Goal: Transaction & Acquisition: Purchase product/service

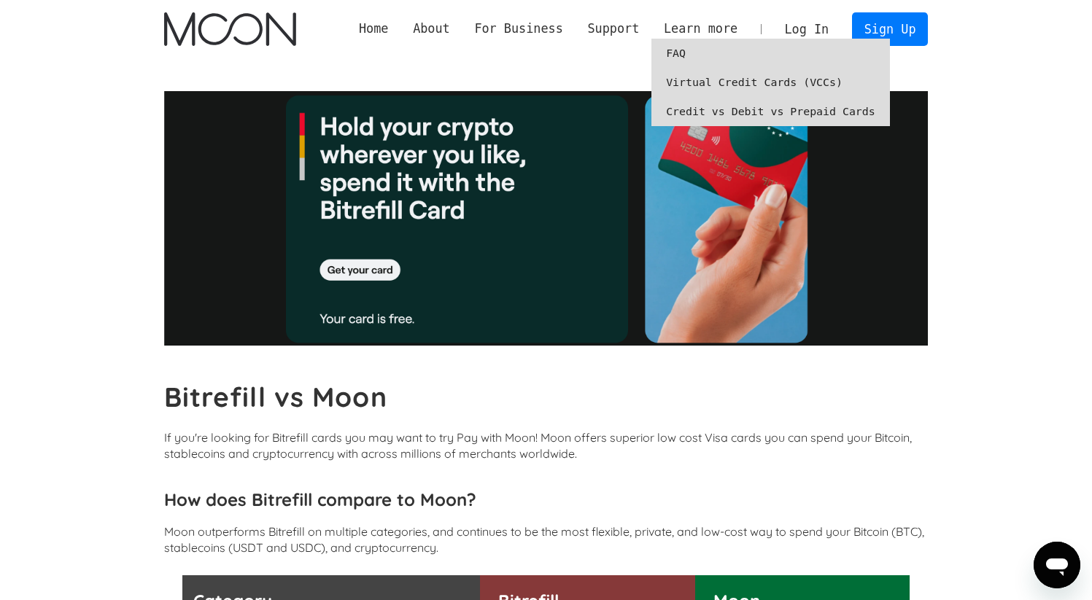
click at [693, 79] on link "Virtual Credit Cards (VCCs)" at bounding box center [770, 82] width 238 height 29
click at [745, 111] on link "Credit vs Debit vs Prepaid Cards" at bounding box center [770, 111] width 238 height 29
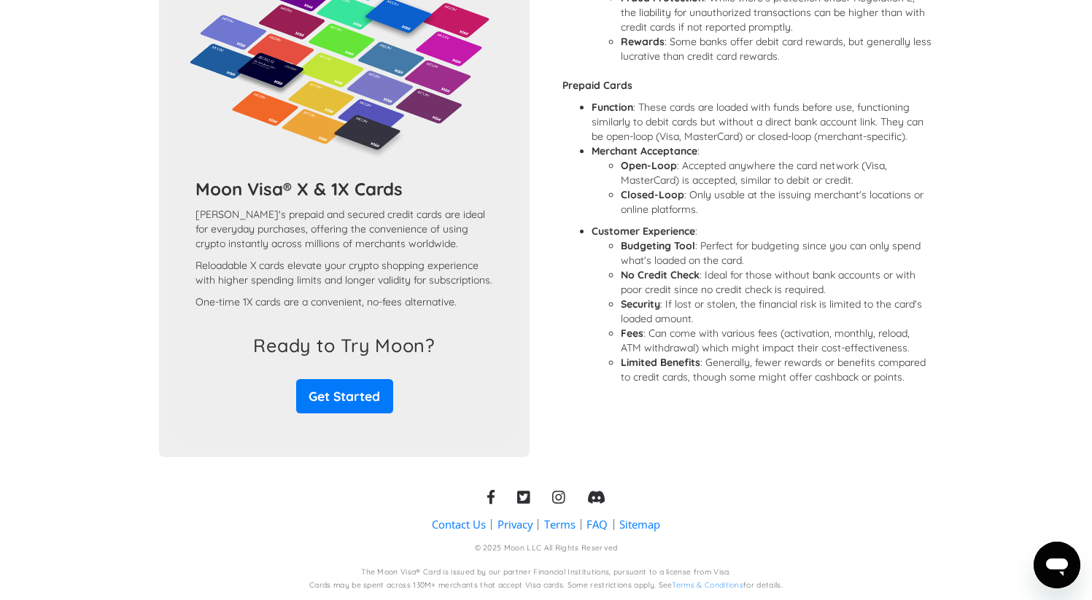
scroll to position [1239, 0]
click at [596, 532] on link "FAQ" at bounding box center [596, 524] width 21 height 15
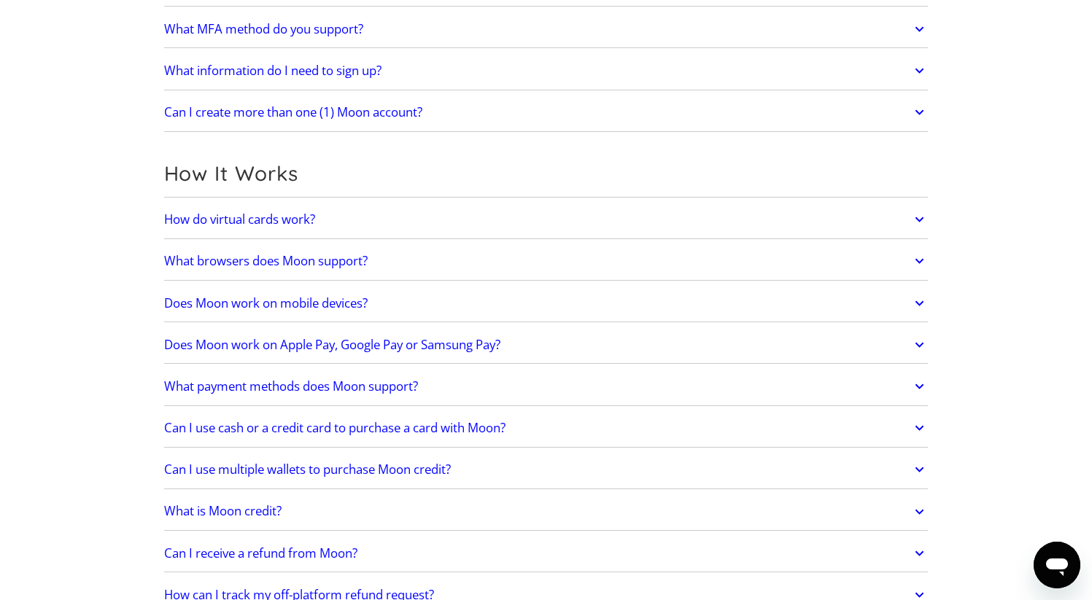
scroll to position [298, 0]
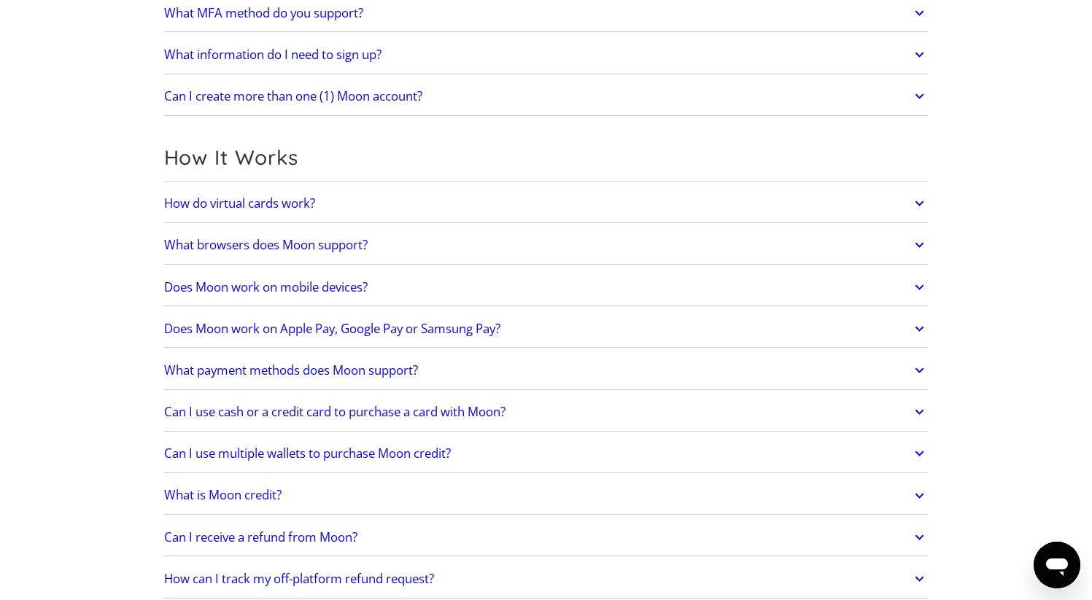
click at [917, 202] on icon at bounding box center [919, 203] width 9 height 5
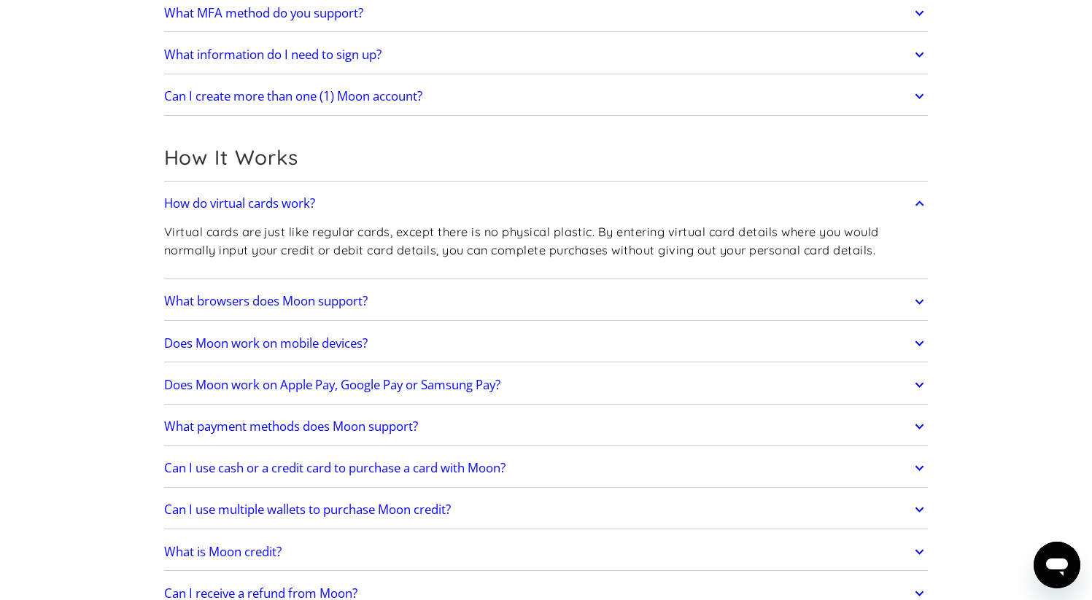
click at [917, 202] on icon at bounding box center [919, 203] width 17 height 26
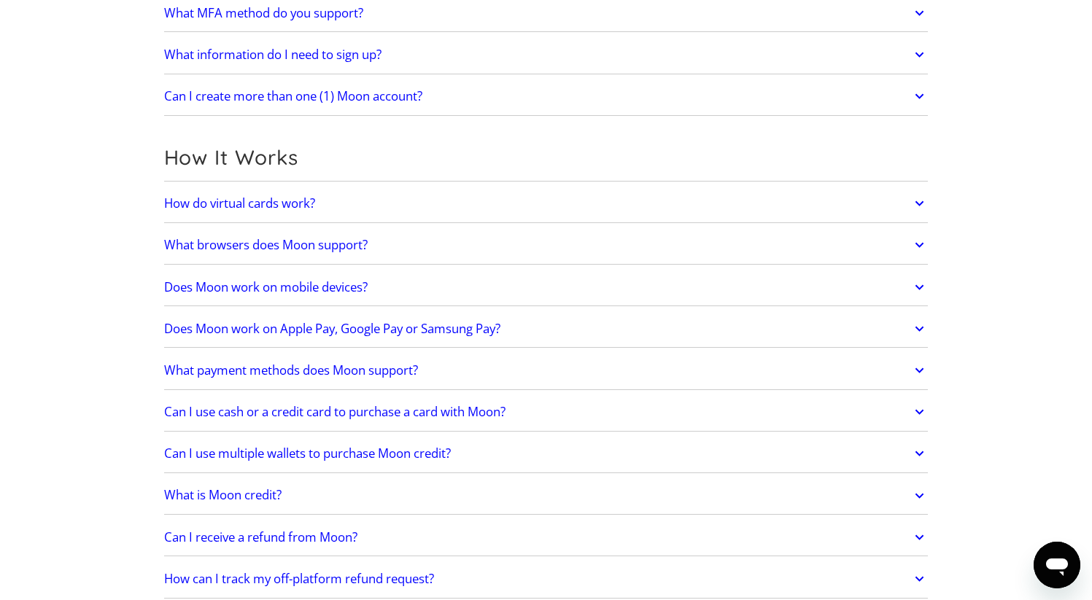
click at [917, 327] on icon at bounding box center [919, 329] width 17 height 26
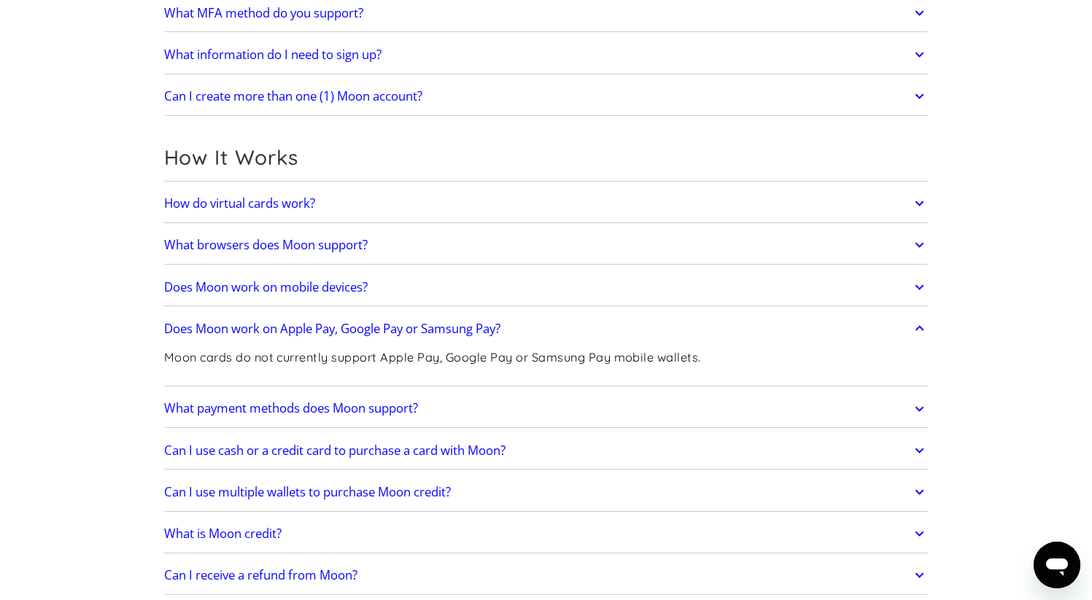
click at [919, 328] on icon at bounding box center [919, 329] width 17 height 26
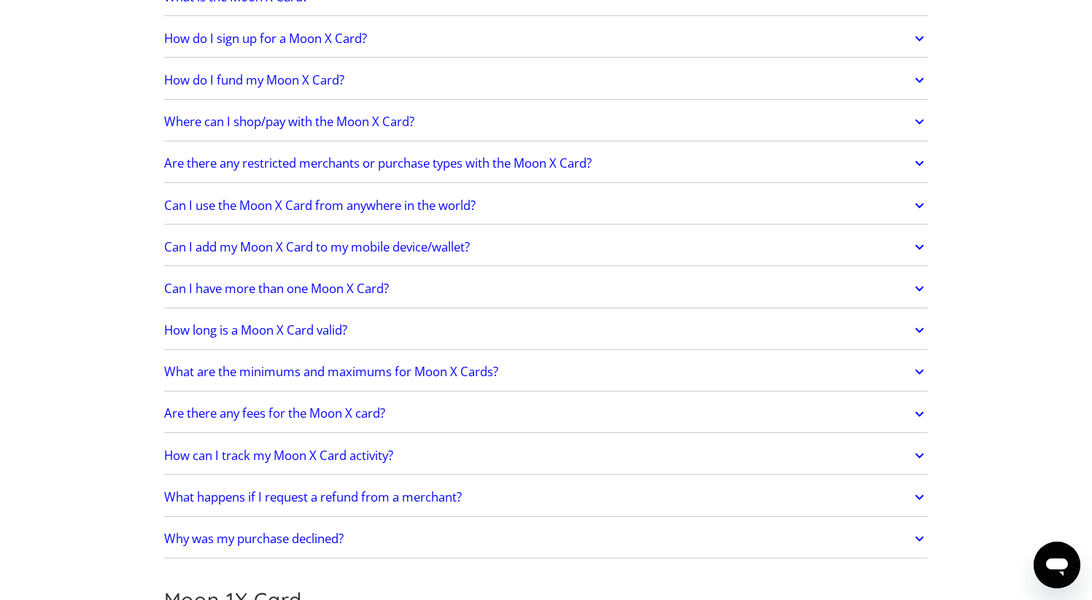
scroll to position [1151, 0]
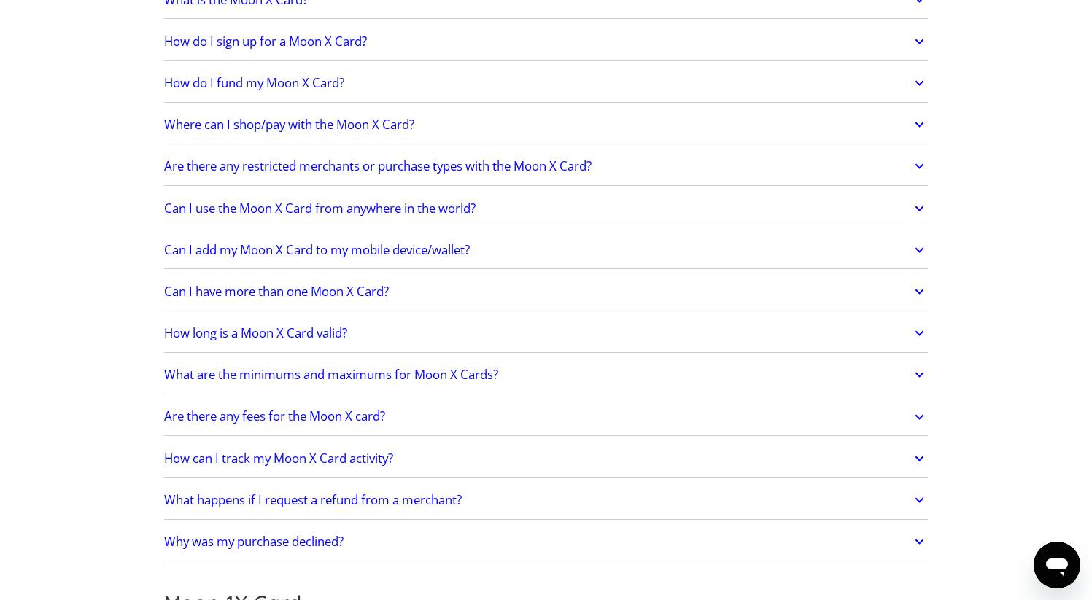
click at [919, 205] on icon at bounding box center [919, 208] width 17 height 26
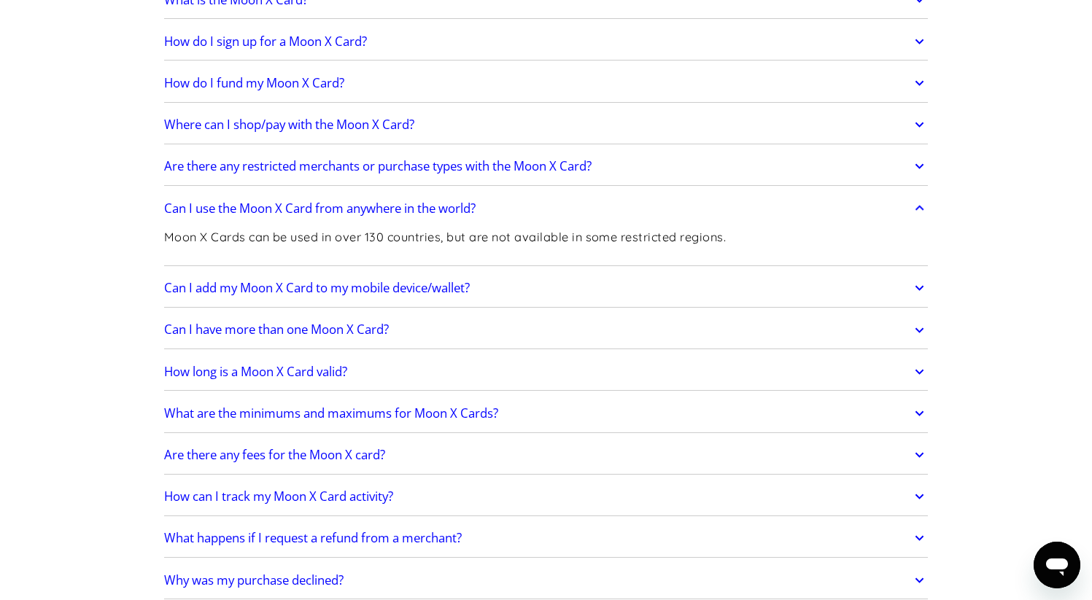
click at [871, 285] on link "Can I add my Moon X Card to my mobile device/wallet?" at bounding box center [546, 288] width 764 height 31
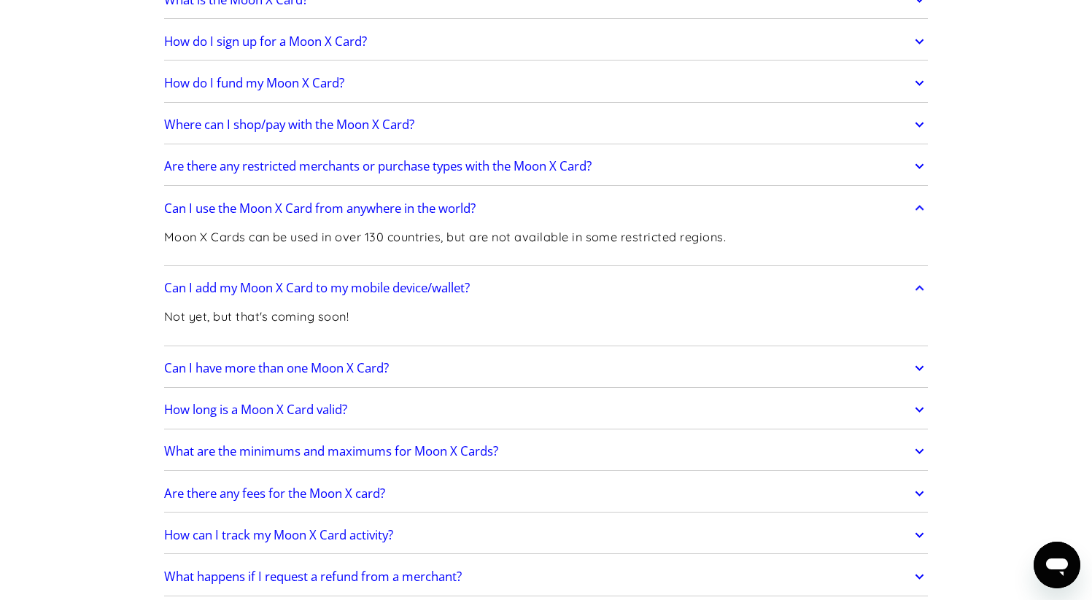
click at [921, 290] on icon at bounding box center [919, 288] width 17 height 26
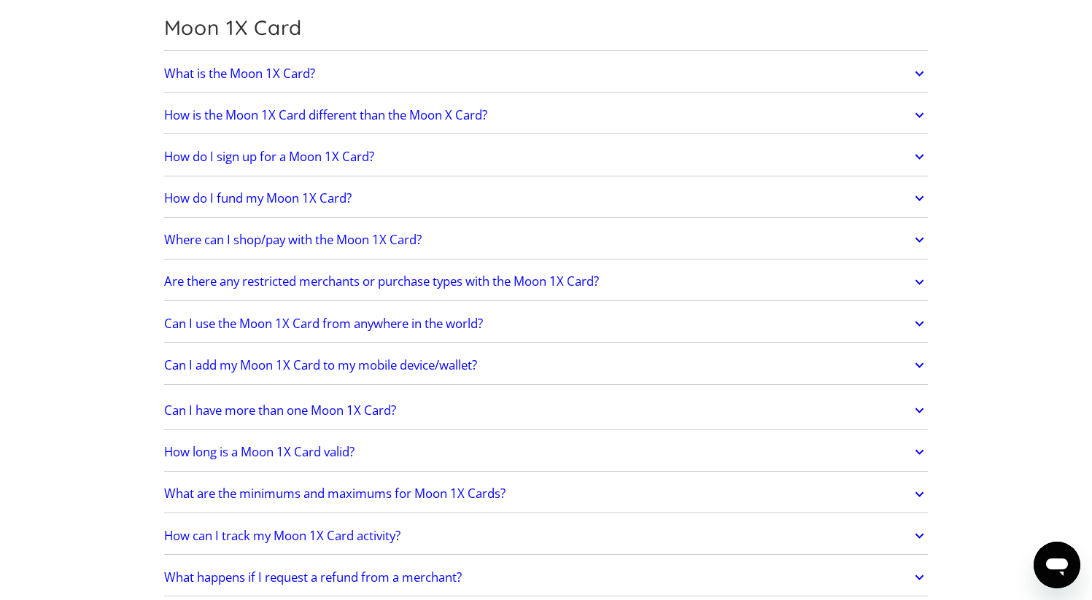
scroll to position [1765, 0]
click at [919, 319] on icon at bounding box center [919, 323] width 17 height 26
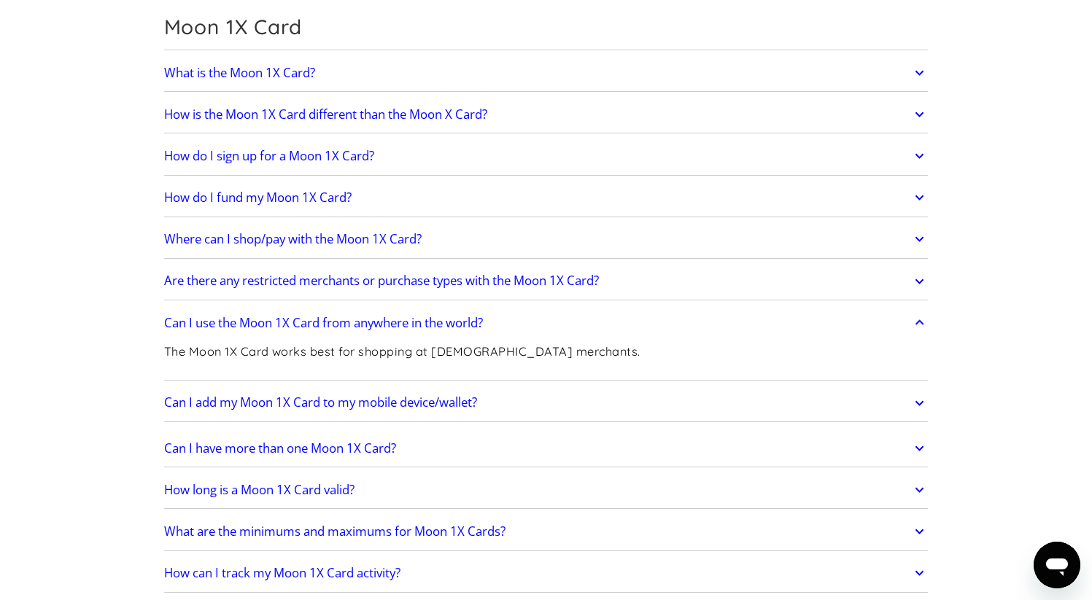
click at [919, 322] on icon at bounding box center [919, 323] width 17 height 26
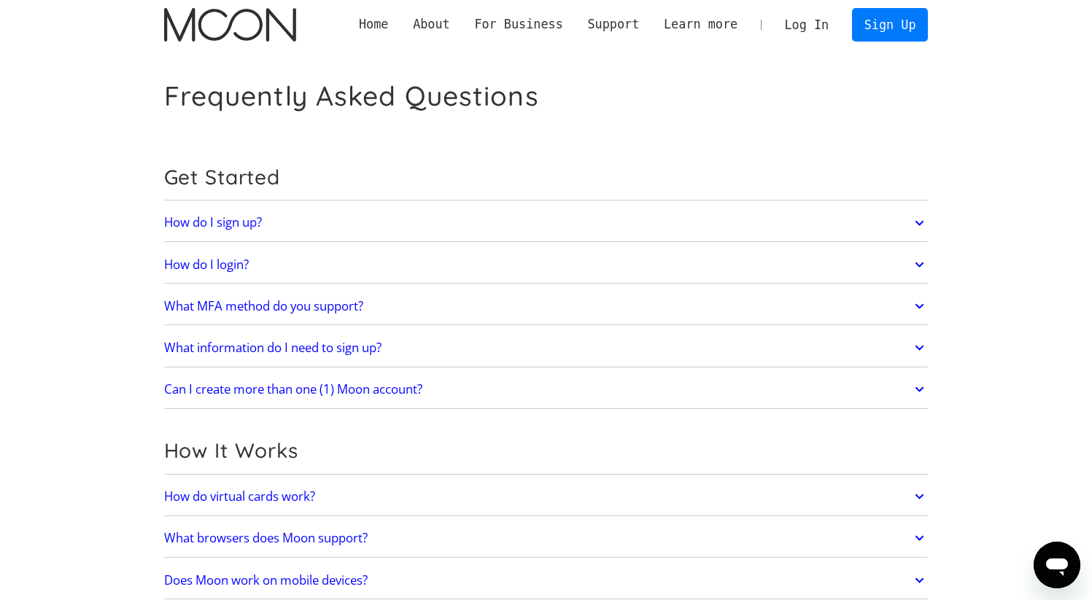
scroll to position [0, 0]
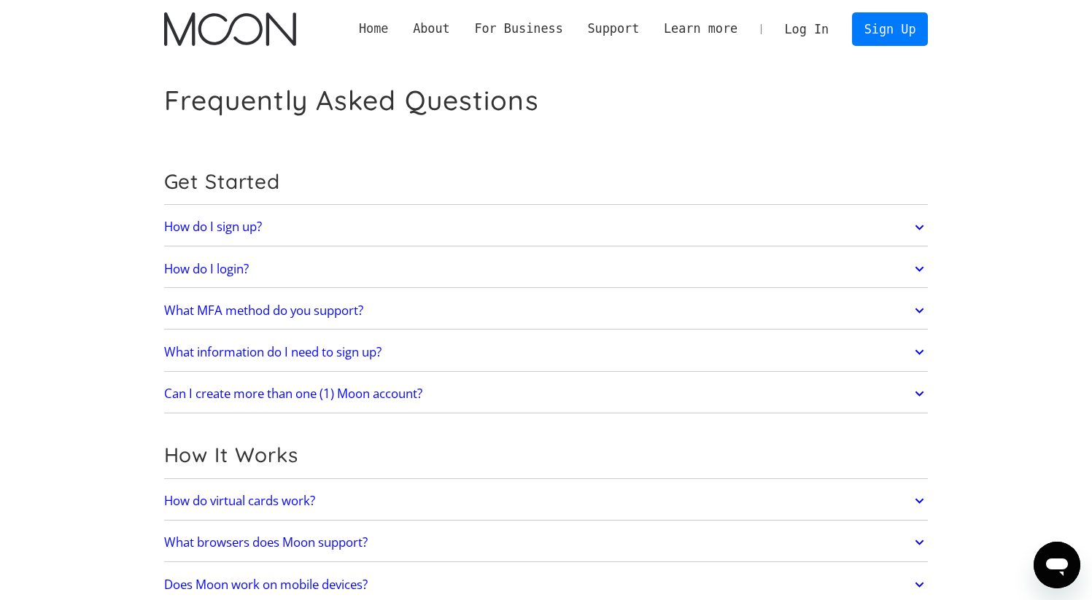
click at [373, 30] on link "Home" at bounding box center [373, 29] width 54 height 18
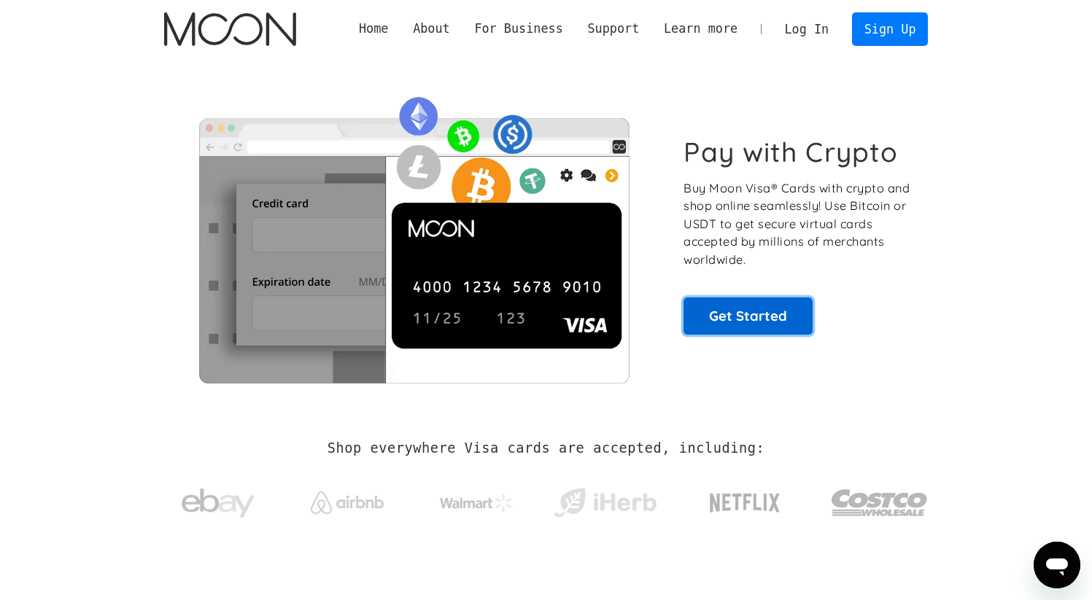
click at [757, 319] on link "Get Started" at bounding box center [747, 316] width 129 height 36
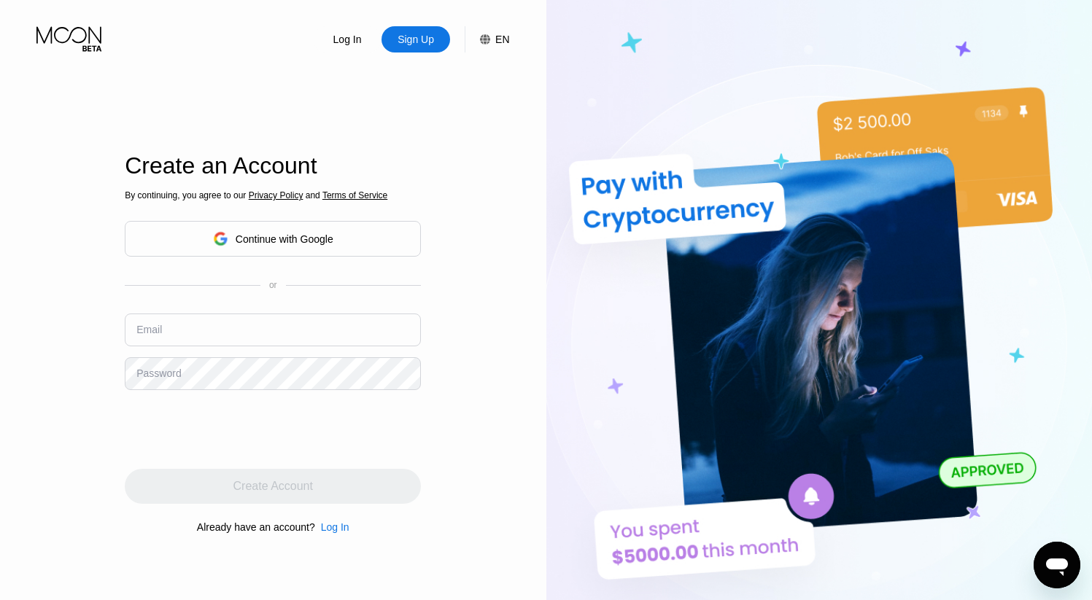
click at [281, 230] on div "Continue with Google" at bounding box center [273, 239] width 120 height 23
click at [346, 39] on div "Log In" at bounding box center [347, 39] width 31 height 15
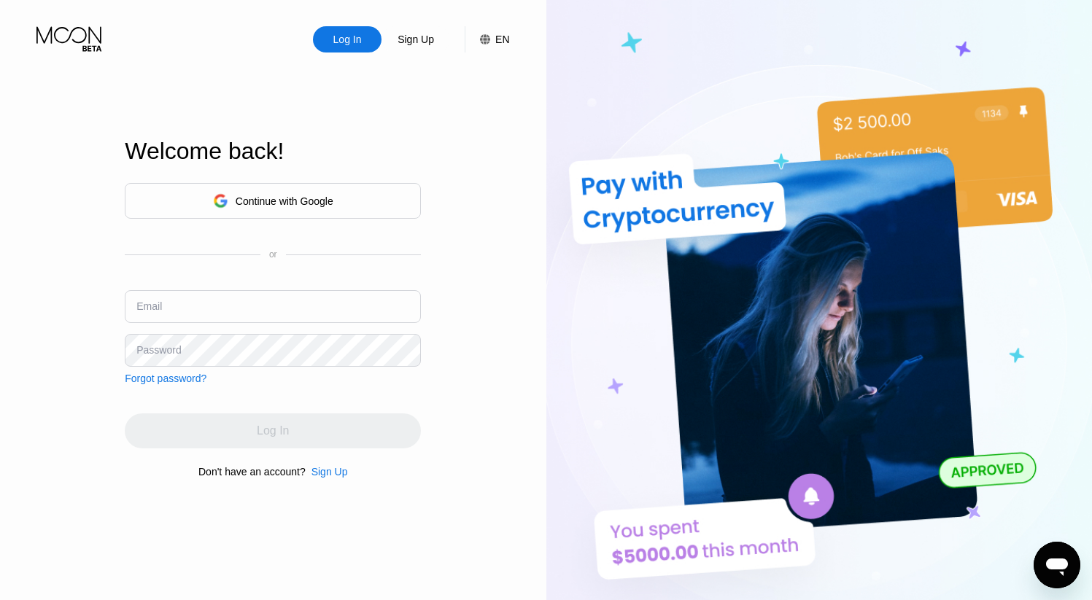
click at [290, 198] on div "Continue with Google" at bounding box center [285, 201] width 98 height 12
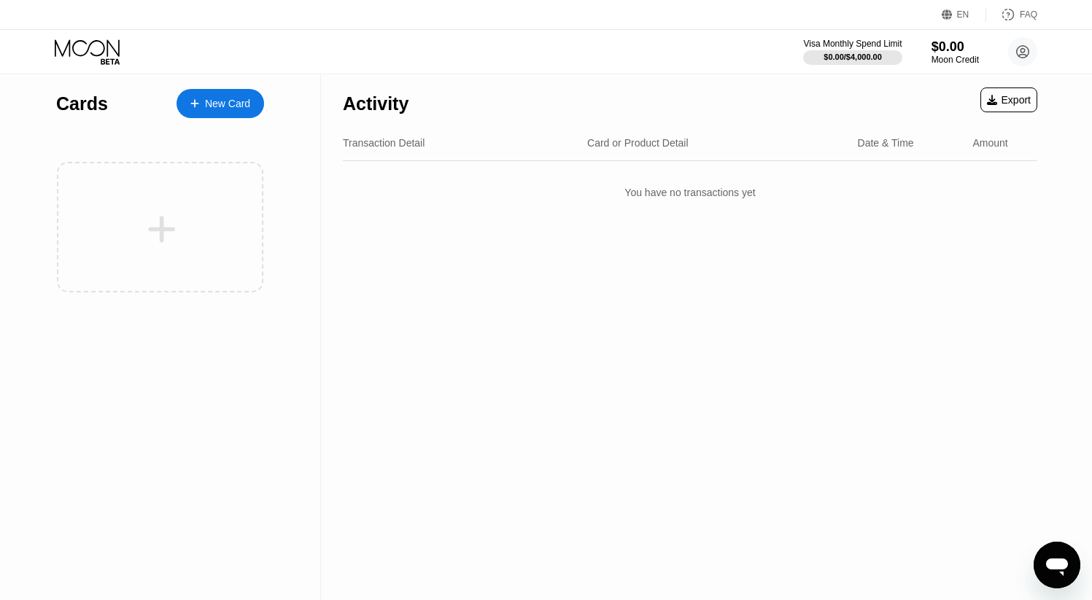
click at [234, 104] on div "New Card" at bounding box center [227, 104] width 45 height 12
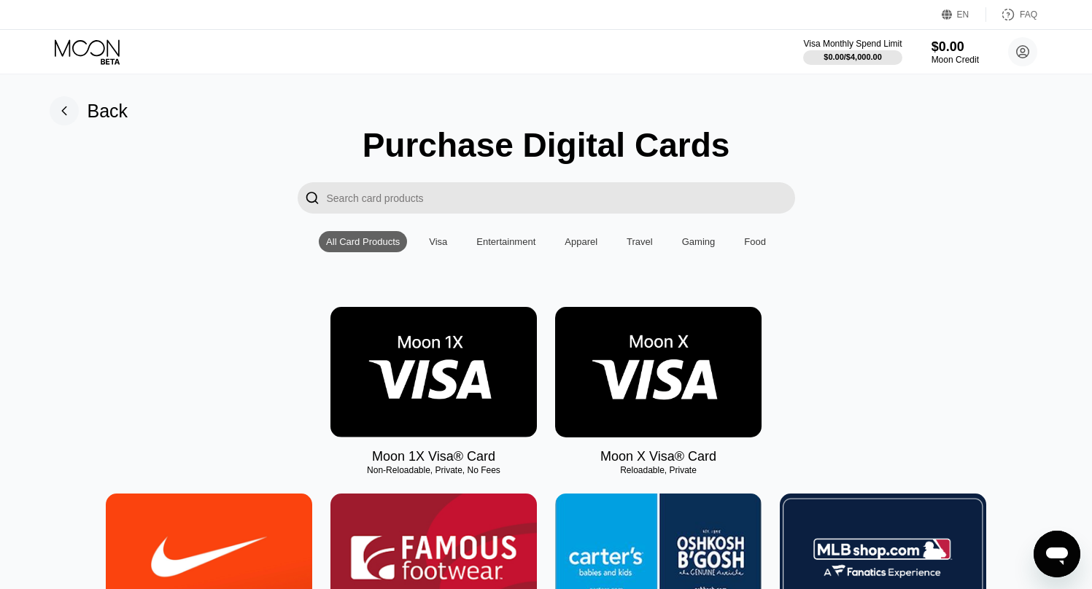
click at [677, 370] on img at bounding box center [658, 372] width 206 height 131
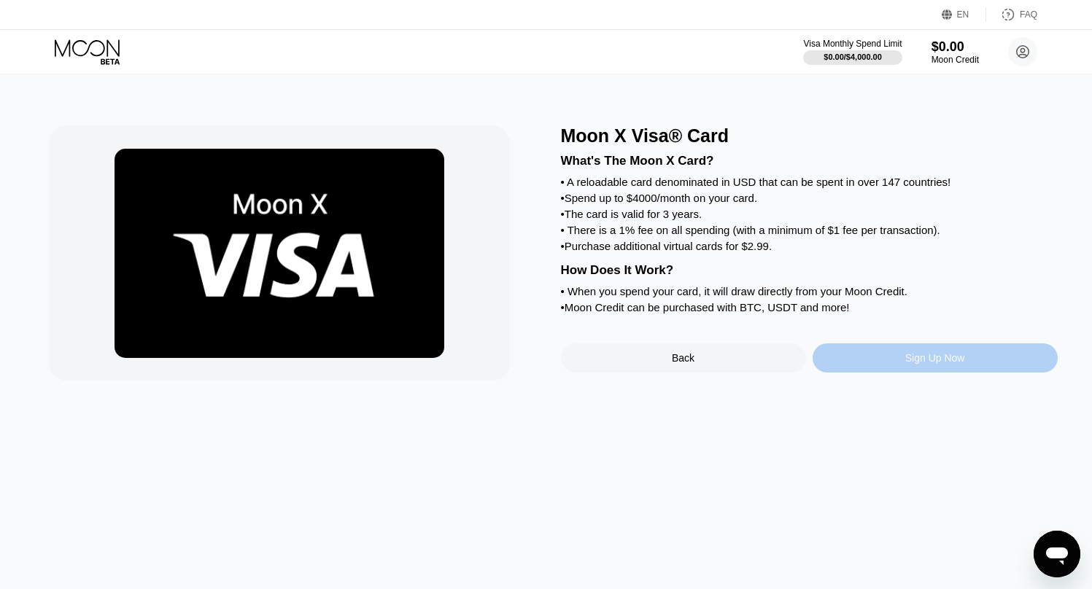
click at [936, 358] on div "Sign Up Now" at bounding box center [935, 358] width 60 height 12
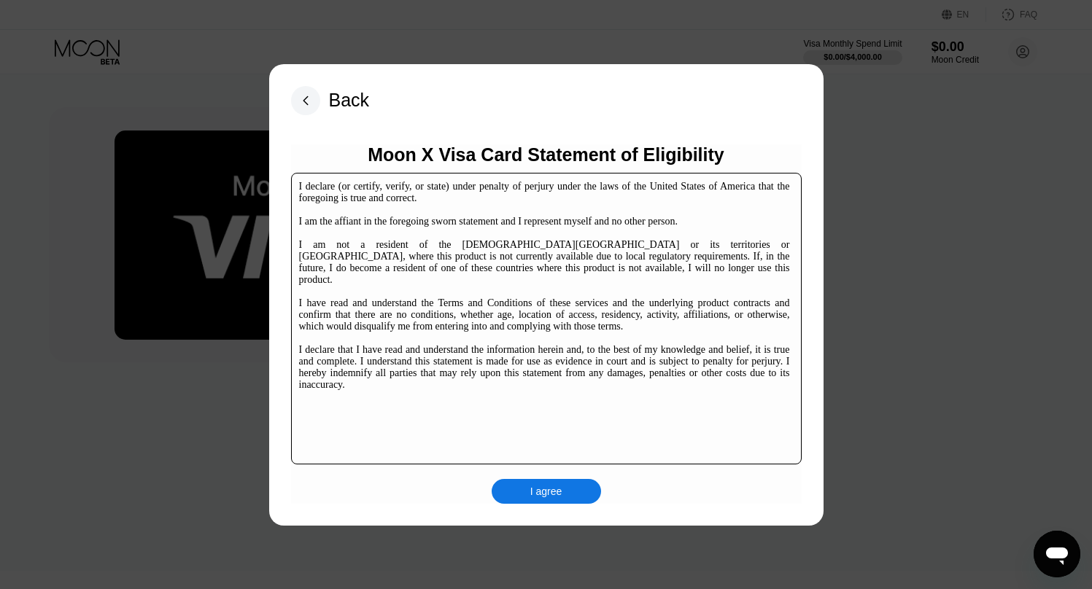
scroll to position [31, 0]
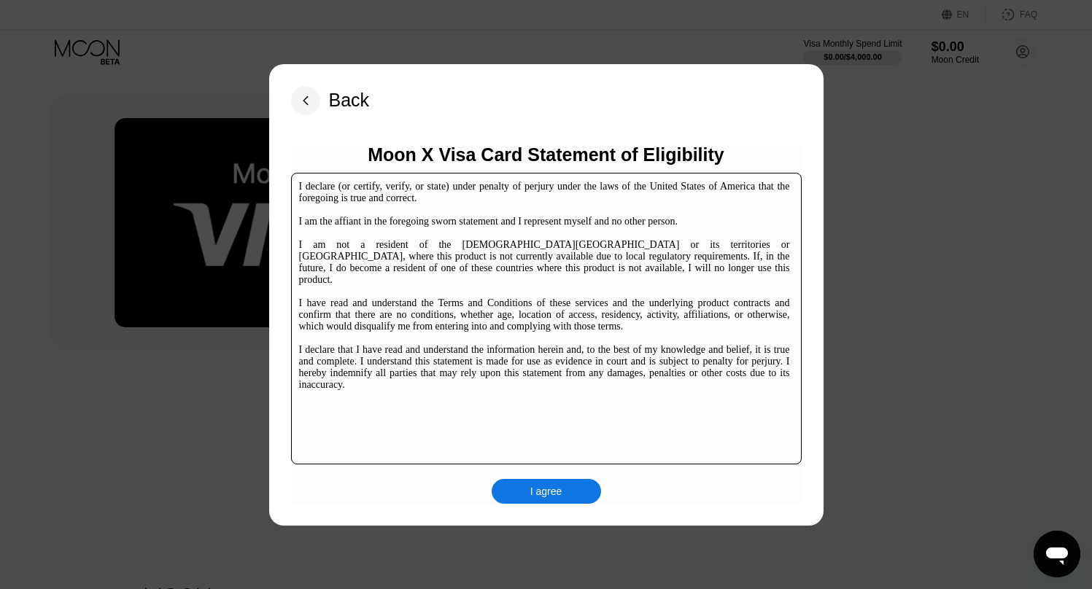
click at [551, 491] on div "I agree" at bounding box center [546, 491] width 32 height 13
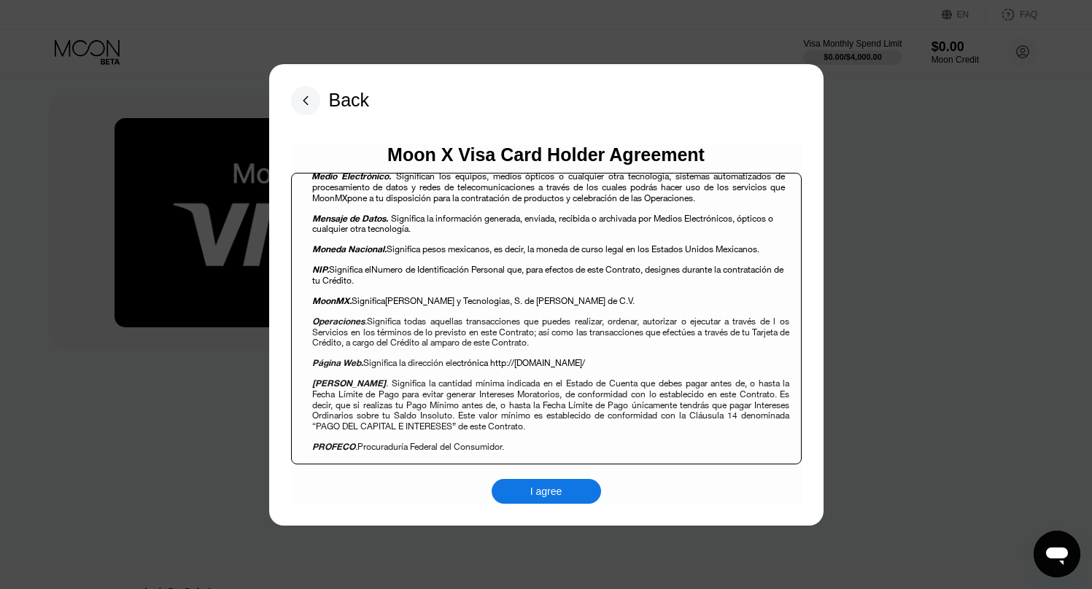
scroll to position [1335, 0]
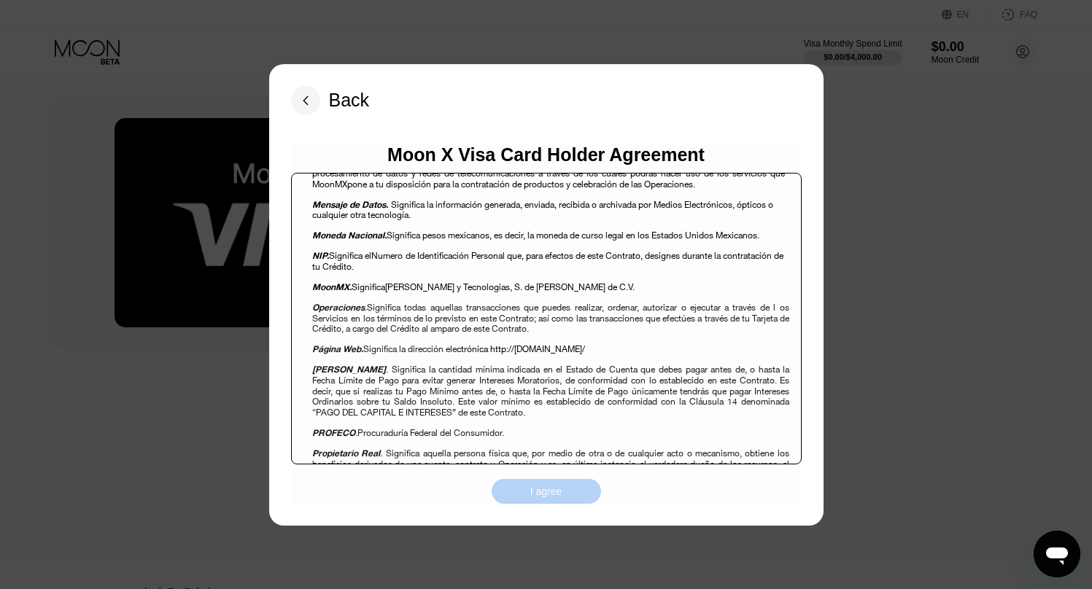
click at [548, 497] on div "I agree" at bounding box center [546, 491] width 32 height 13
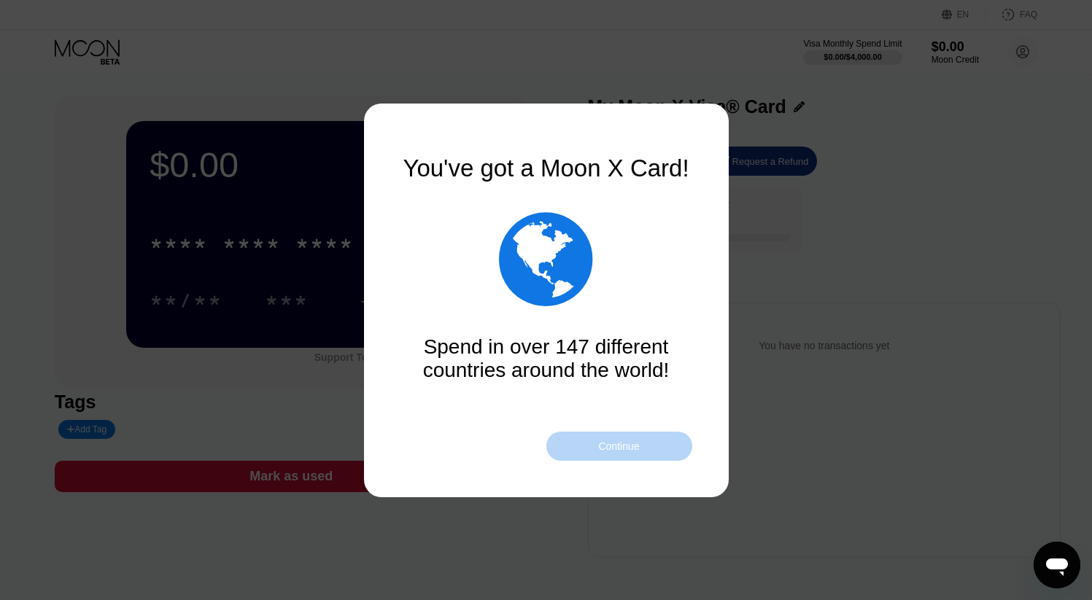
click at [614, 442] on div "Continue" at bounding box center [618, 446] width 41 height 12
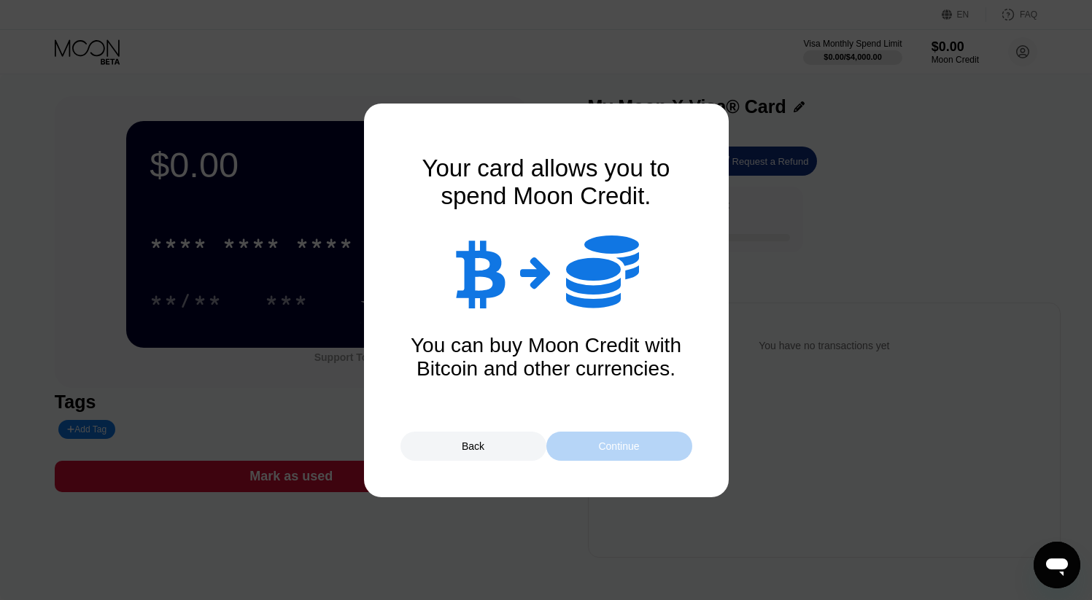
click at [623, 443] on div "Continue" at bounding box center [618, 446] width 41 height 12
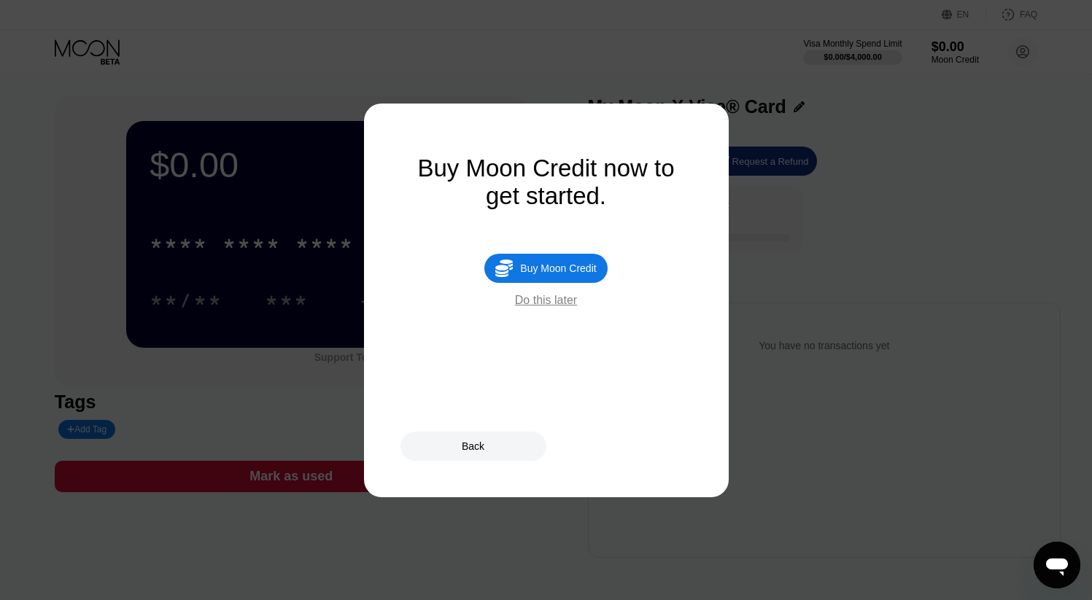
click at [547, 301] on div "Do this later" at bounding box center [546, 300] width 62 height 13
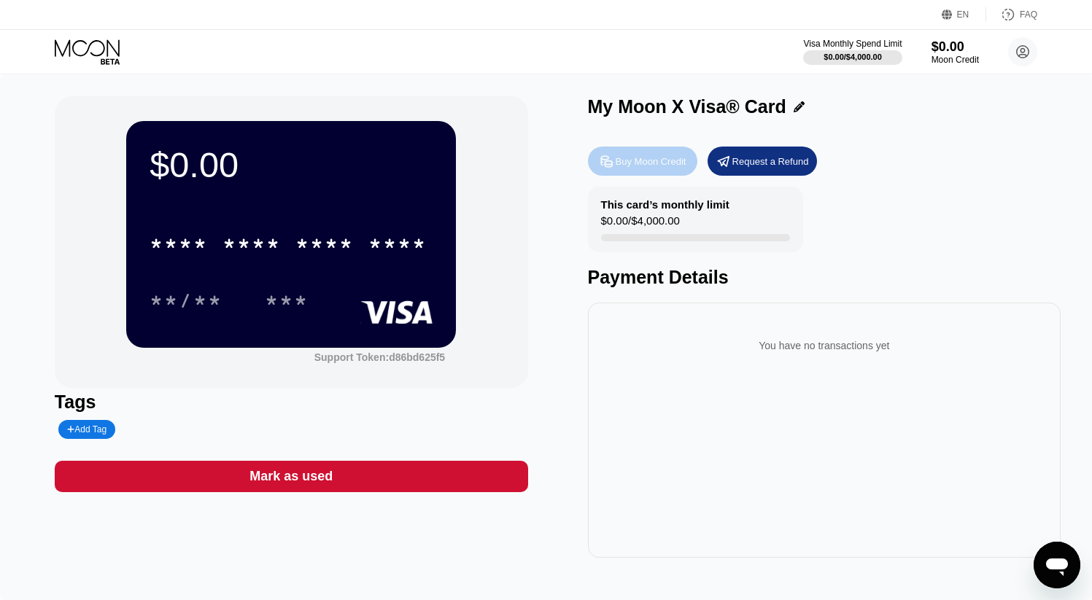
click at [646, 160] on div "Buy Moon Credit" at bounding box center [650, 161] width 71 height 12
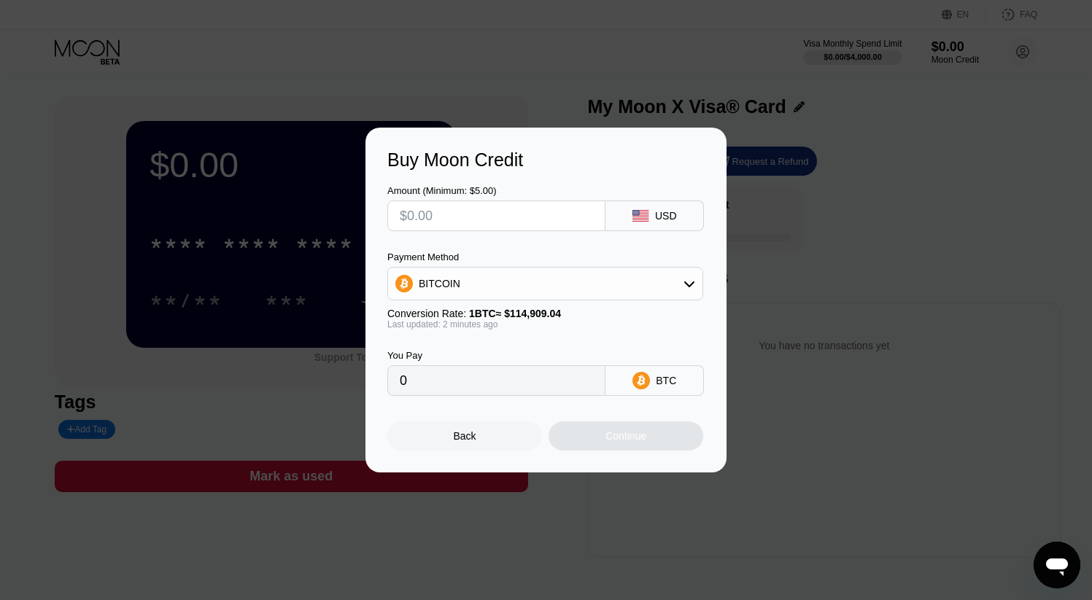
click at [684, 283] on icon at bounding box center [689, 284] width 12 height 12
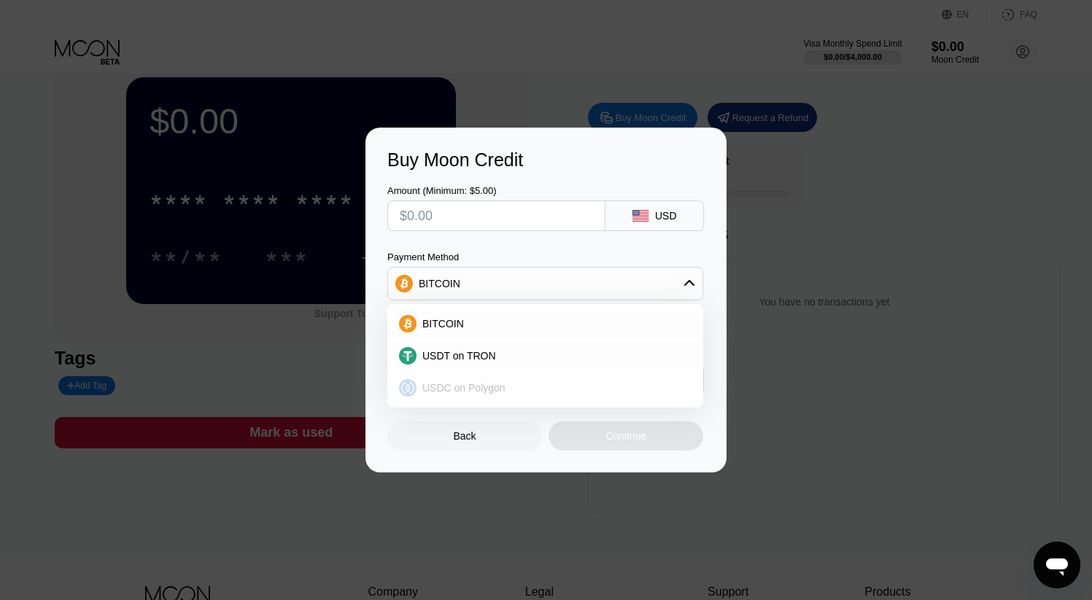
scroll to position [49, 0]
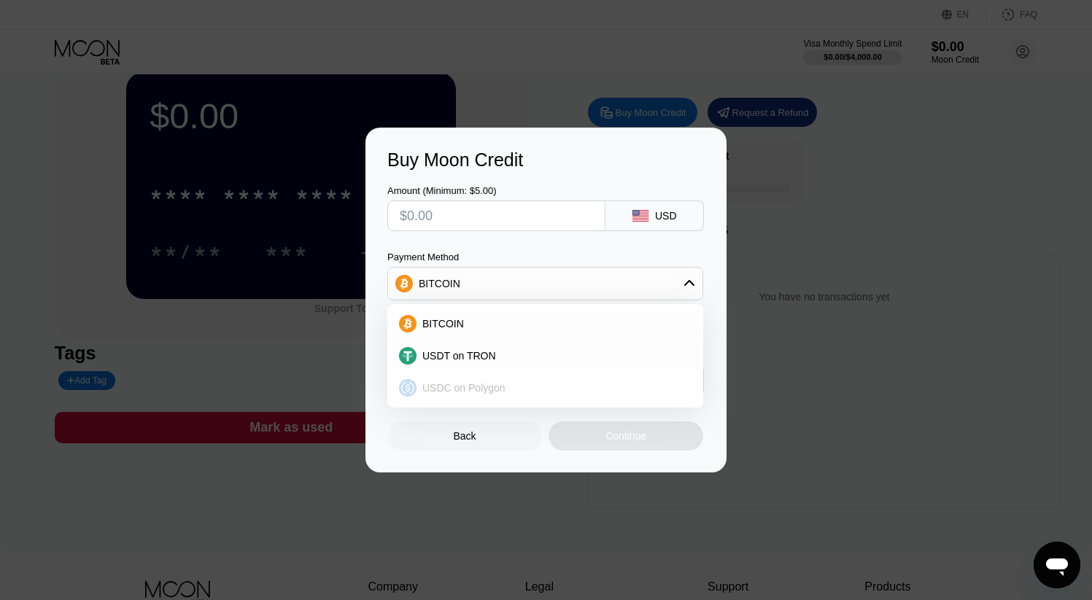
click at [518, 383] on div "USDC on Polygon" at bounding box center [553, 388] width 275 height 12
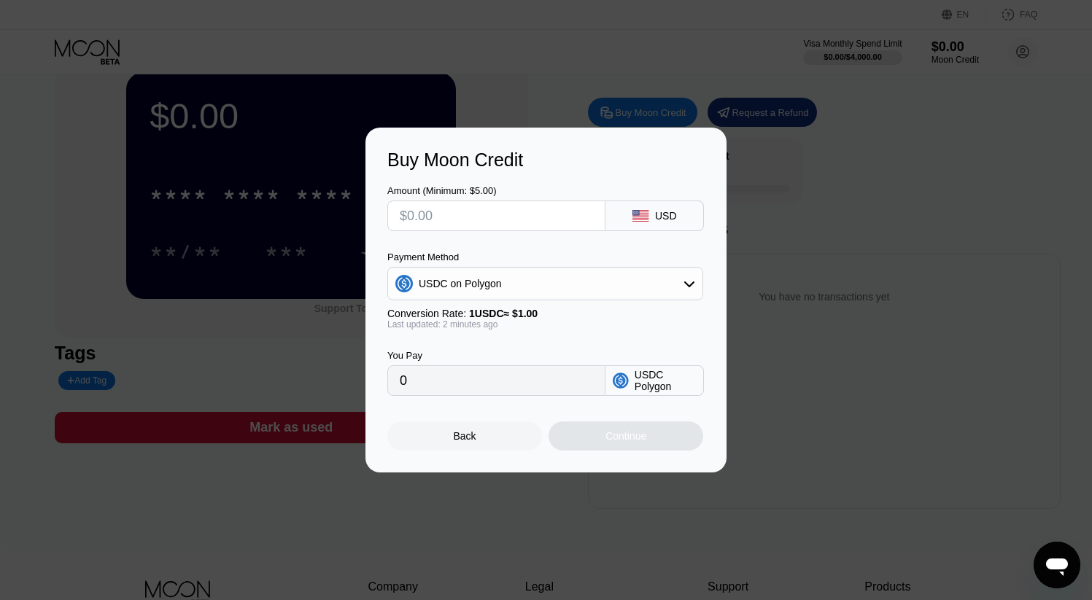
click at [486, 216] on input "text" at bounding box center [496, 215] width 193 height 29
type input "$1"
type input "1.00000000"
type input "$10"
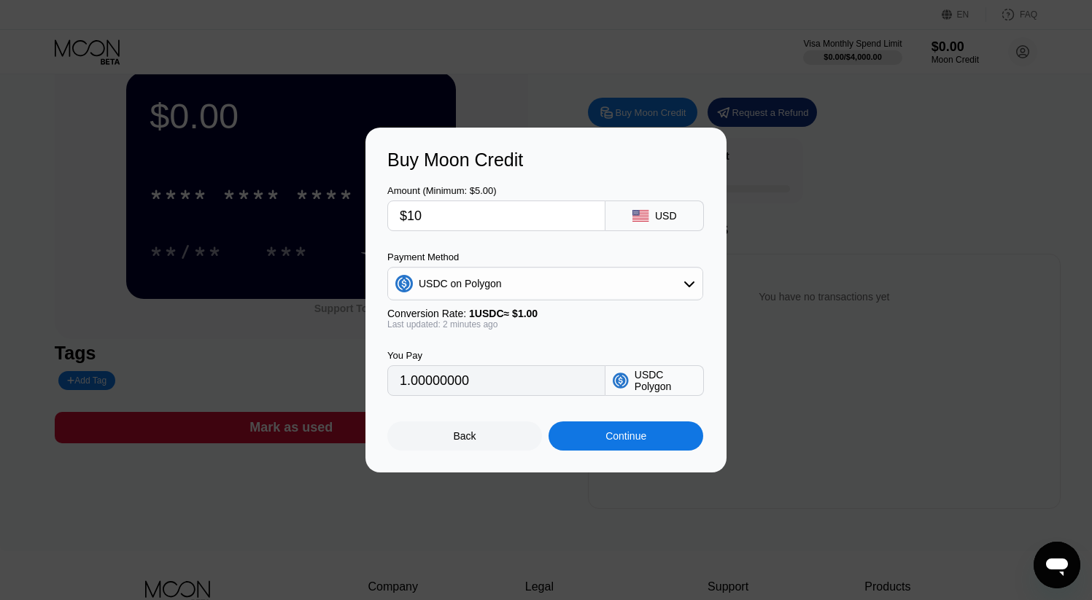
type input "10.00000000"
type input "$100"
type input "100.00000000"
type input "$100"
click at [633, 438] on div "Continue" at bounding box center [625, 436] width 41 height 12
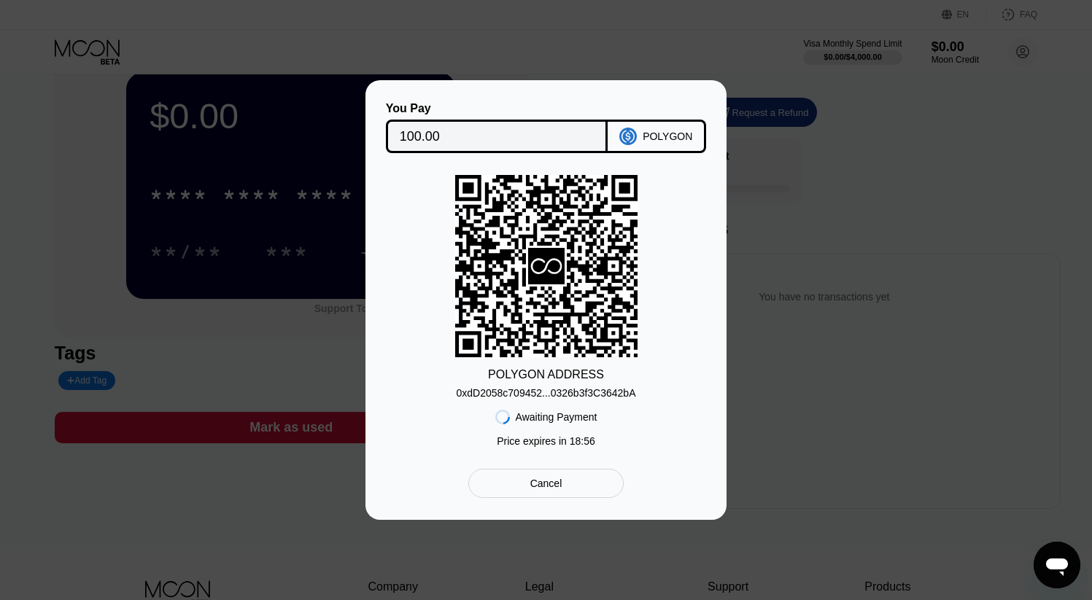
click at [556, 486] on div "Cancel" at bounding box center [546, 483] width 32 height 13
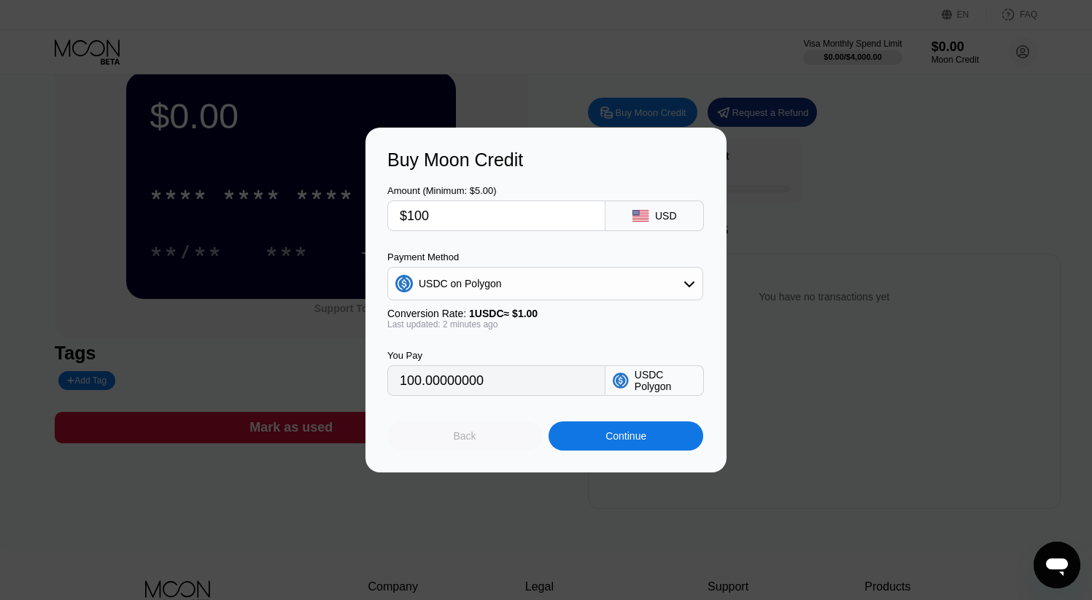
click at [488, 435] on div "Back" at bounding box center [464, 435] width 155 height 29
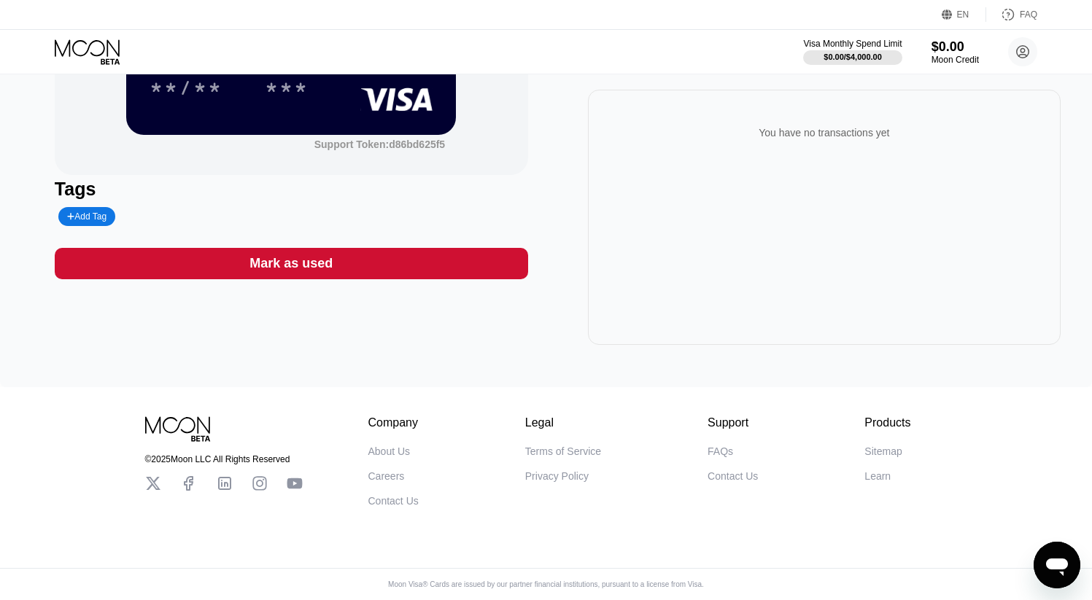
scroll to position [0, 0]
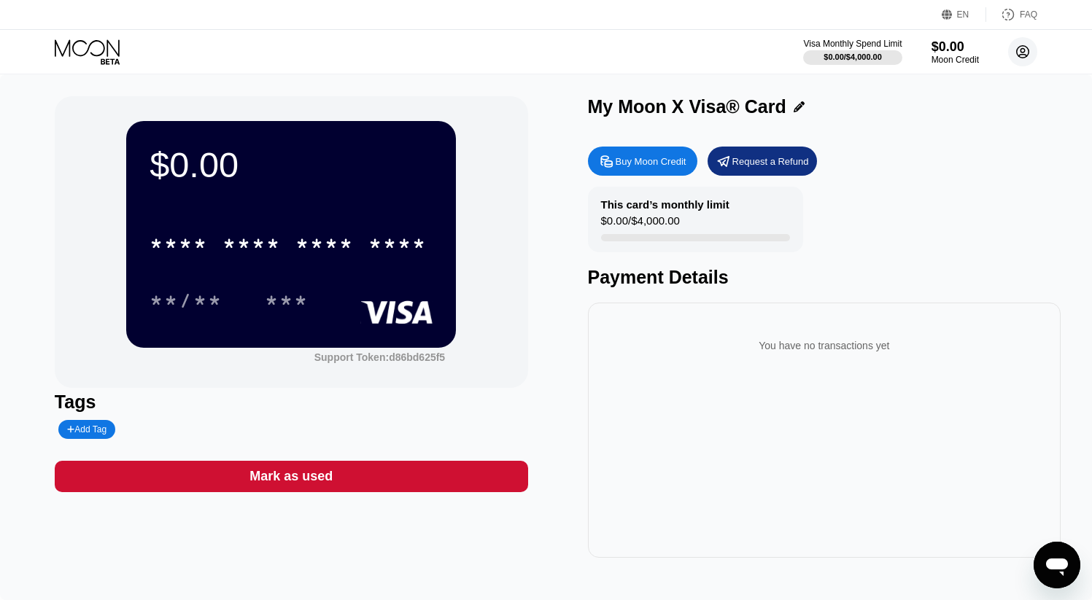
click at [1015, 55] on circle at bounding box center [1022, 51] width 29 height 29
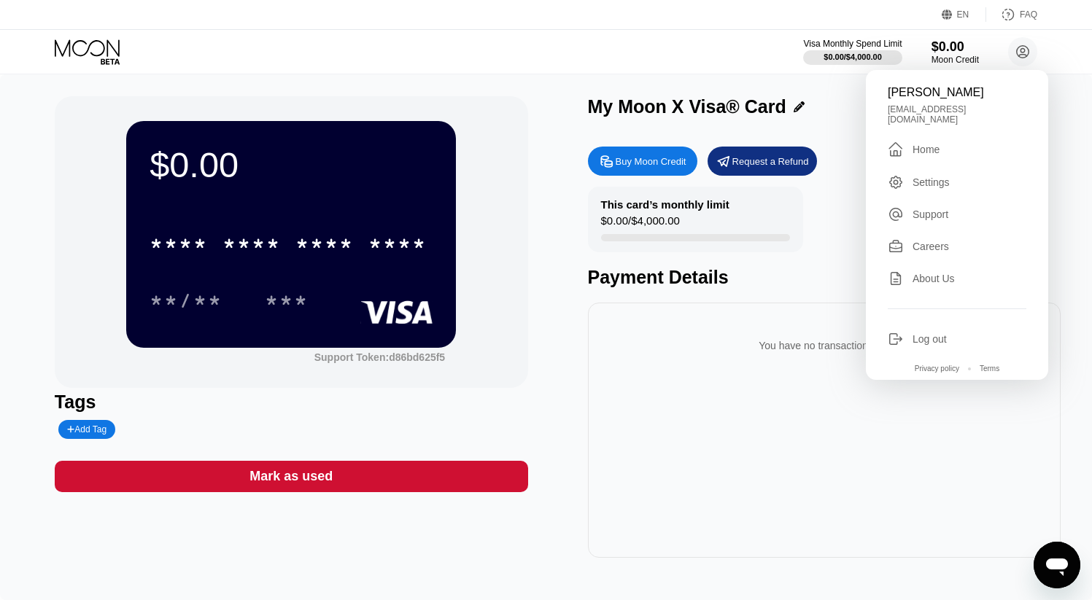
click at [699, 58] on div "Visa Monthly Spend Limit $0.00 / $4,000.00 $0.00 Moon Credit John Stirling thej…" at bounding box center [546, 52] width 1092 height 44
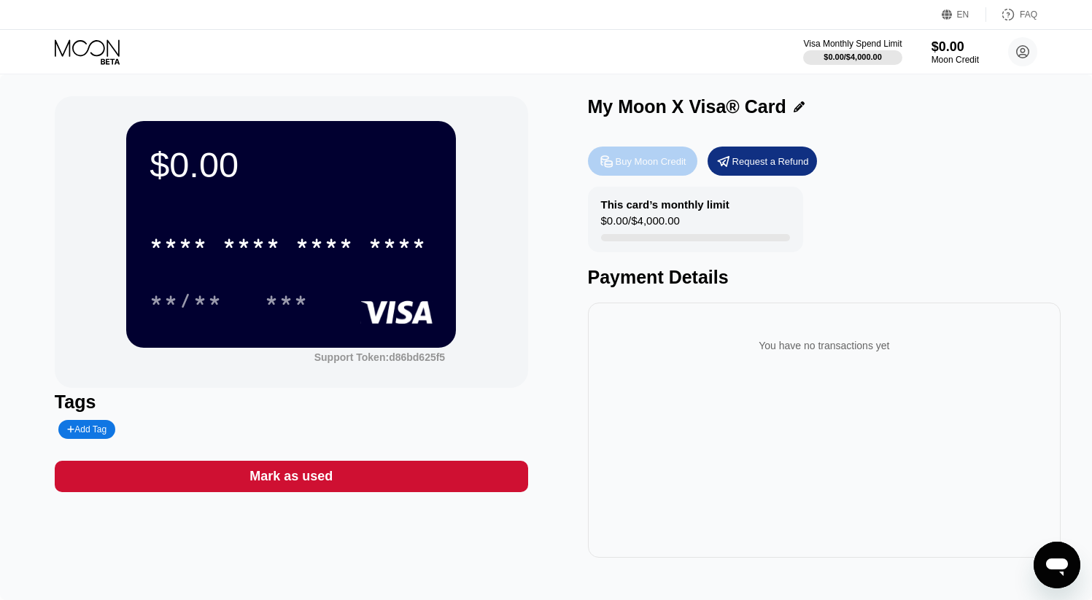
click at [640, 161] on div "Buy Moon Credit" at bounding box center [650, 161] width 71 height 12
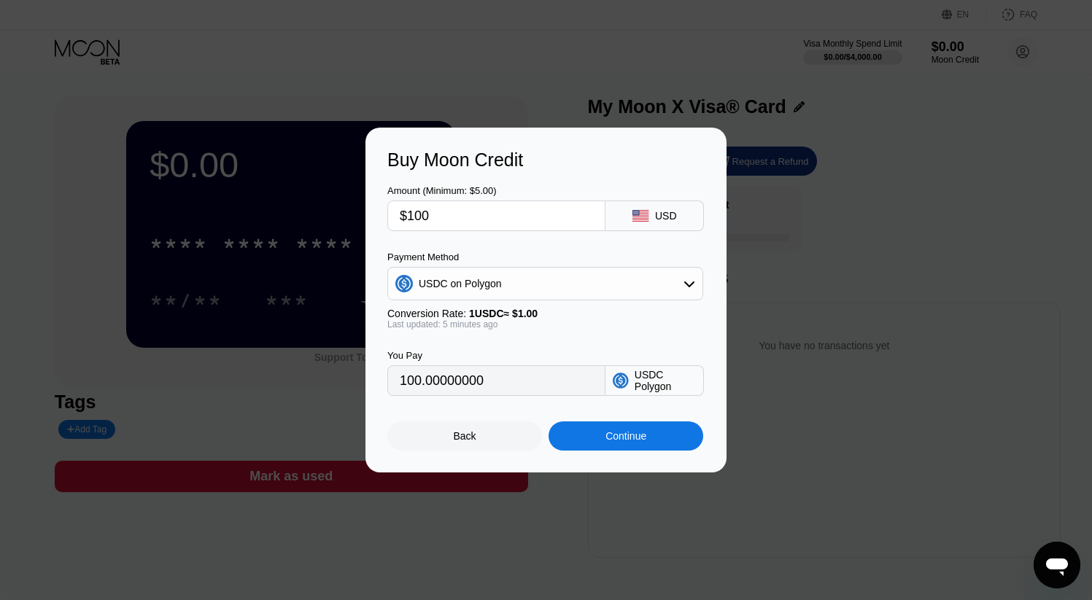
click at [524, 81] on div at bounding box center [551, 300] width 1103 height 600
click at [653, 372] on div "USDC Polygon" at bounding box center [664, 380] width 61 height 23
click at [658, 286] on div "USDC on Polygon" at bounding box center [545, 283] width 314 height 29
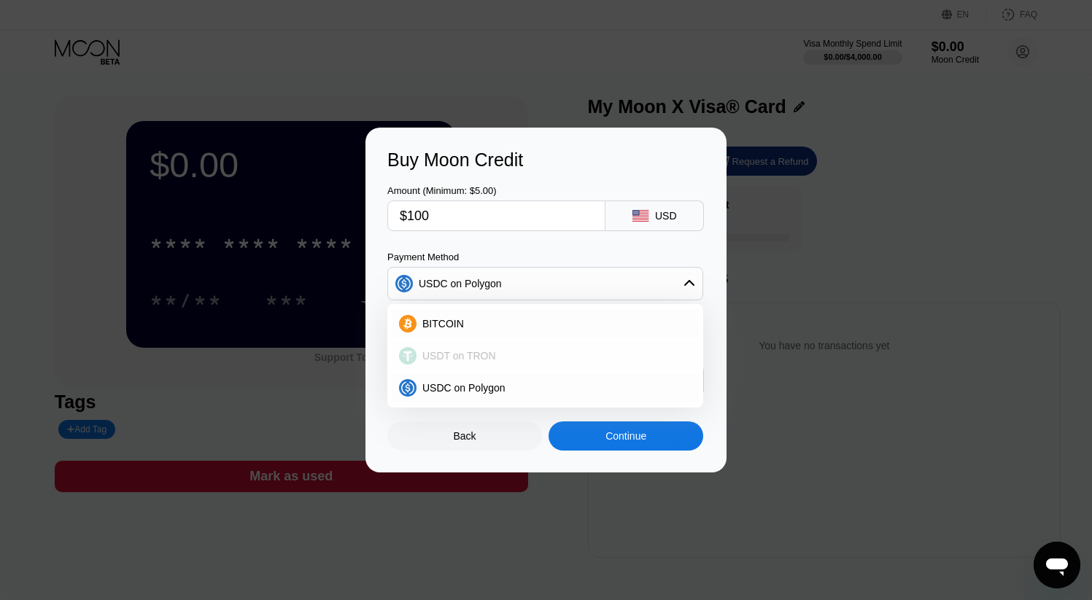
click at [492, 360] on span "USDT on TRON" at bounding box center [459, 356] width 74 height 12
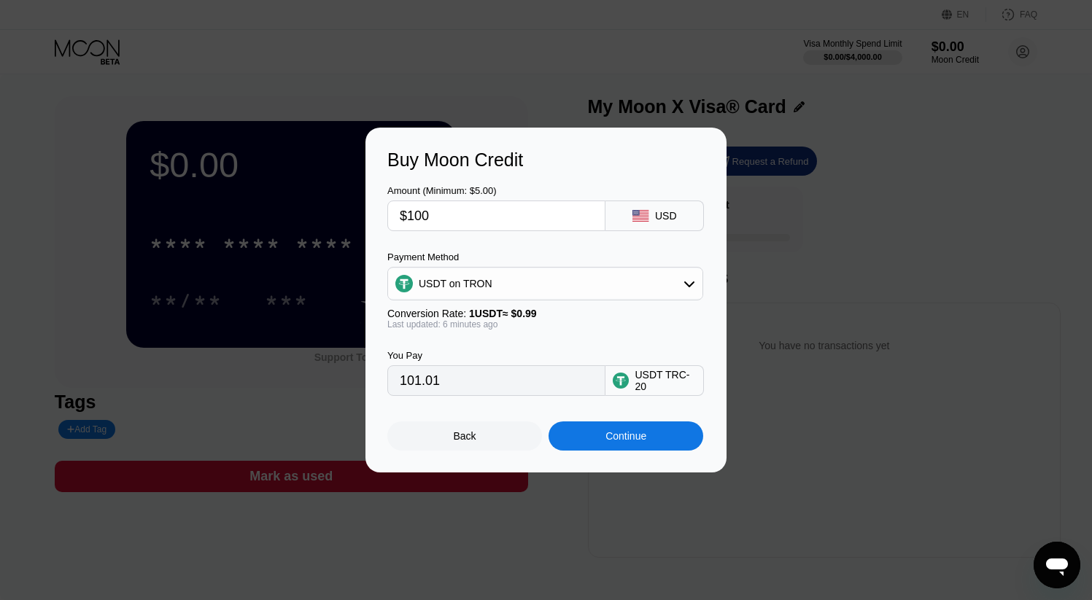
click at [690, 285] on icon at bounding box center [689, 284] width 10 height 6
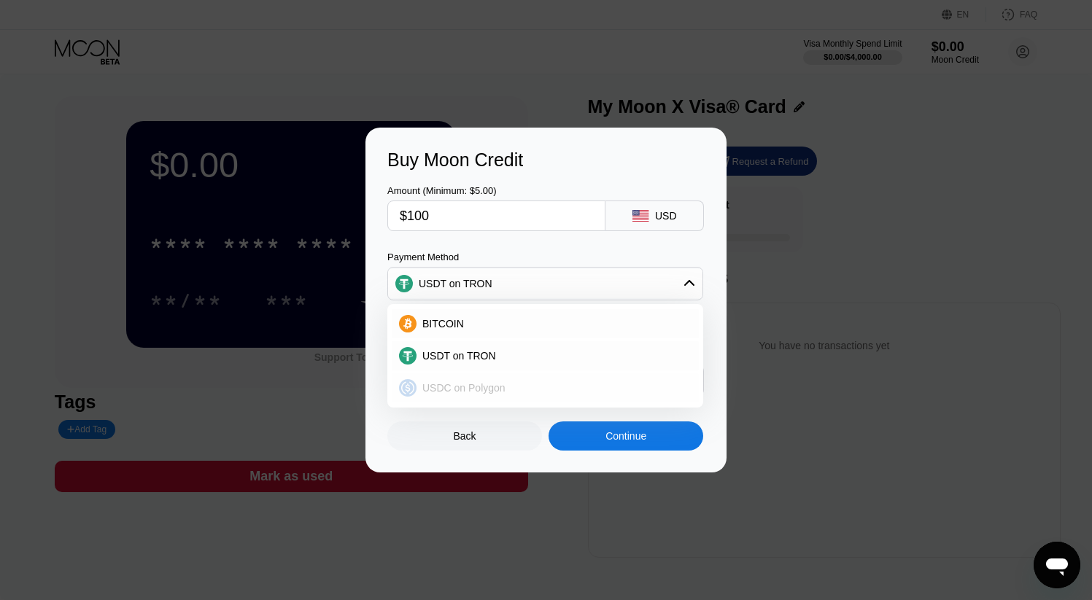
click at [553, 389] on div "USDC on Polygon" at bounding box center [553, 388] width 275 height 12
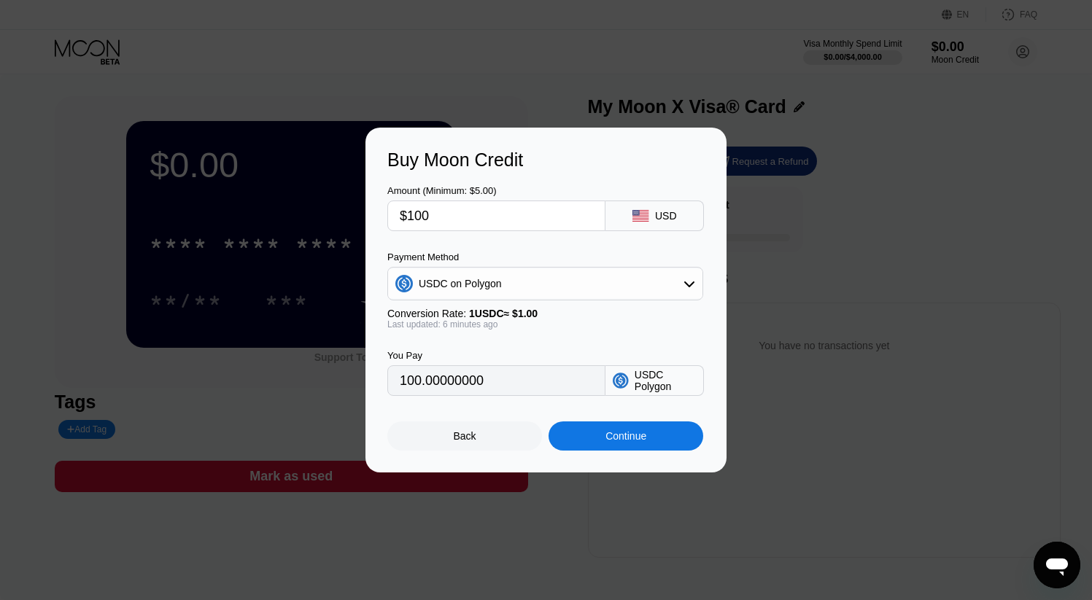
click at [685, 282] on icon at bounding box center [689, 284] width 10 height 6
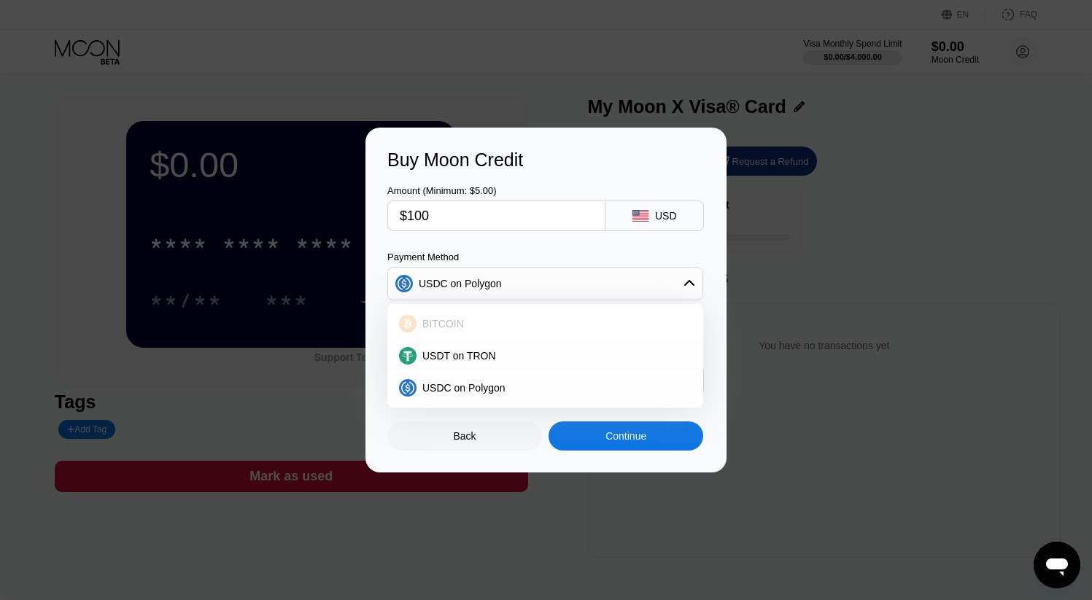
click at [529, 330] on div "BITCOIN" at bounding box center [545, 323] width 307 height 29
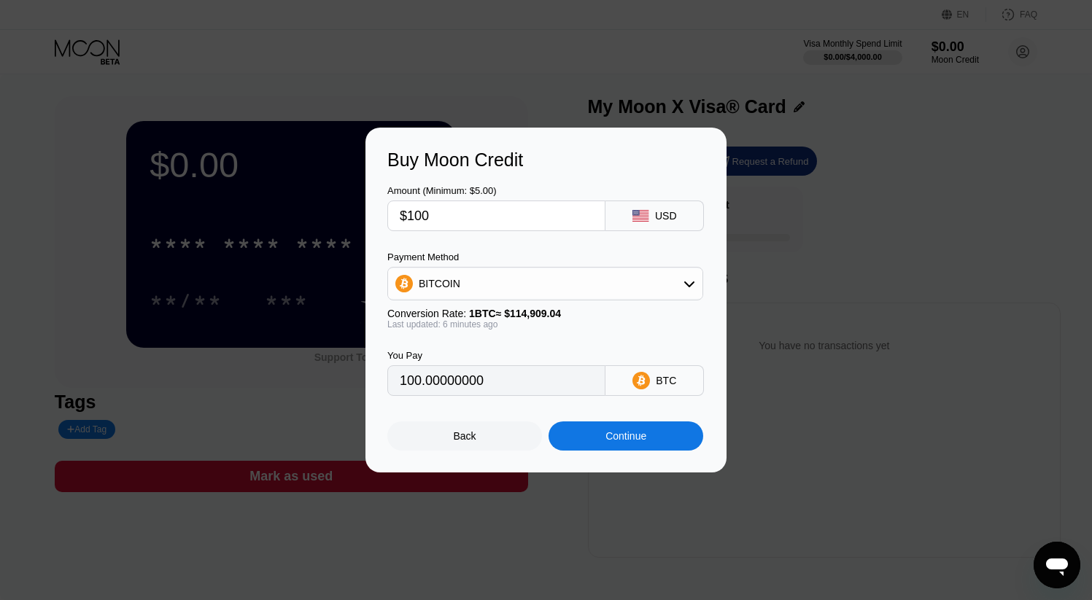
type input "0.00086964"
click at [688, 284] on icon at bounding box center [689, 284] width 12 height 12
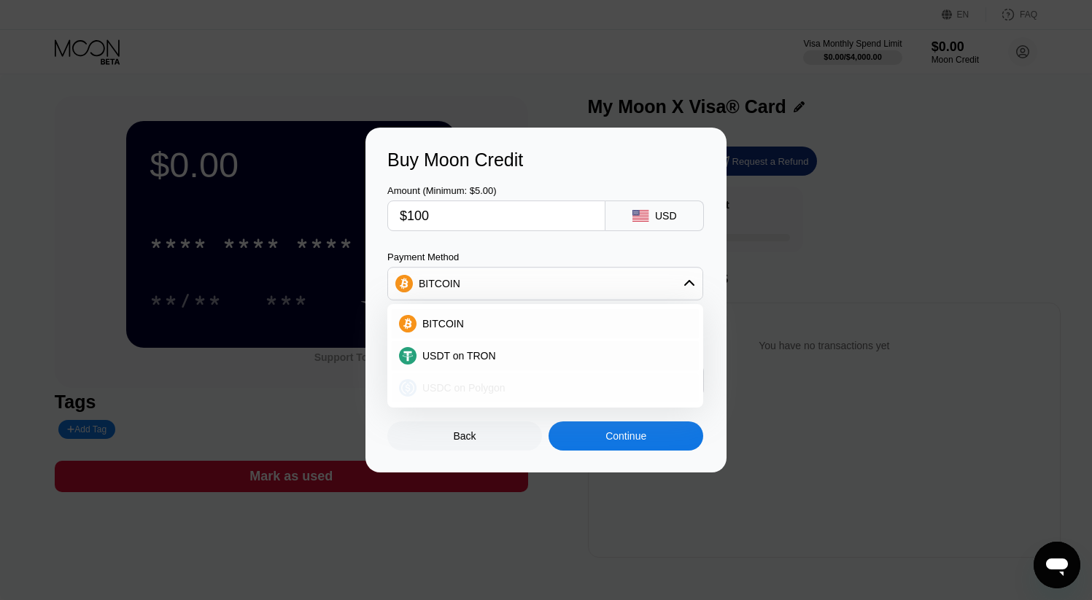
click at [483, 378] on div "USDC on Polygon" at bounding box center [545, 387] width 307 height 29
type input "100.00000000"
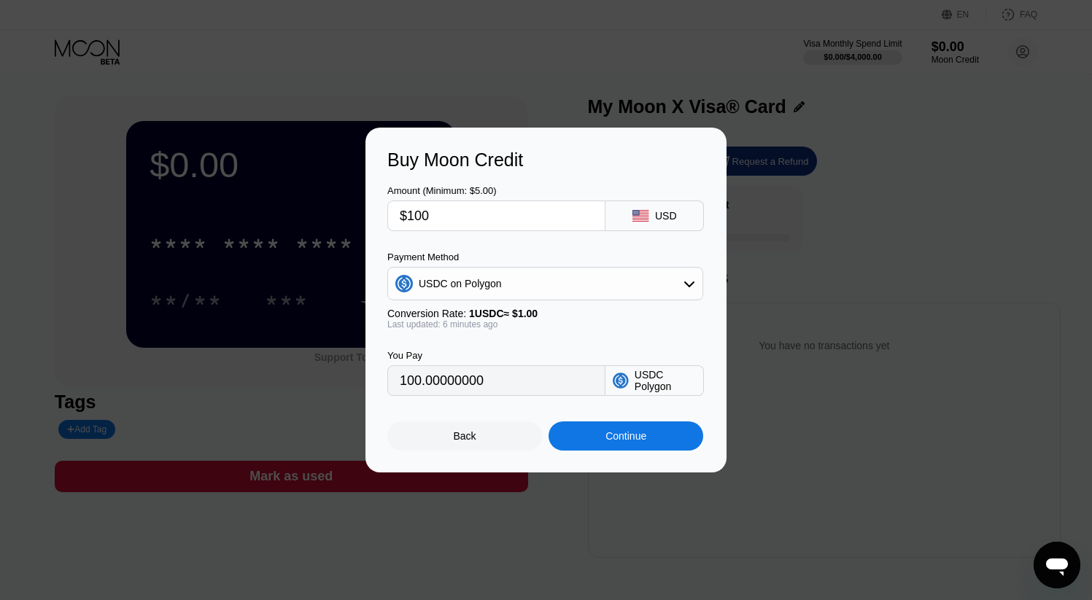
click at [750, 288] on div "Buy Moon Credit Amount (Minimum: $5.00) $100 USD Payment Method USDC on Polygon…" at bounding box center [546, 300] width 1092 height 345
click at [467, 438] on div "Back" at bounding box center [465, 436] width 23 height 12
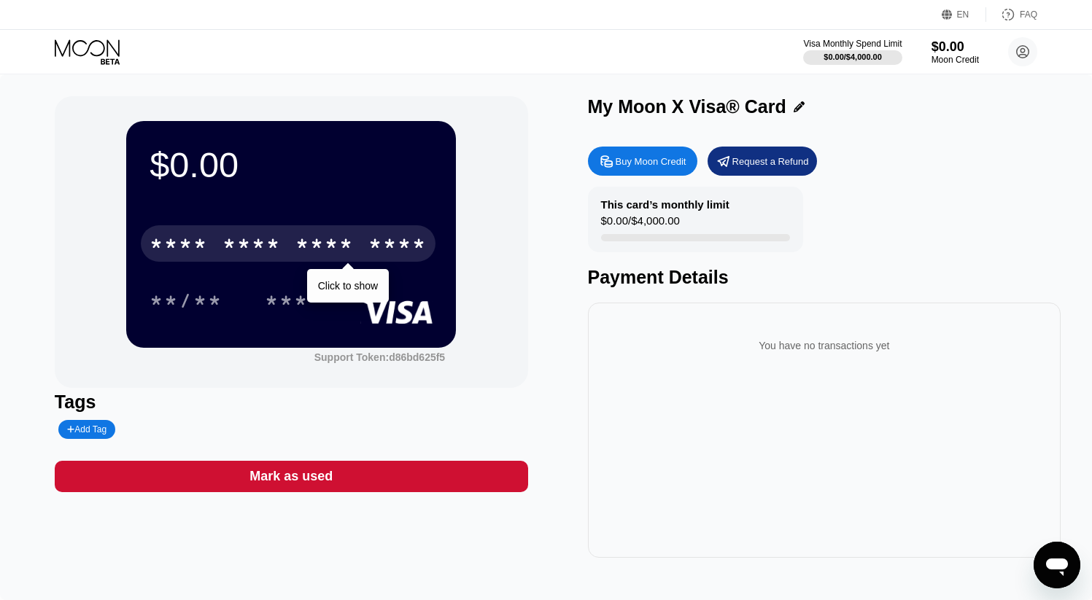
click at [351, 252] on div "* * * *" at bounding box center [324, 245] width 58 height 23
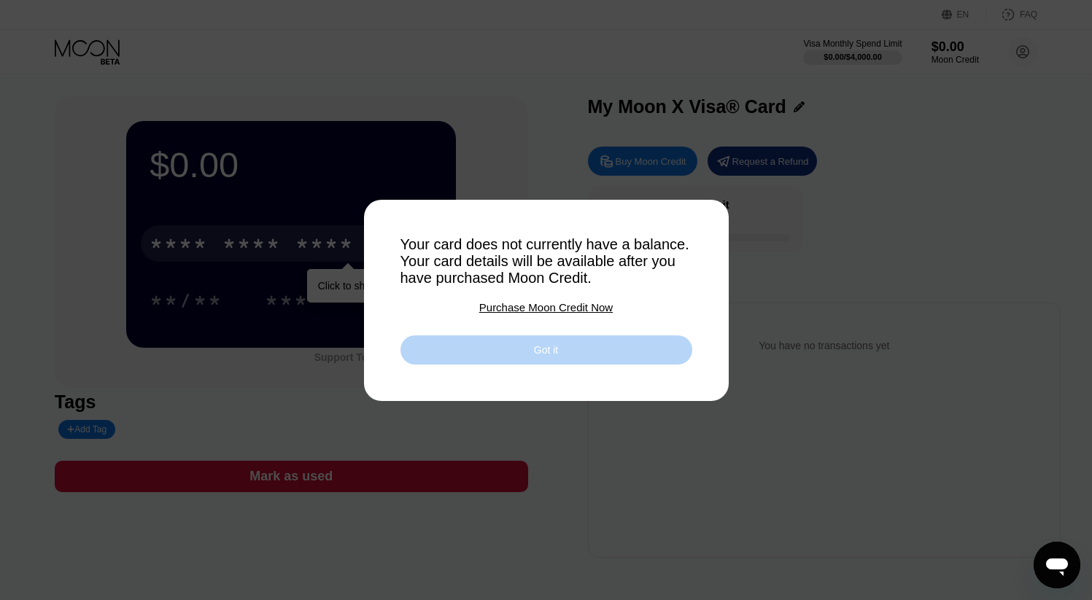
click at [555, 351] on div "Got it" at bounding box center [546, 349] width 24 height 13
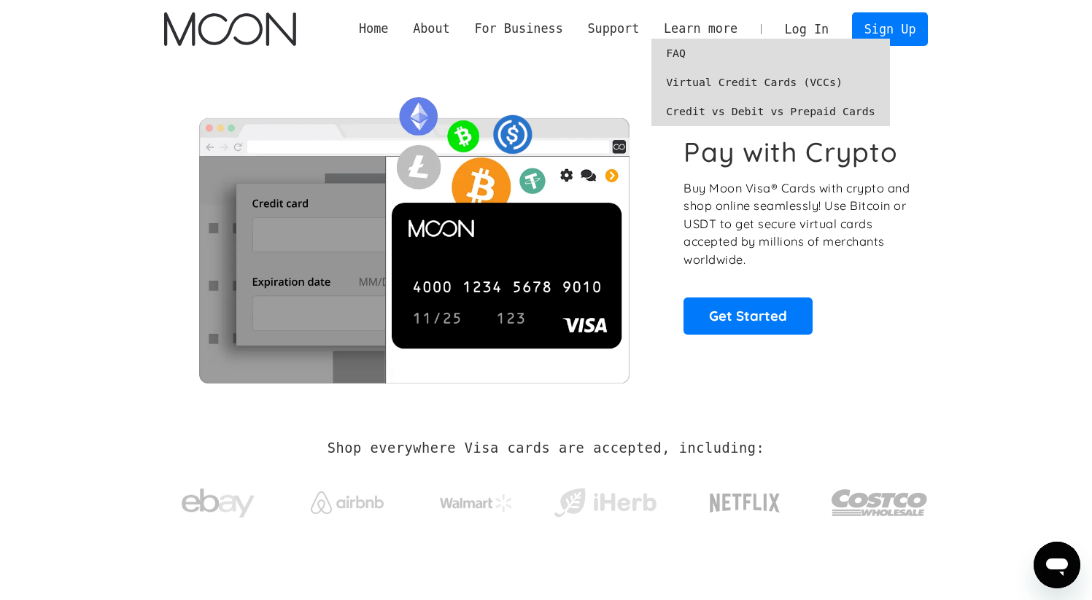
click at [682, 52] on link "FAQ" at bounding box center [770, 53] width 238 height 29
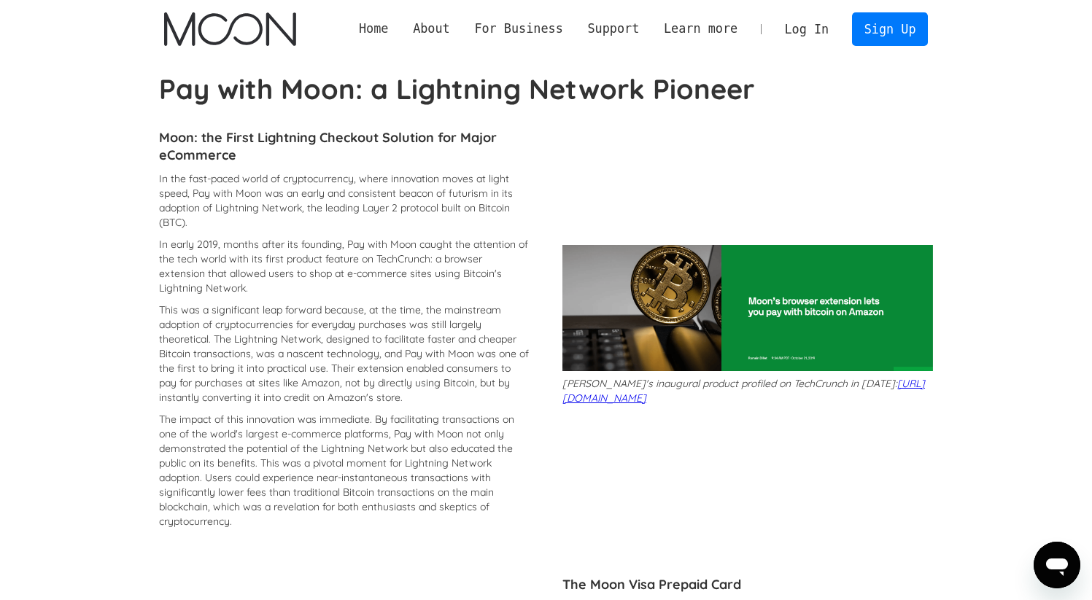
click at [376, 29] on link "Home" at bounding box center [373, 29] width 54 height 18
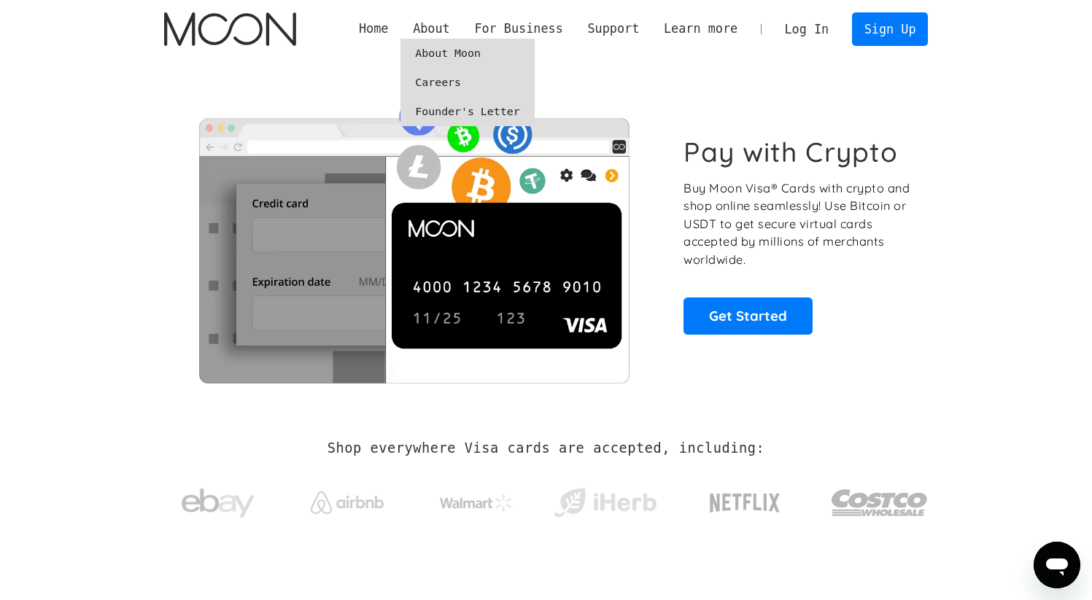
click at [435, 53] on link "About Moon" at bounding box center [466, 53] width 133 height 29
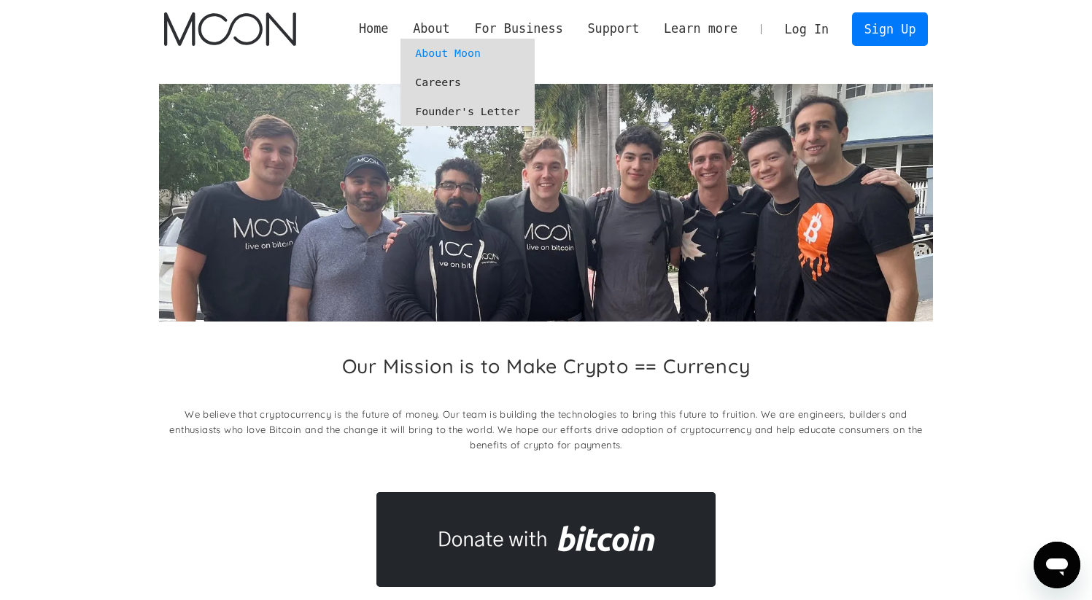
click at [438, 83] on link "Careers" at bounding box center [466, 82] width 133 height 29
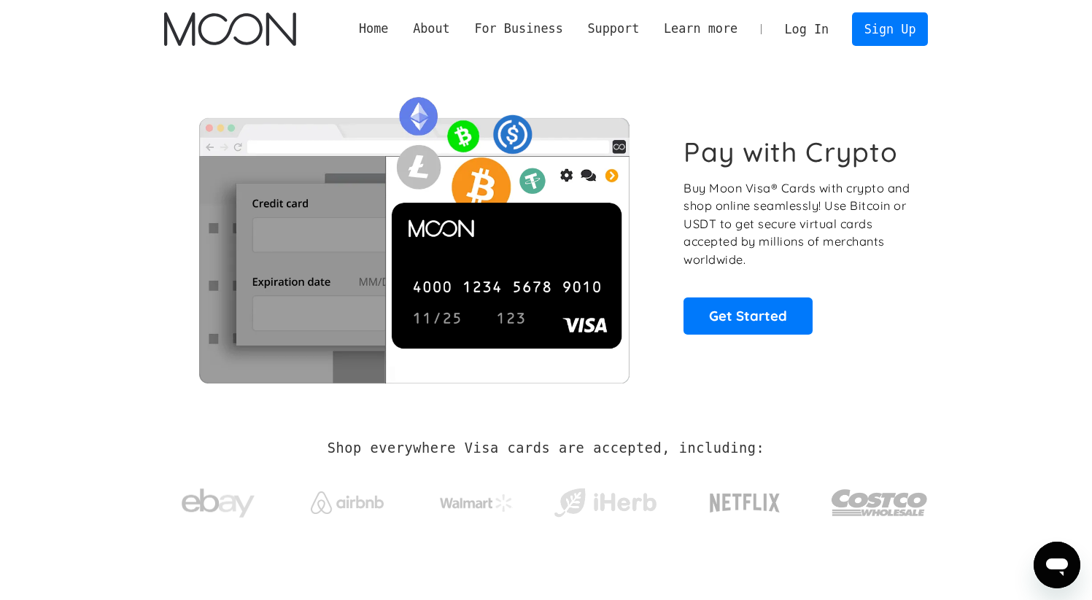
click at [801, 31] on link "Log In" at bounding box center [806, 29] width 69 height 32
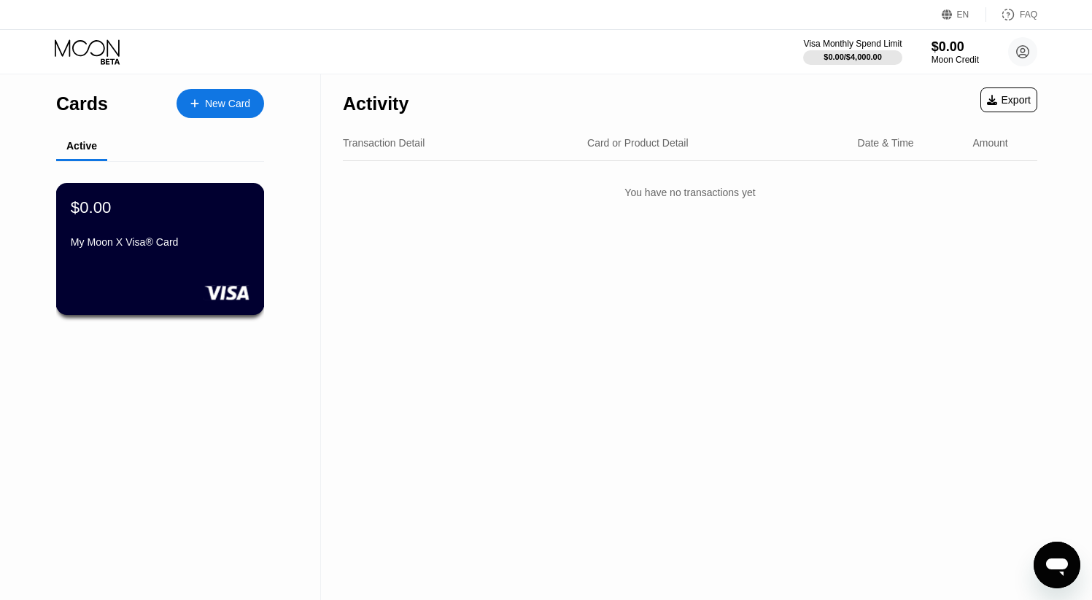
click at [175, 229] on div "$0.00 My Moon X Visa® Card" at bounding box center [160, 226] width 179 height 56
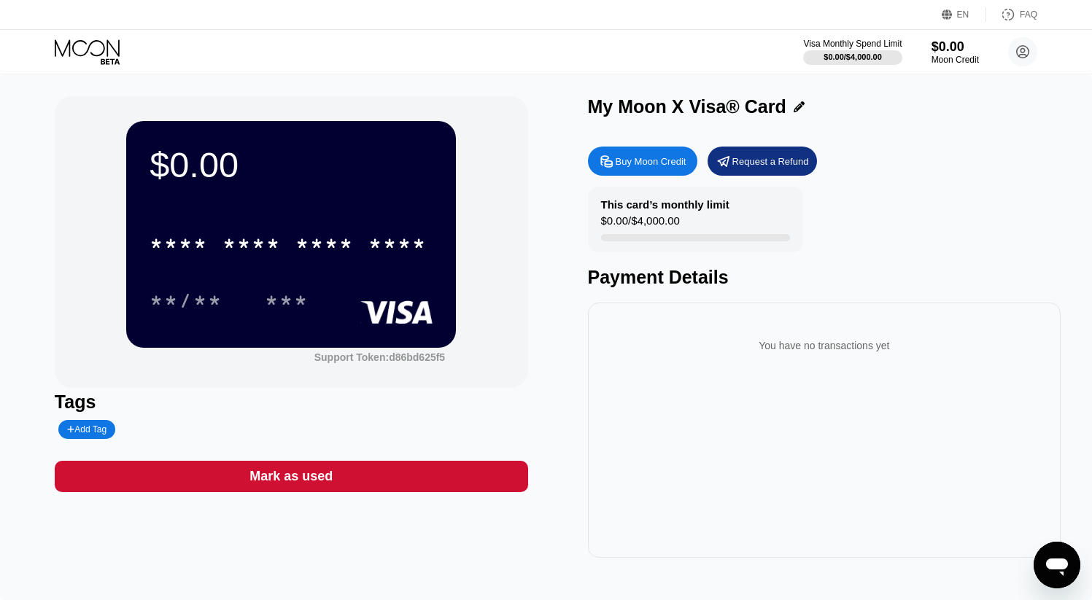
click at [1021, 12] on div "FAQ" at bounding box center [1028, 14] width 18 height 10
click at [1021, 53] on circle at bounding box center [1022, 51] width 29 height 29
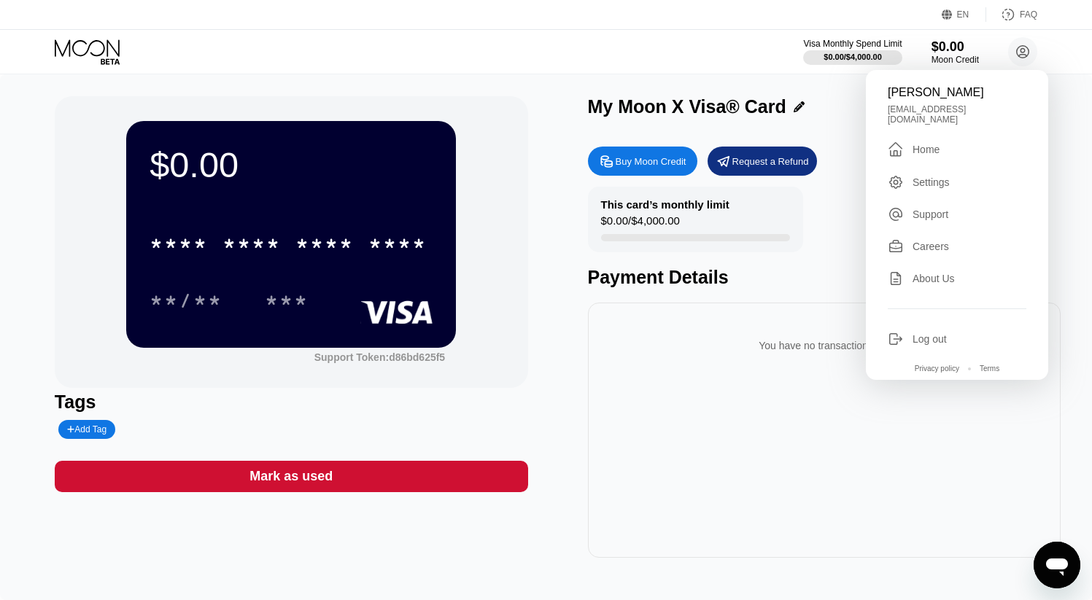
click at [933, 333] on div "Log out" at bounding box center [929, 339] width 34 height 12
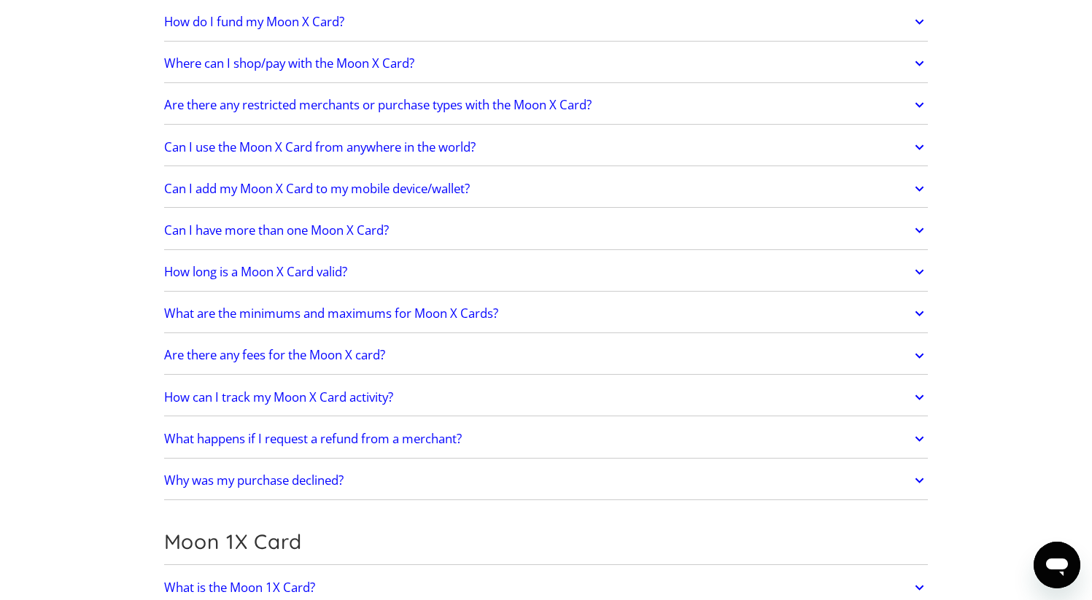
scroll to position [1209, 0]
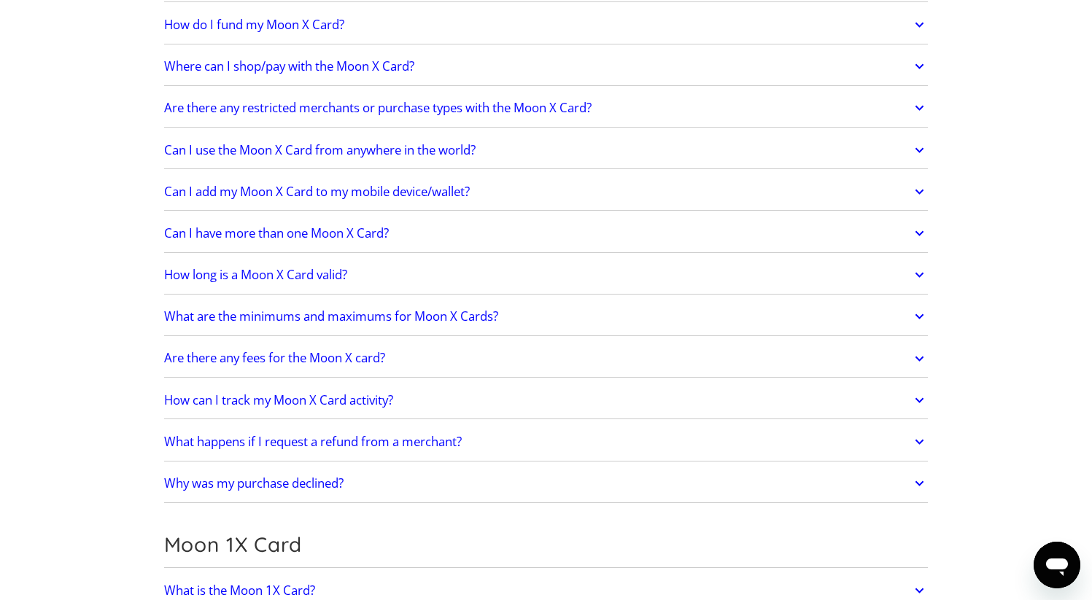
click at [921, 268] on icon at bounding box center [919, 275] width 17 height 26
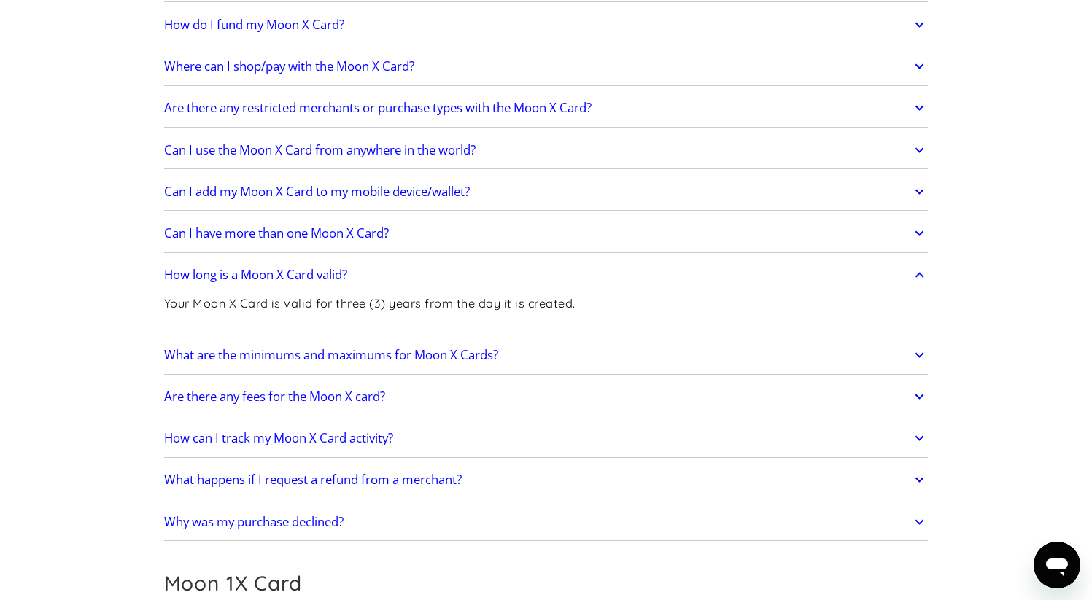
click at [921, 273] on icon at bounding box center [919, 275] width 17 height 26
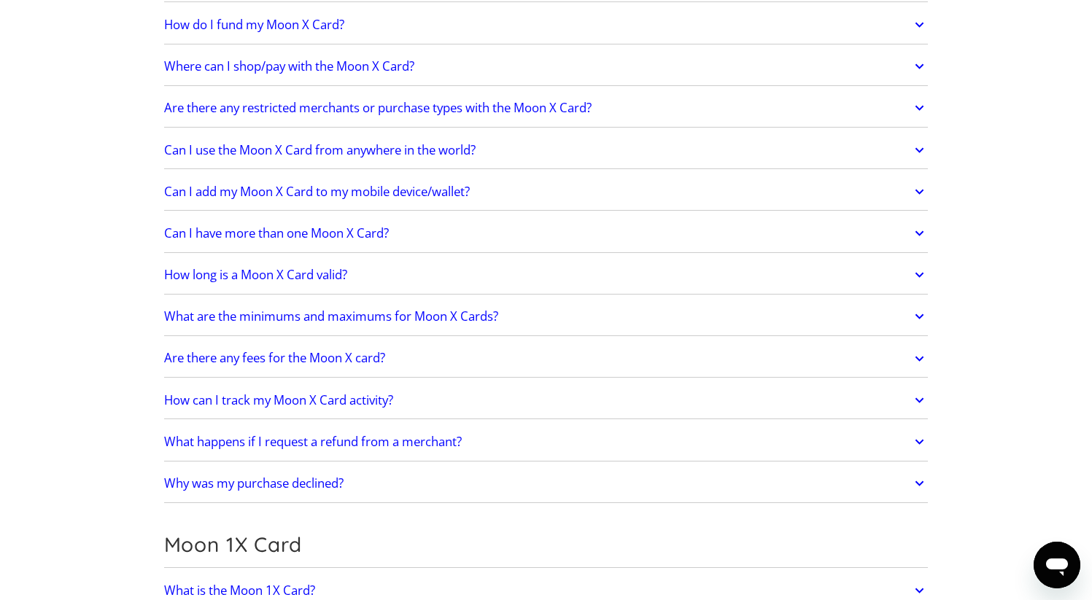
click at [916, 316] on icon at bounding box center [919, 316] width 17 height 26
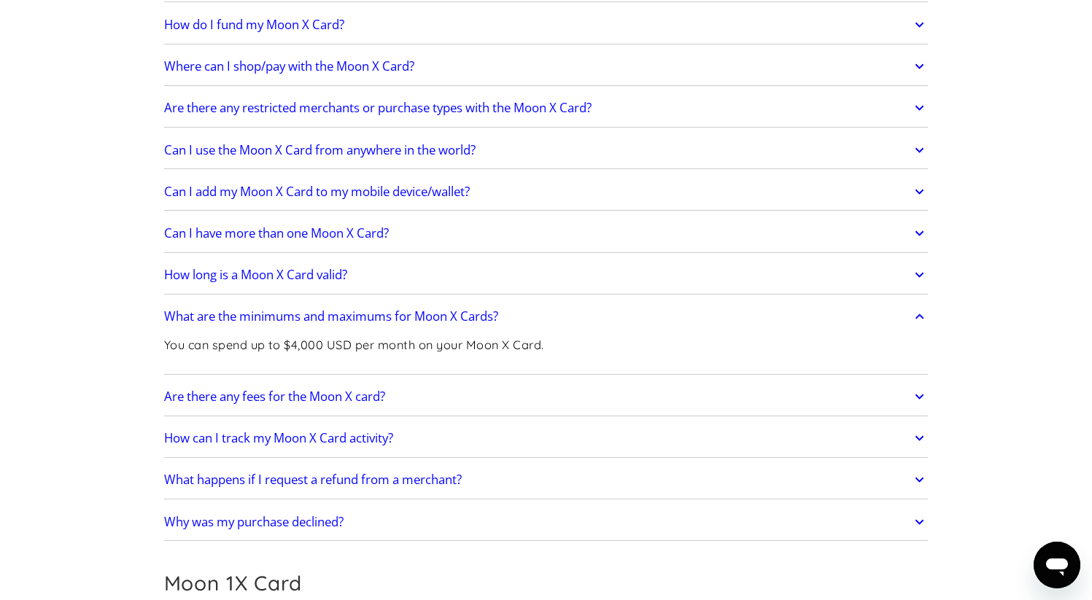
click at [919, 314] on icon at bounding box center [919, 316] width 9 height 5
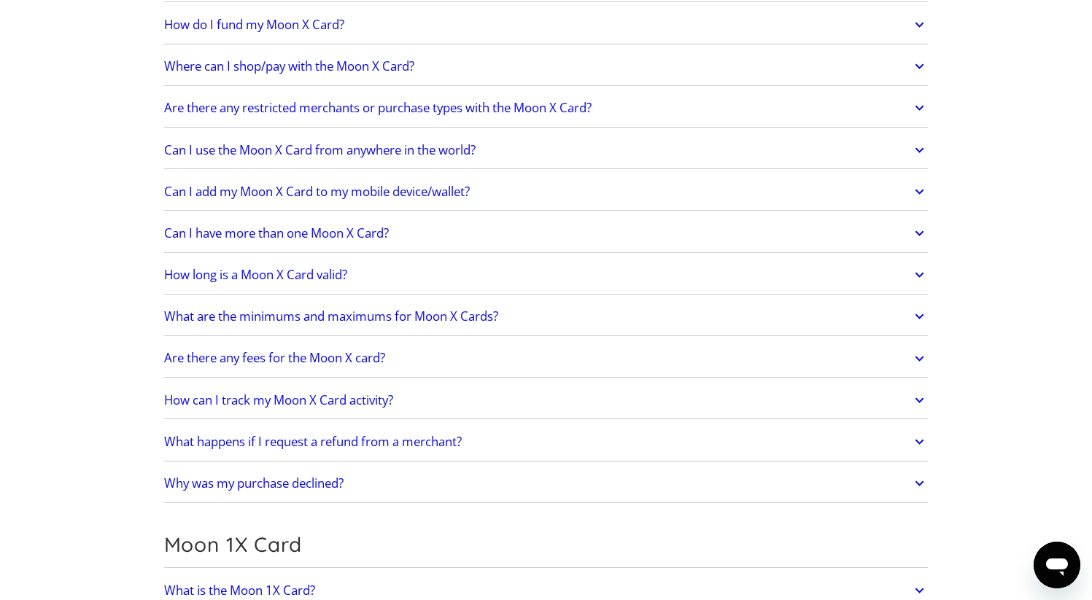
click at [920, 357] on icon at bounding box center [919, 359] width 17 height 26
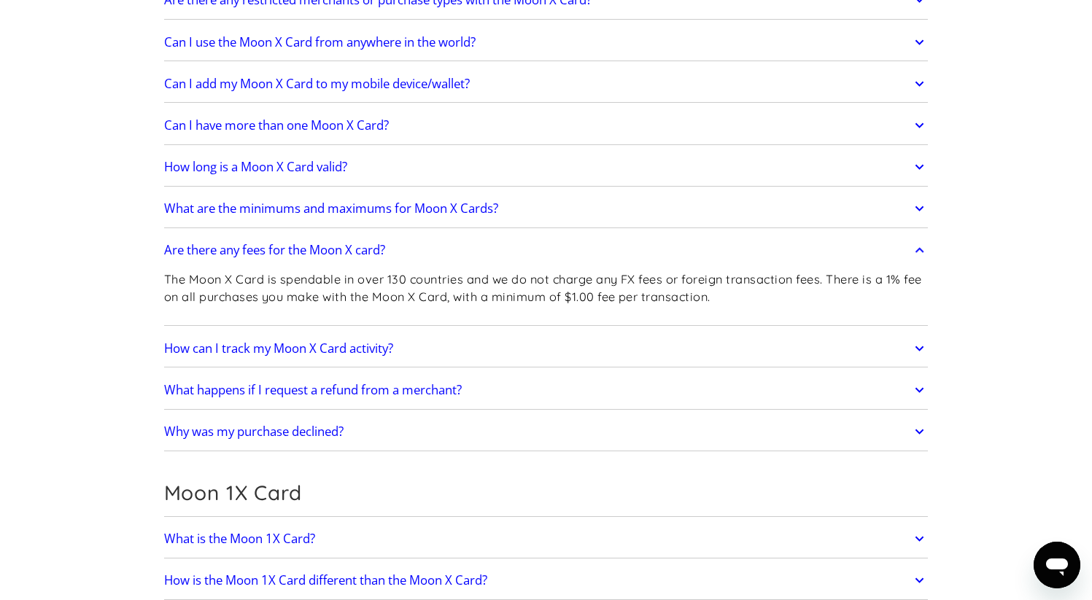
scroll to position [1314, 0]
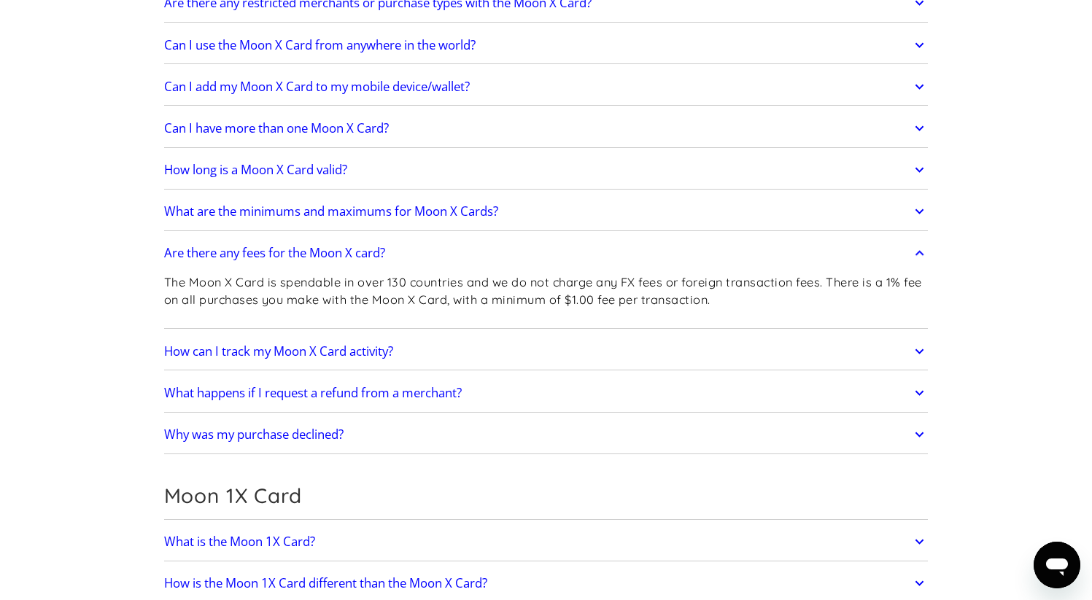
click at [919, 356] on icon at bounding box center [919, 351] width 17 height 26
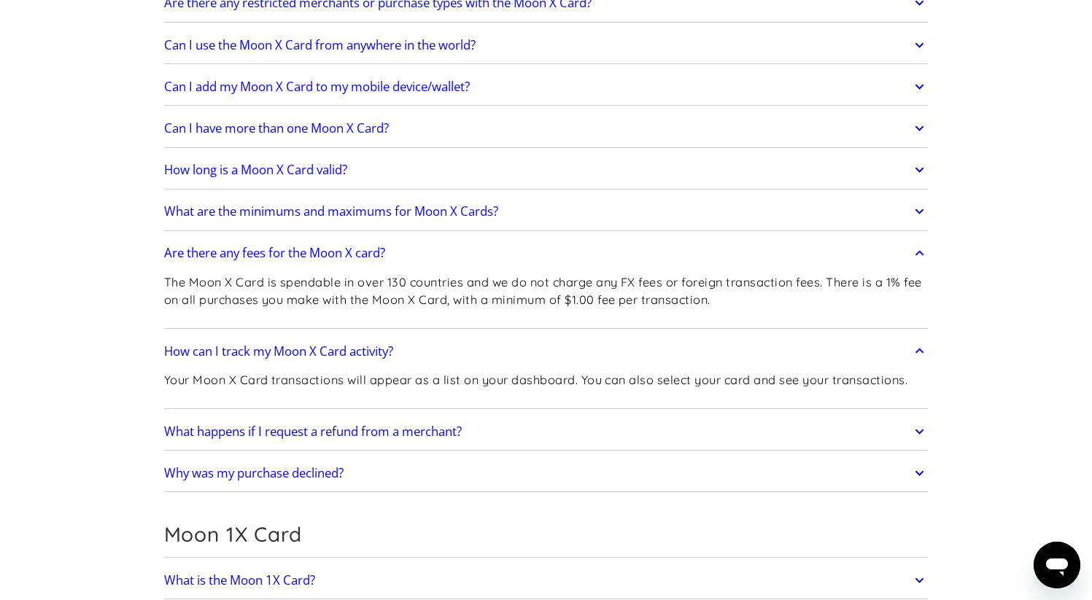
click at [916, 352] on icon at bounding box center [919, 351] width 9 height 5
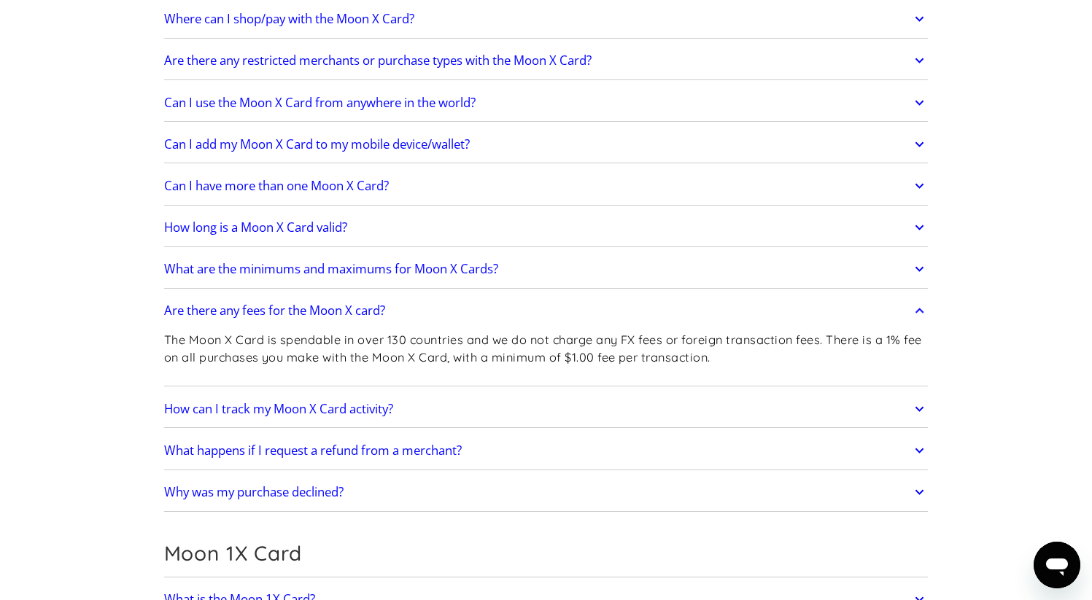
scroll to position [1236, 0]
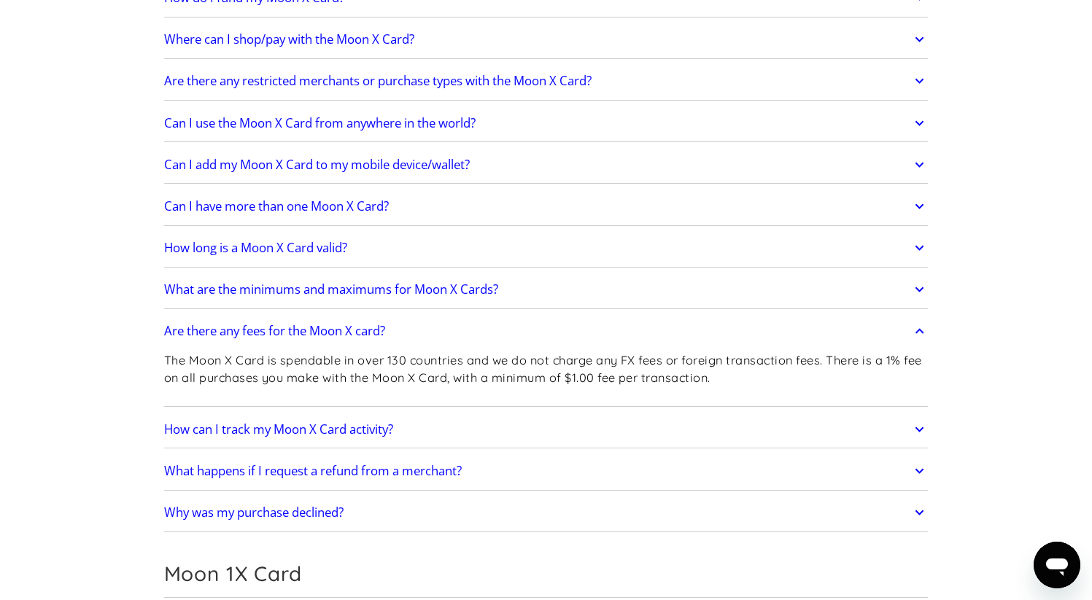
click at [913, 516] on icon at bounding box center [919, 512] width 17 height 26
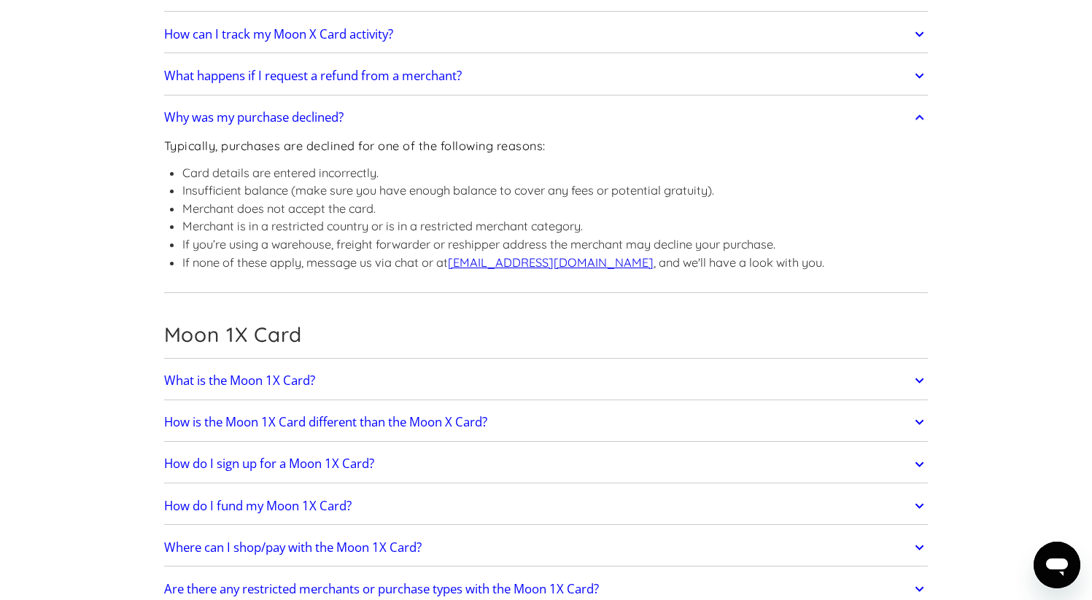
scroll to position [1632, 0]
click at [919, 116] on icon at bounding box center [919, 116] width 9 height 5
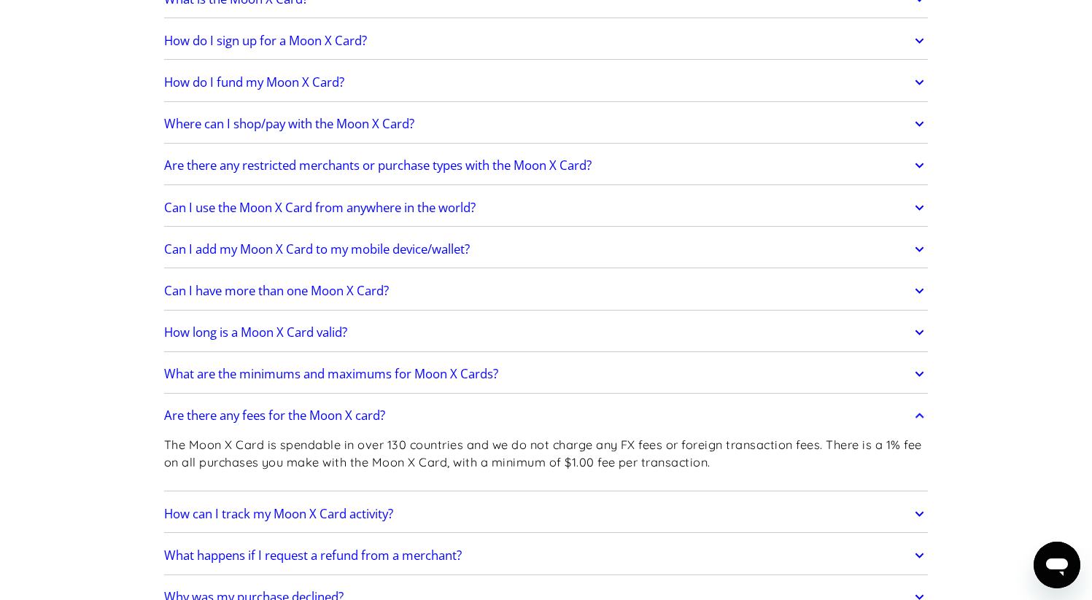
scroll to position [1148, 0]
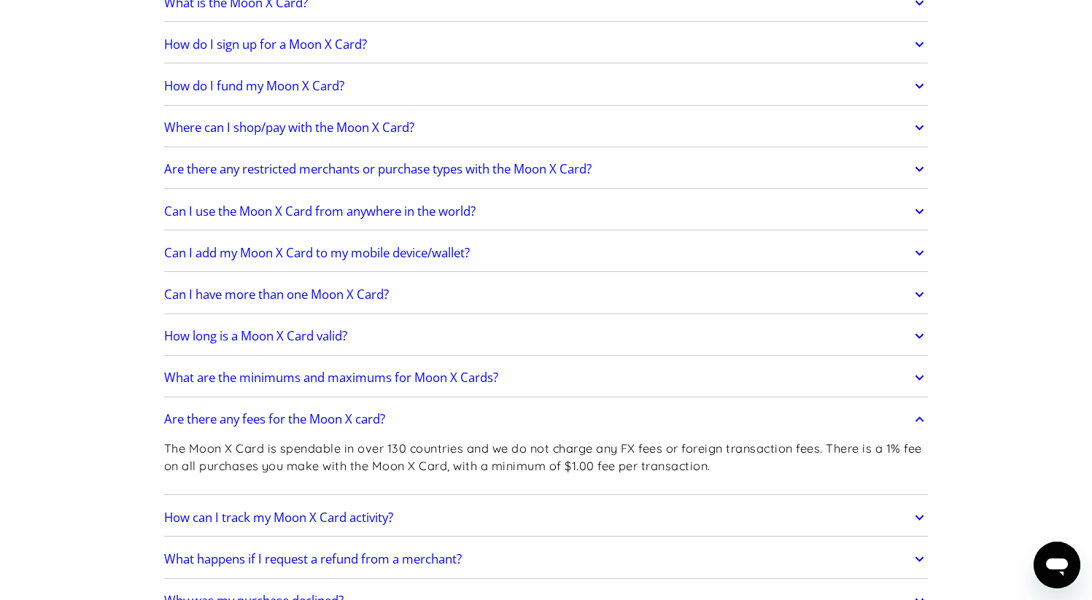
click at [919, 298] on icon at bounding box center [919, 294] width 17 height 26
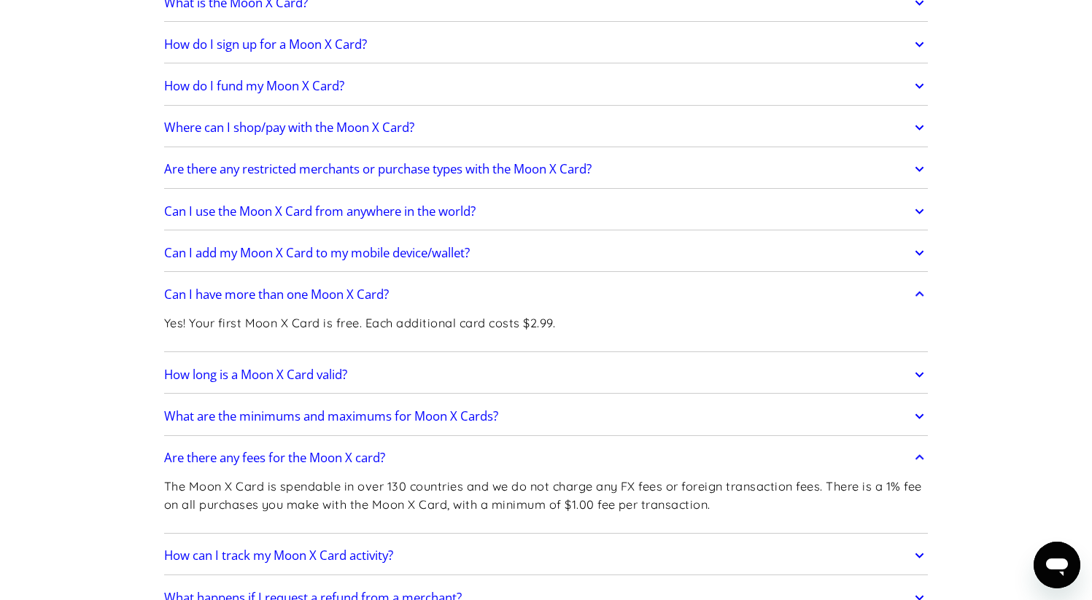
click at [920, 296] on icon at bounding box center [919, 294] width 17 height 26
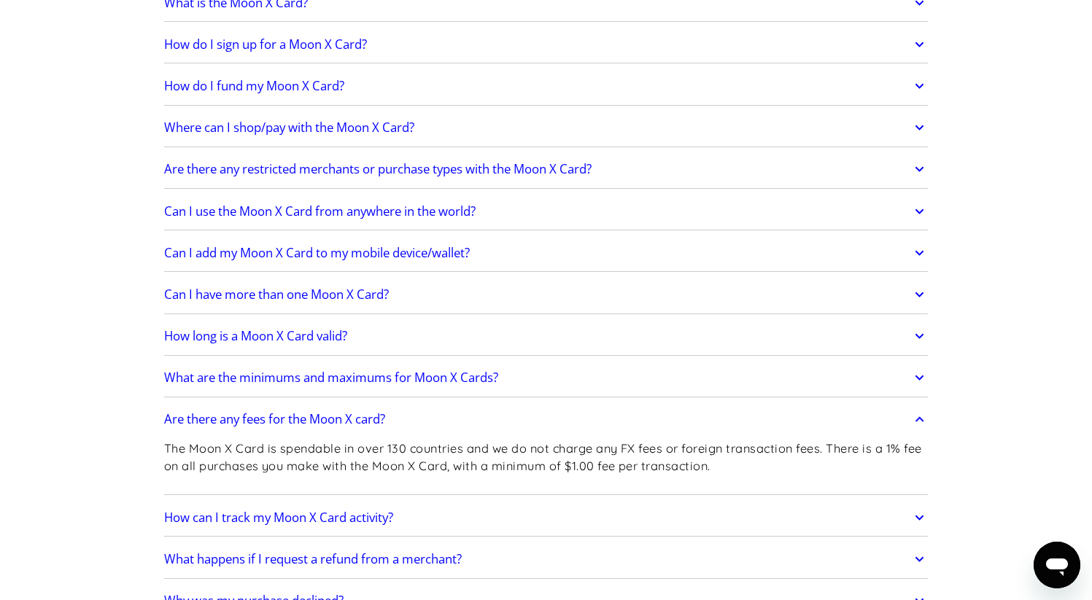
click at [919, 255] on icon at bounding box center [919, 252] width 9 height 5
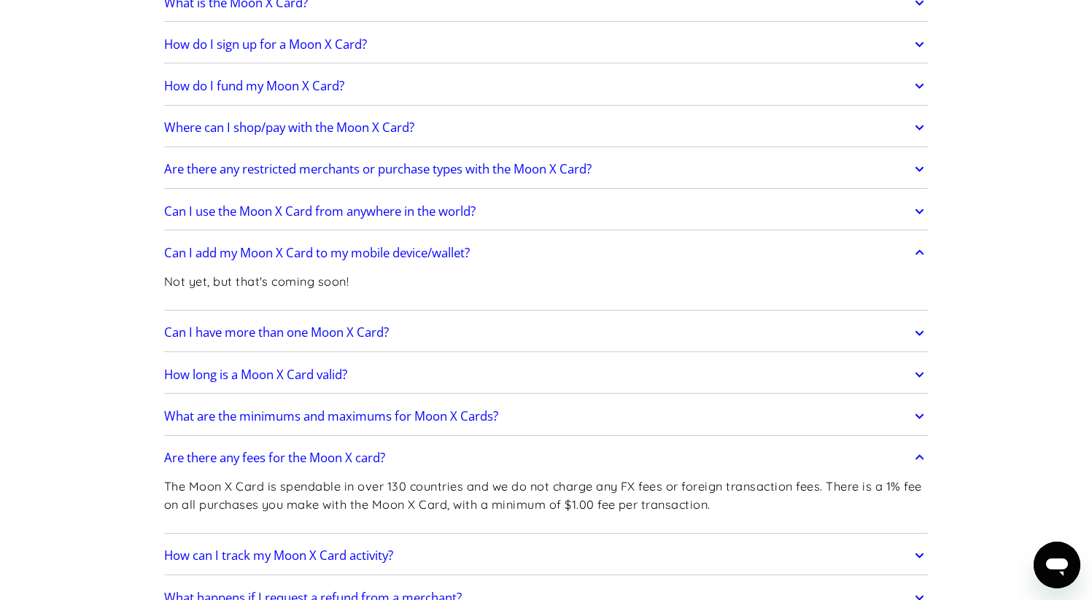
click at [919, 255] on icon at bounding box center [919, 253] width 17 height 26
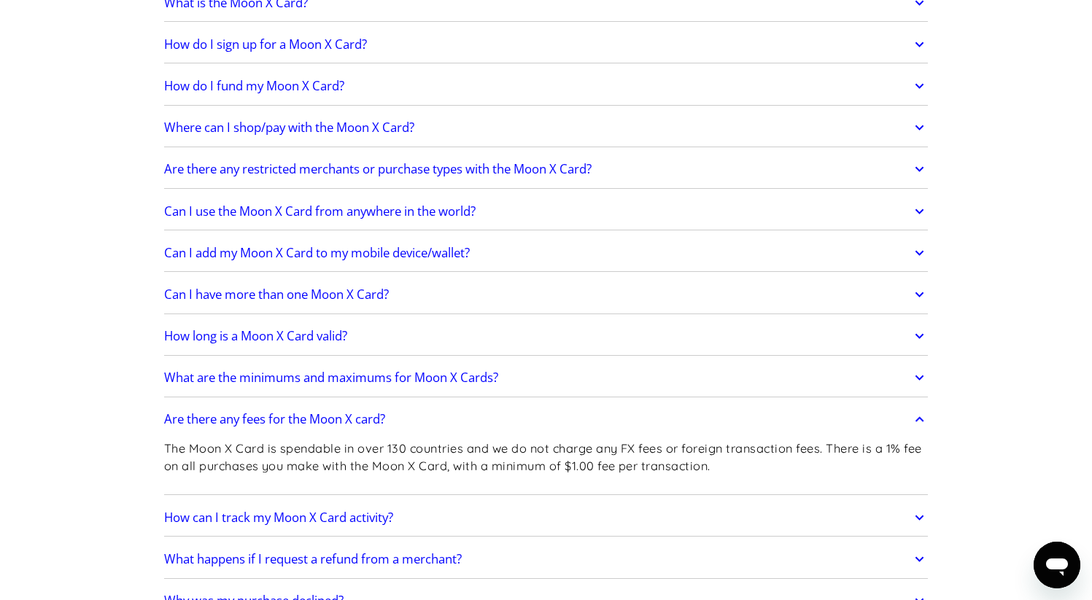
click at [917, 206] on icon at bounding box center [919, 211] width 17 height 26
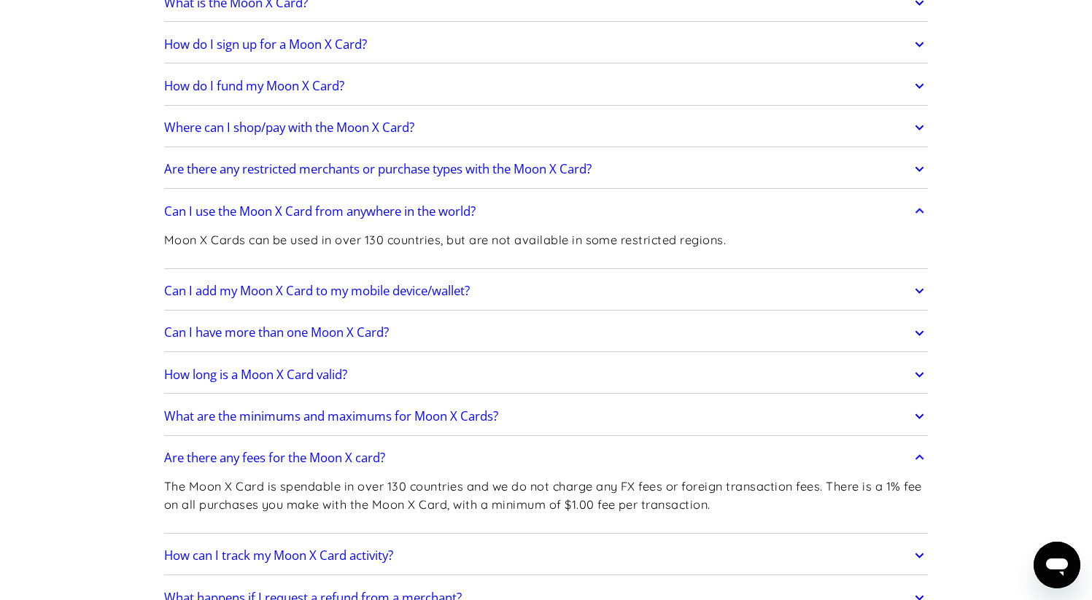
click at [917, 206] on icon at bounding box center [919, 211] width 17 height 26
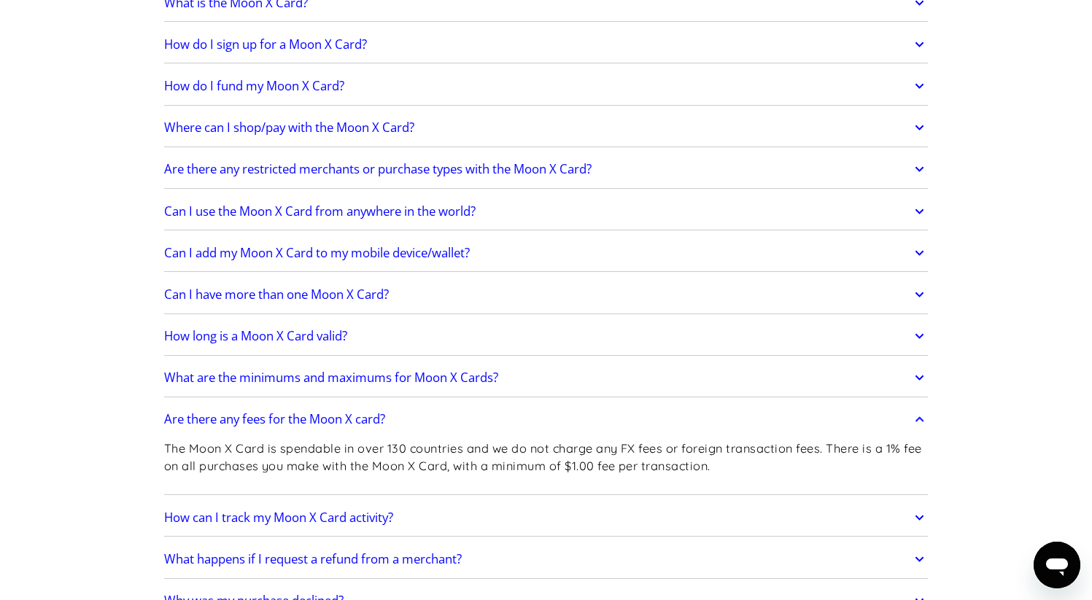
click at [918, 169] on icon at bounding box center [919, 169] width 17 height 26
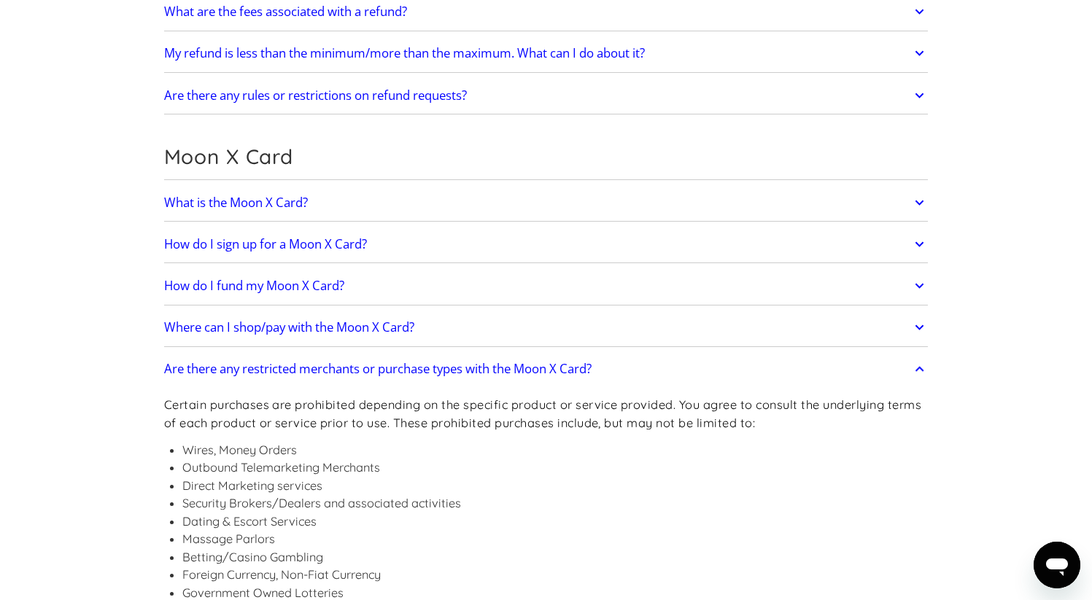
scroll to position [947, 0]
click at [917, 327] on icon at bounding box center [919, 328] width 17 height 26
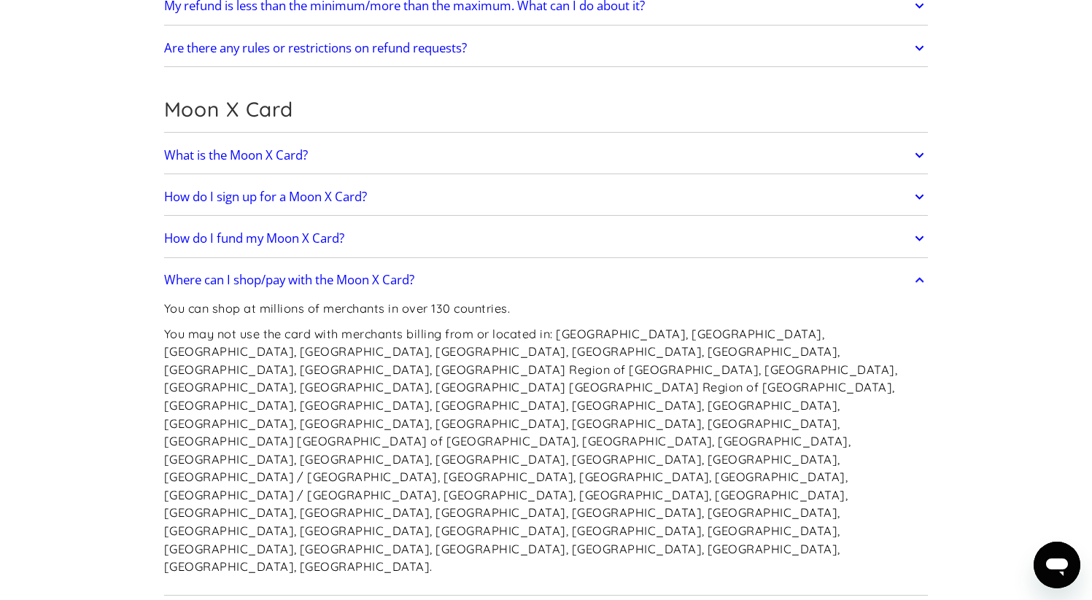
scroll to position [992, 0]
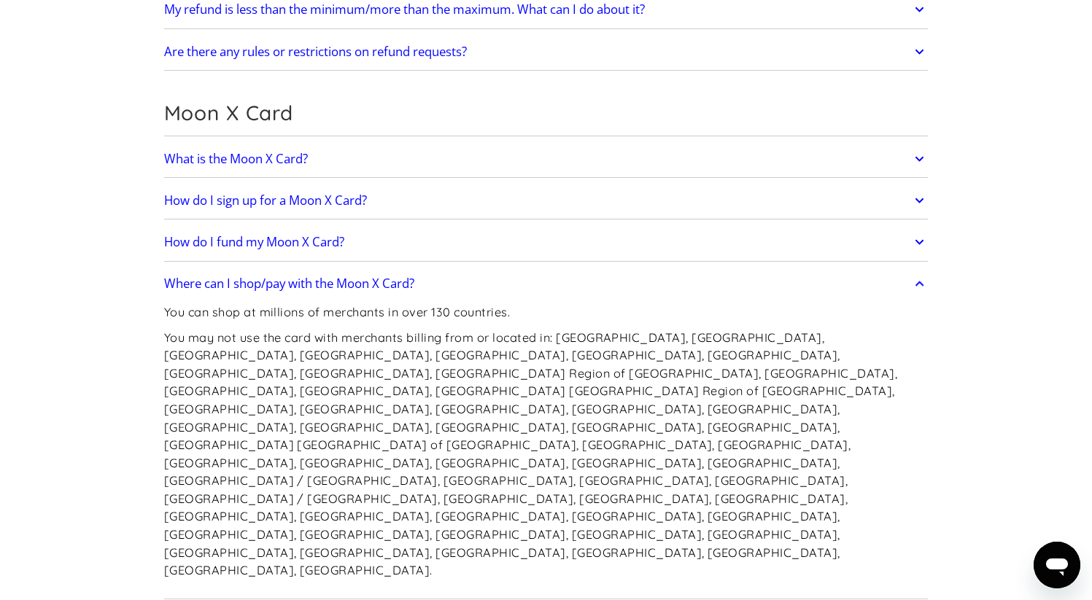
click at [916, 243] on icon at bounding box center [919, 242] width 17 height 26
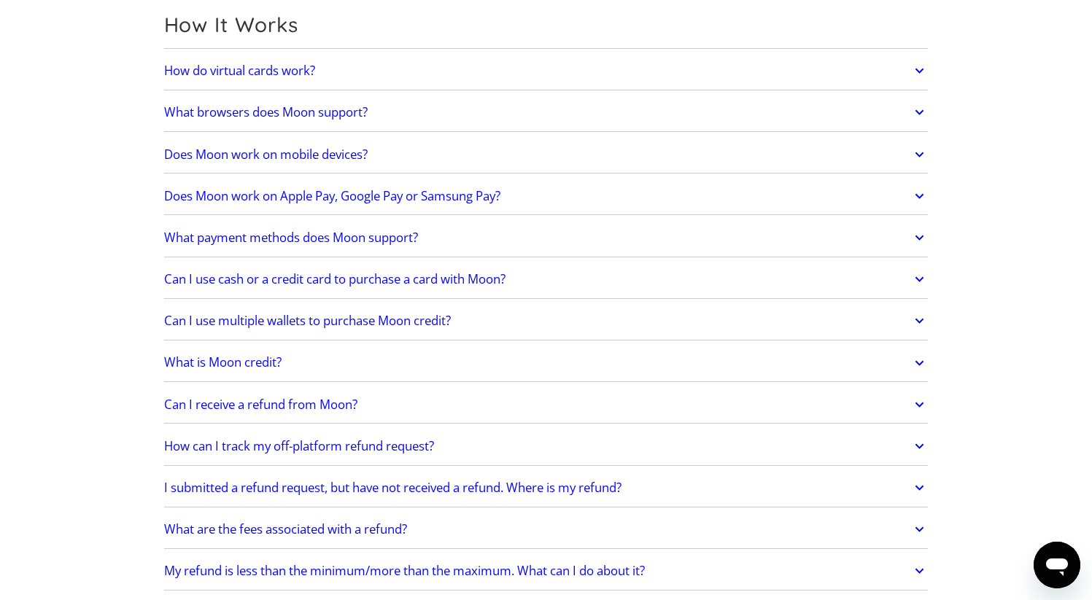
scroll to position [429, 0]
click at [917, 74] on icon at bounding box center [919, 71] width 17 height 26
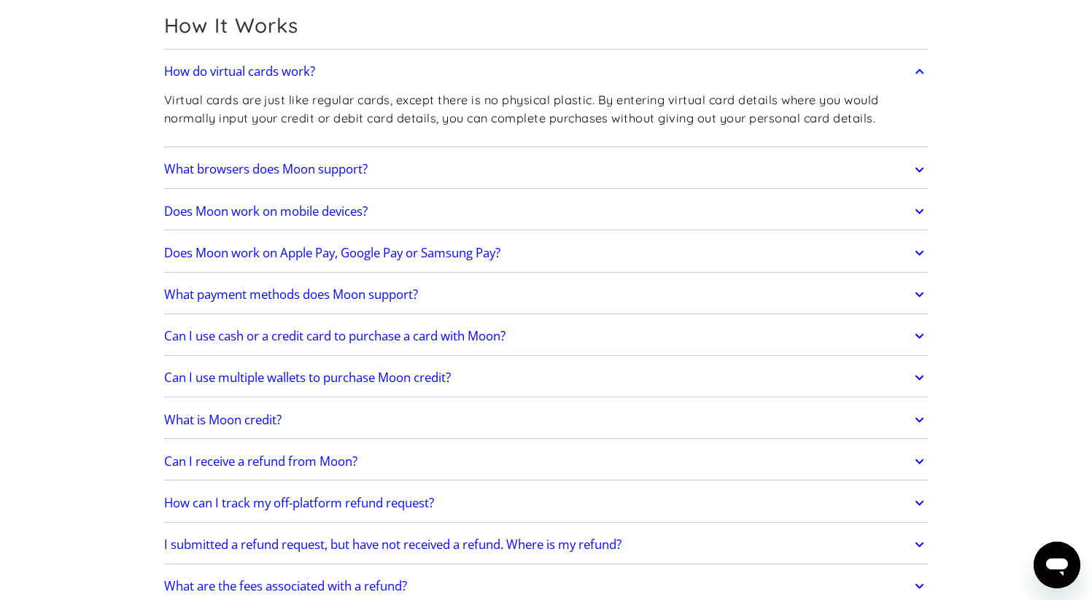
click at [920, 71] on icon at bounding box center [919, 71] width 9 height 5
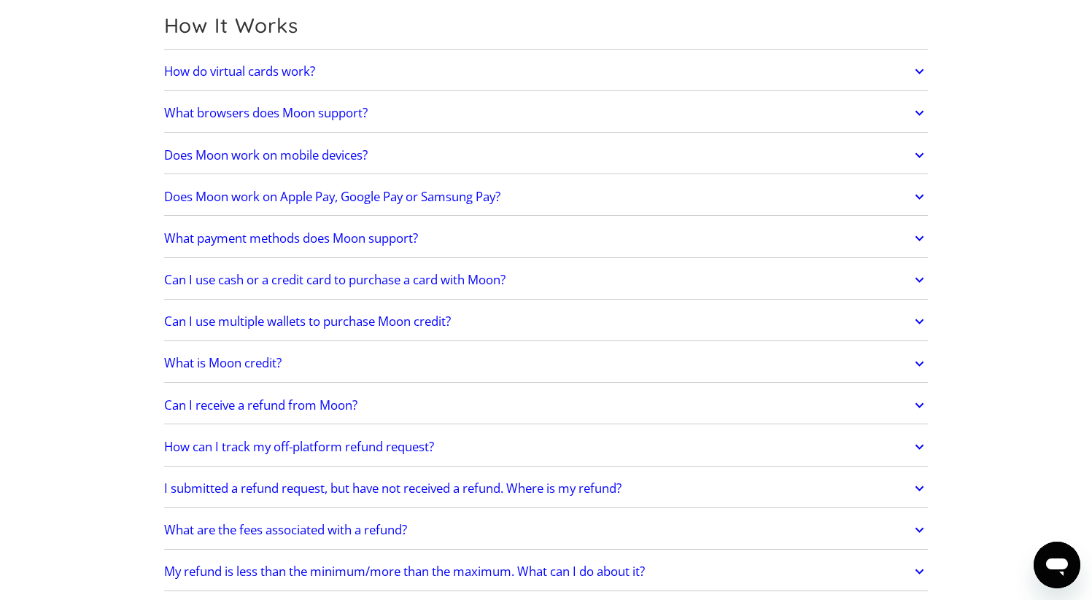
click at [917, 151] on icon at bounding box center [919, 155] width 17 height 26
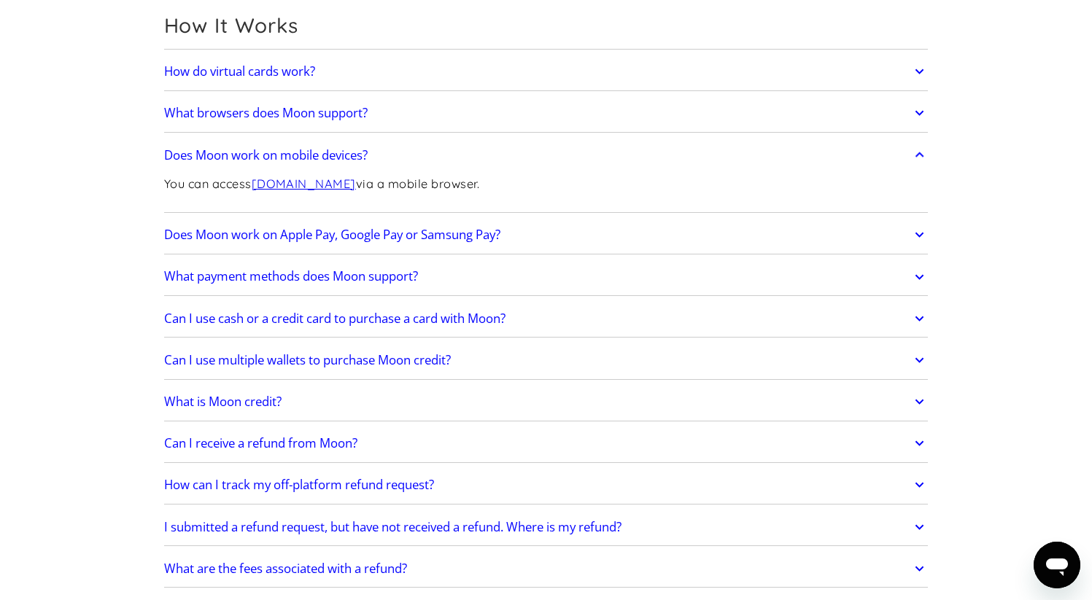
click at [919, 153] on icon at bounding box center [919, 154] width 9 height 5
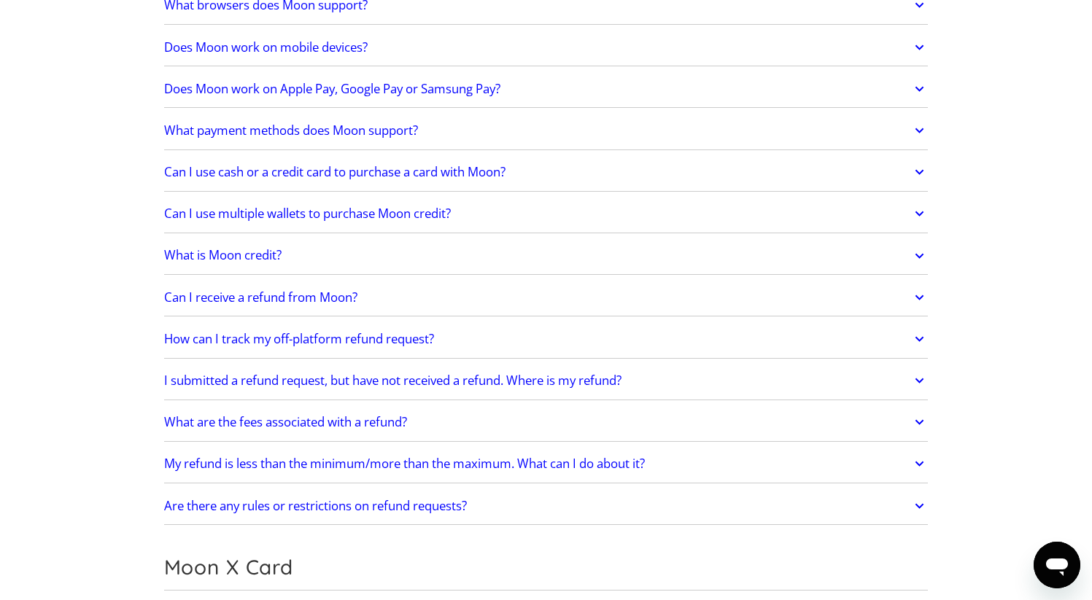
scroll to position [538, 0]
click at [914, 93] on icon at bounding box center [919, 88] width 17 height 26
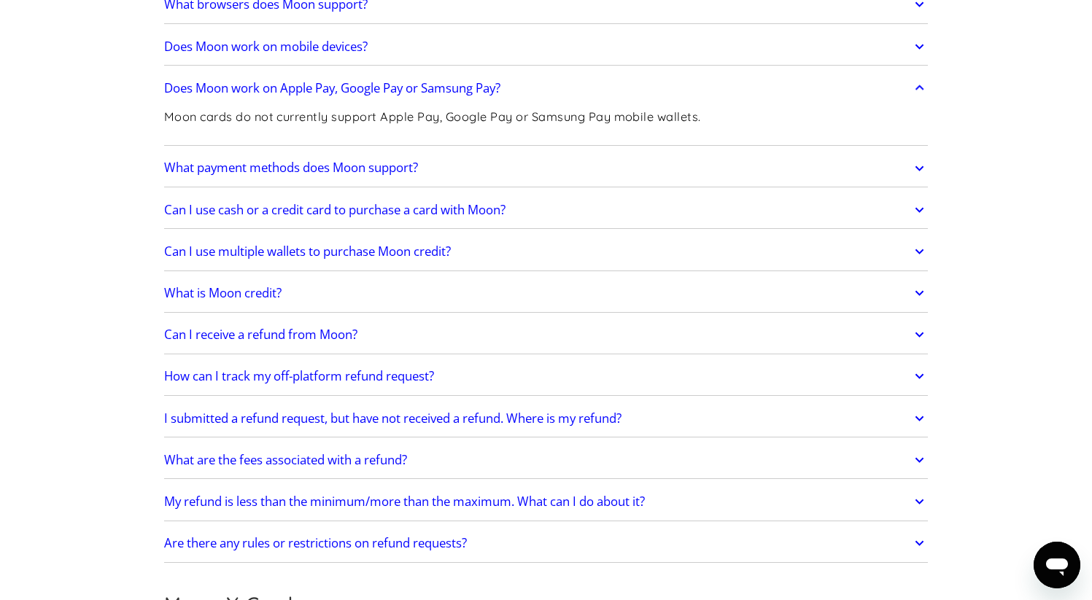
click at [917, 88] on icon at bounding box center [919, 87] width 9 height 5
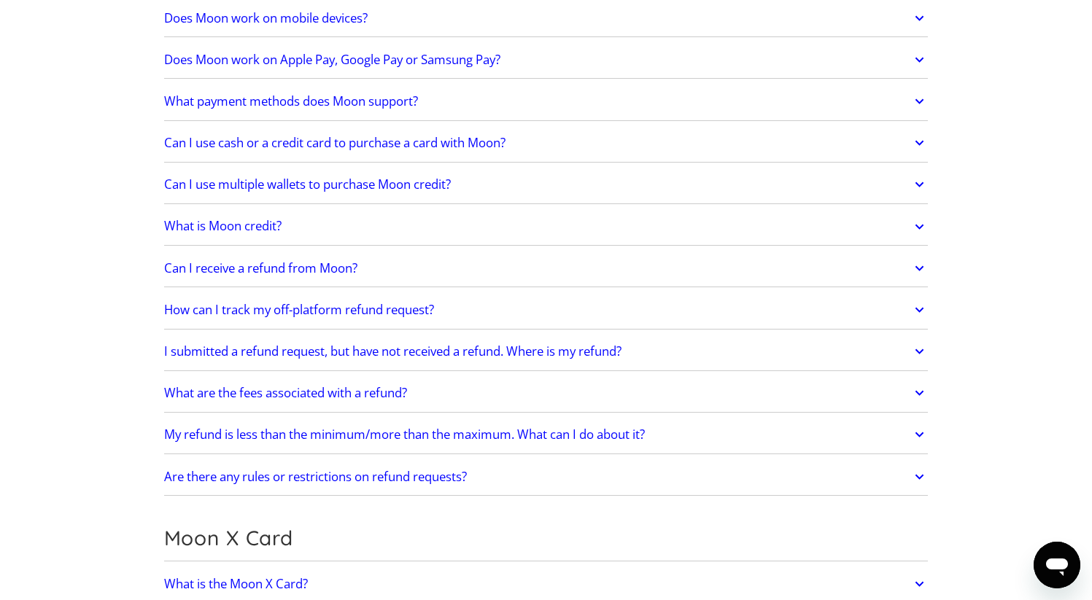
scroll to position [569, 0]
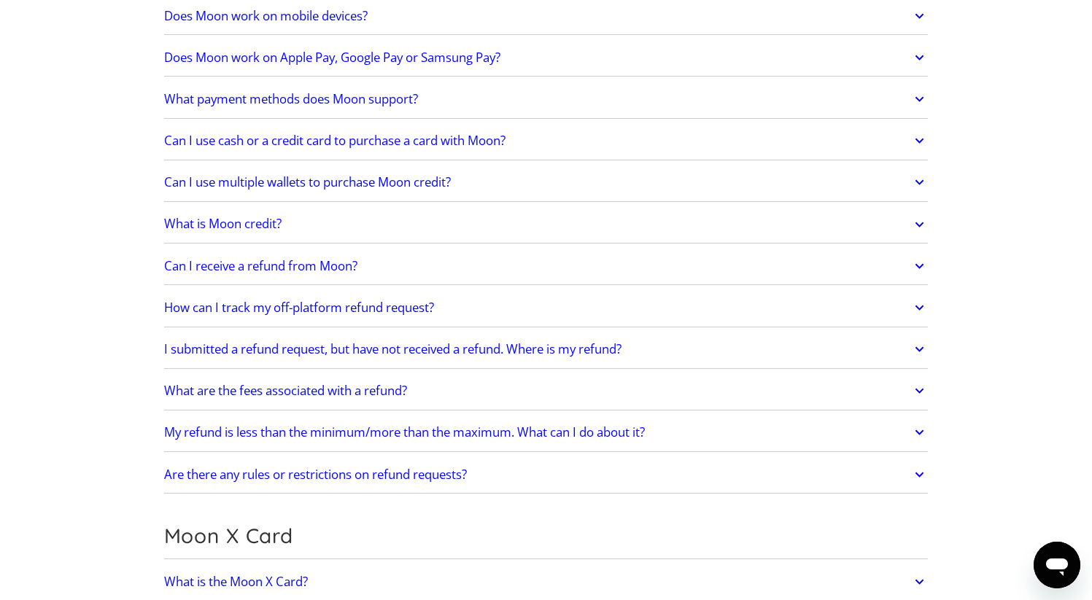
click at [919, 181] on icon at bounding box center [919, 182] width 17 height 26
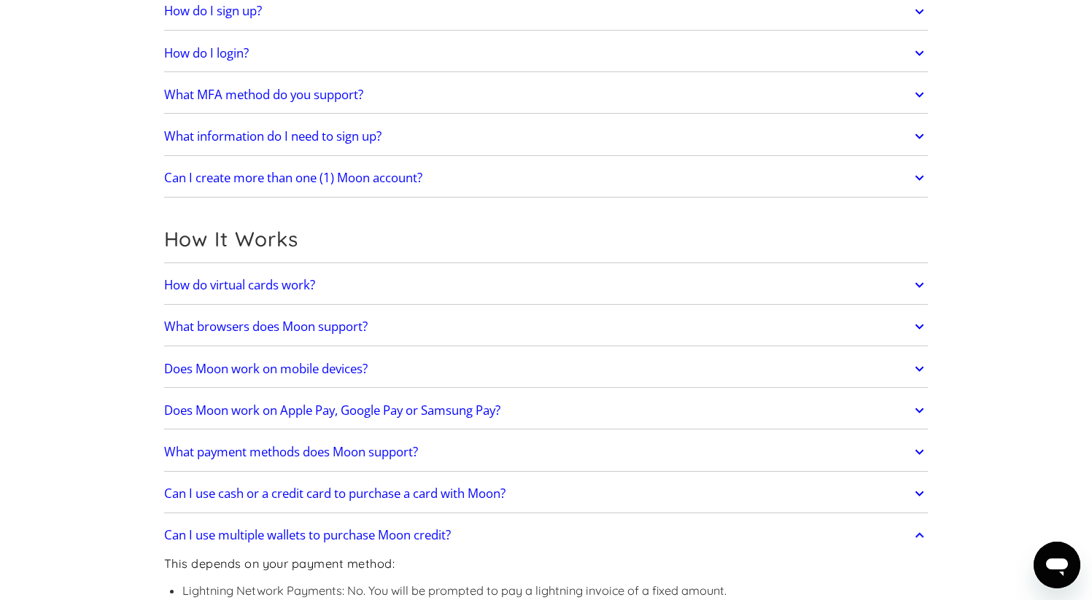
scroll to position [214, 0]
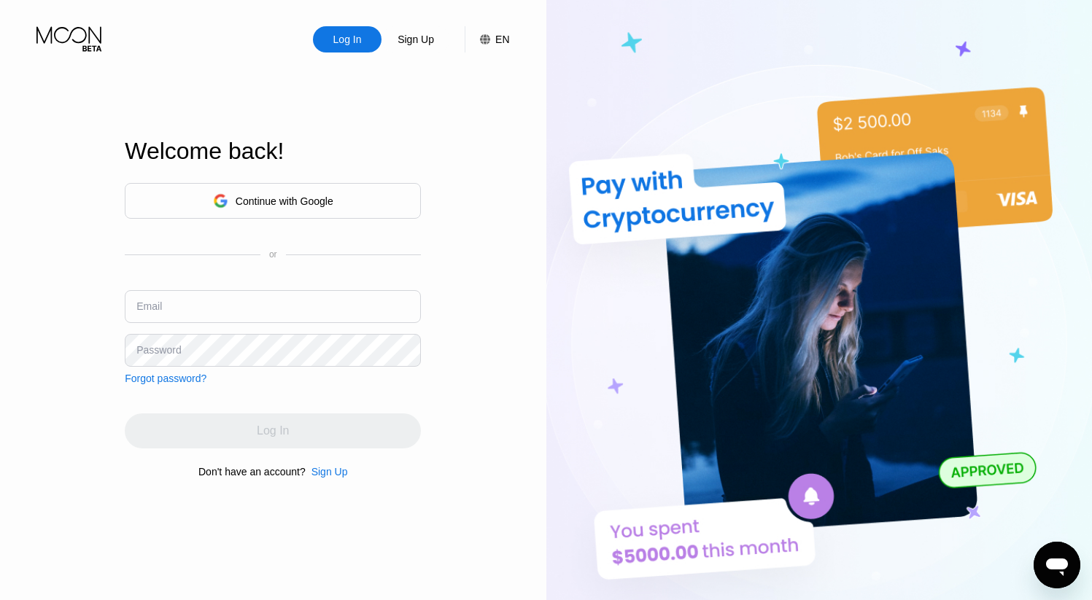
click at [346, 311] on input "text" at bounding box center [273, 306] width 296 height 33
type input "[EMAIL_ADDRESS][PERSON_NAME][DOMAIN_NAME]"
click at [417, 42] on div "Sign Up" at bounding box center [415, 39] width 39 height 15
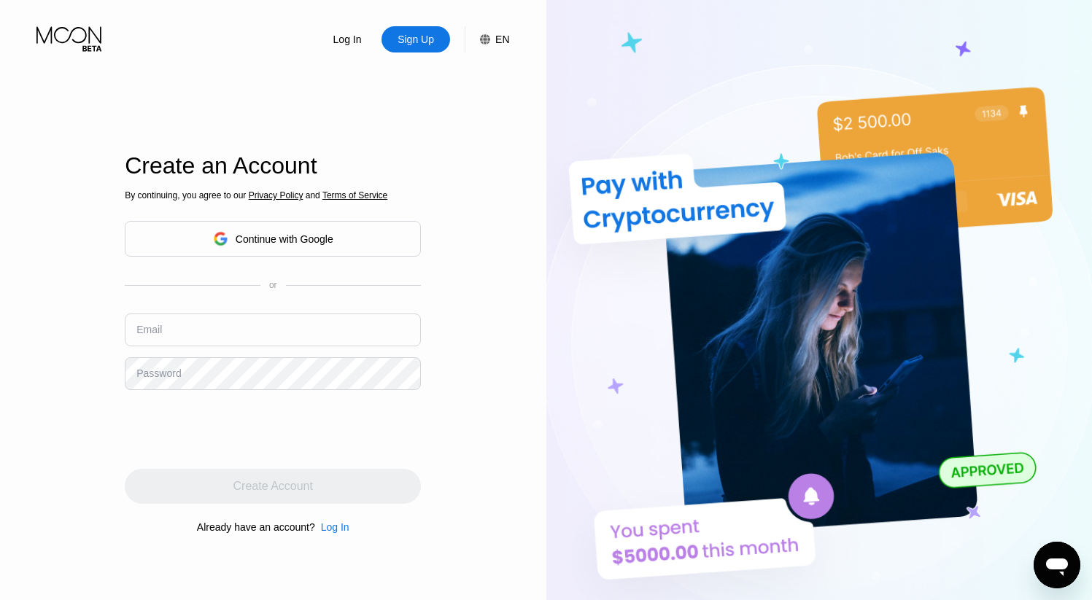
click at [254, 333] on input "text" at bounding box center [273, 330] width 296 height 33
type input "[EMAIL_ADDRESS][PERSON_NAME][DOMAIN_NAME]"
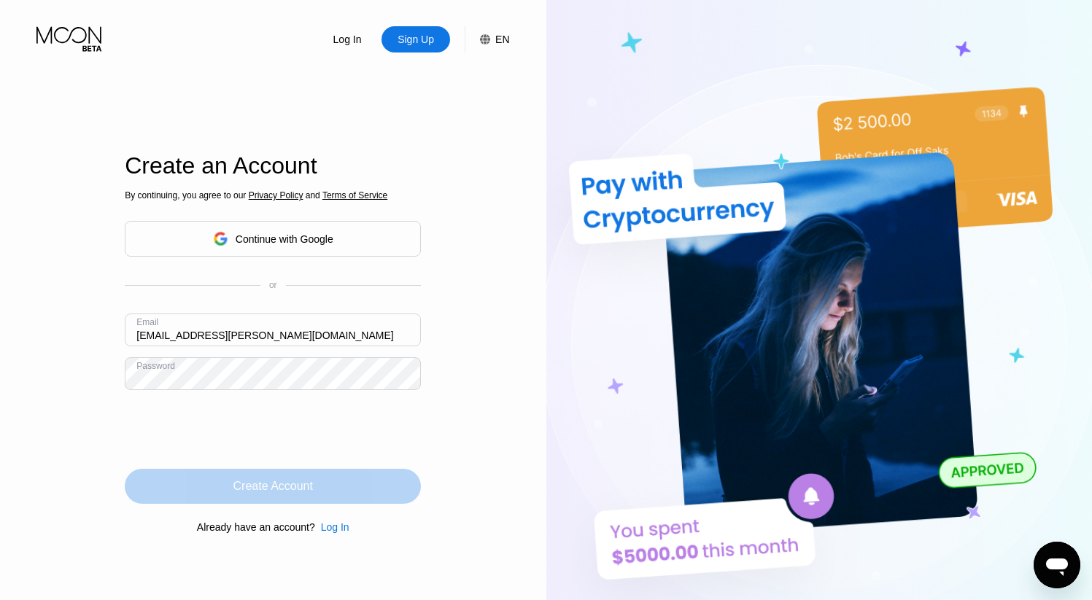
click at [280, 486] on div "Create Account" at bounding box center [272, 486] width 79 height 15
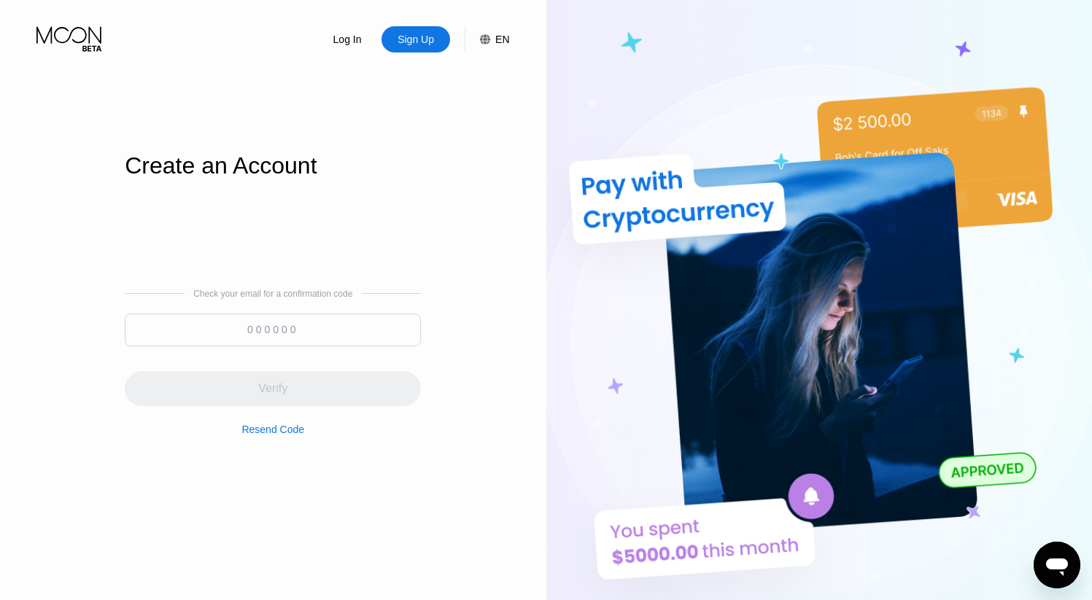
click at [354, 339] on input at bounding box center [273, 330] width 296 height 33
paste input "624896"
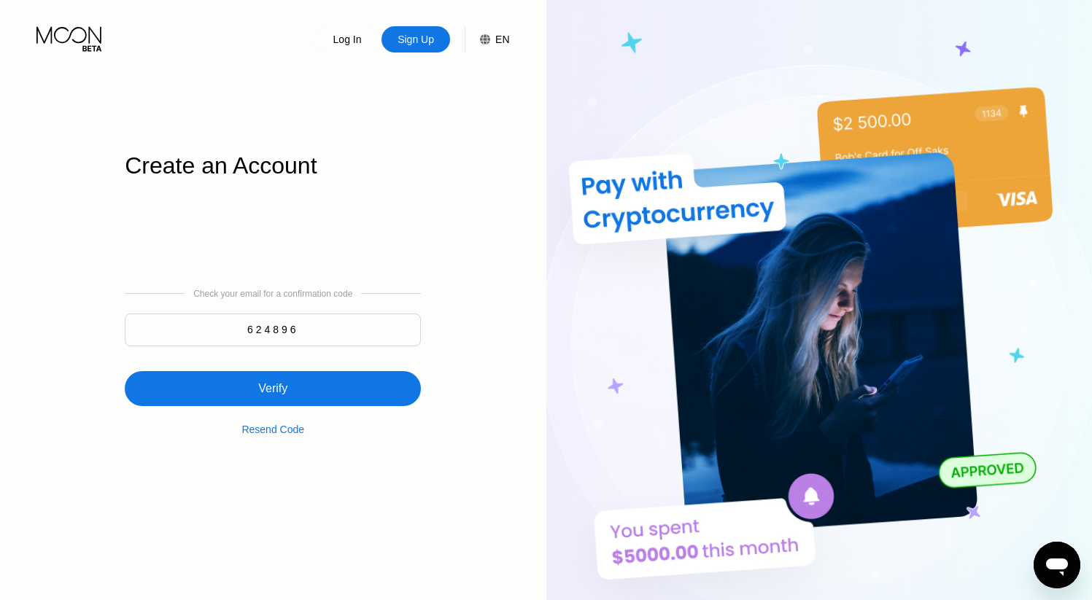
type input "624896"
click at [334, 384] on div "Verify" at bounding box center [273, 388] width 296 height 35
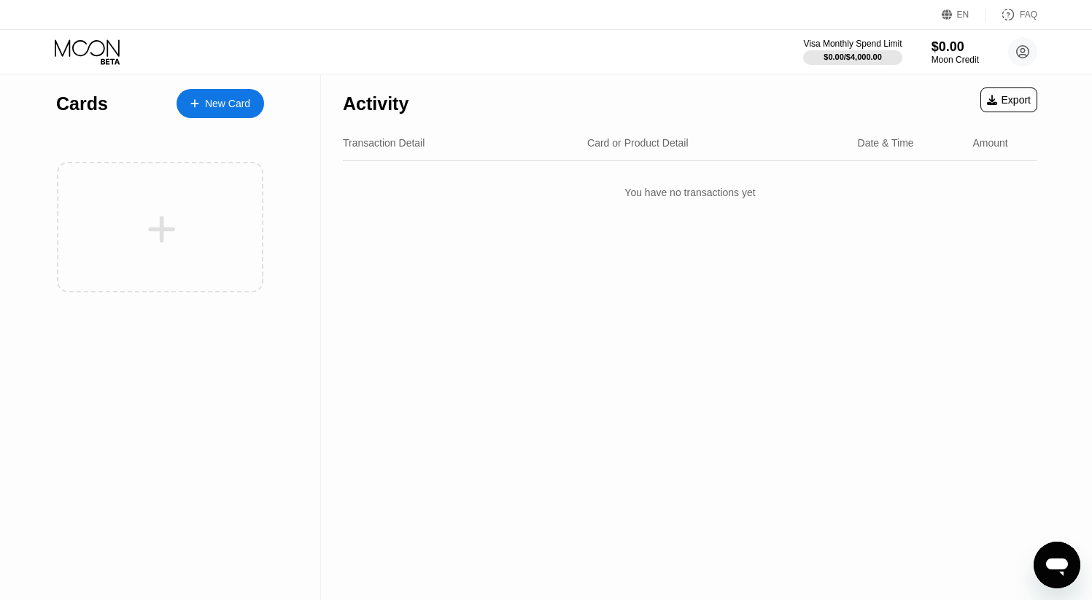
click at [217, 111] on div "New Card" at bounding box center [220, 103] width 88 height 29
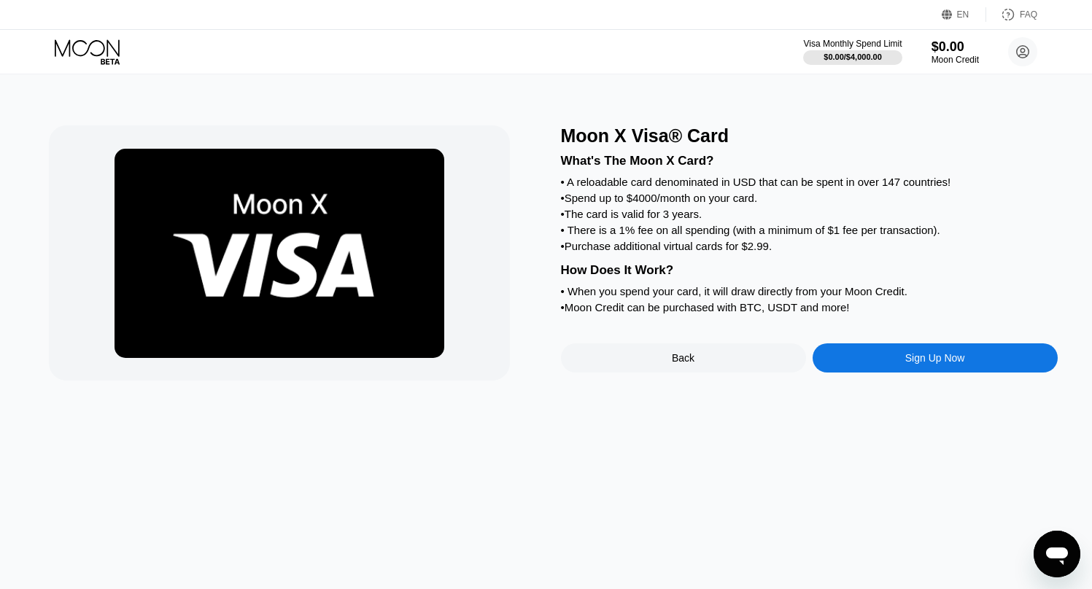
click at [938, 359] on div "Sign Up Now" at bounding box center [935, 358] width 60 height 12
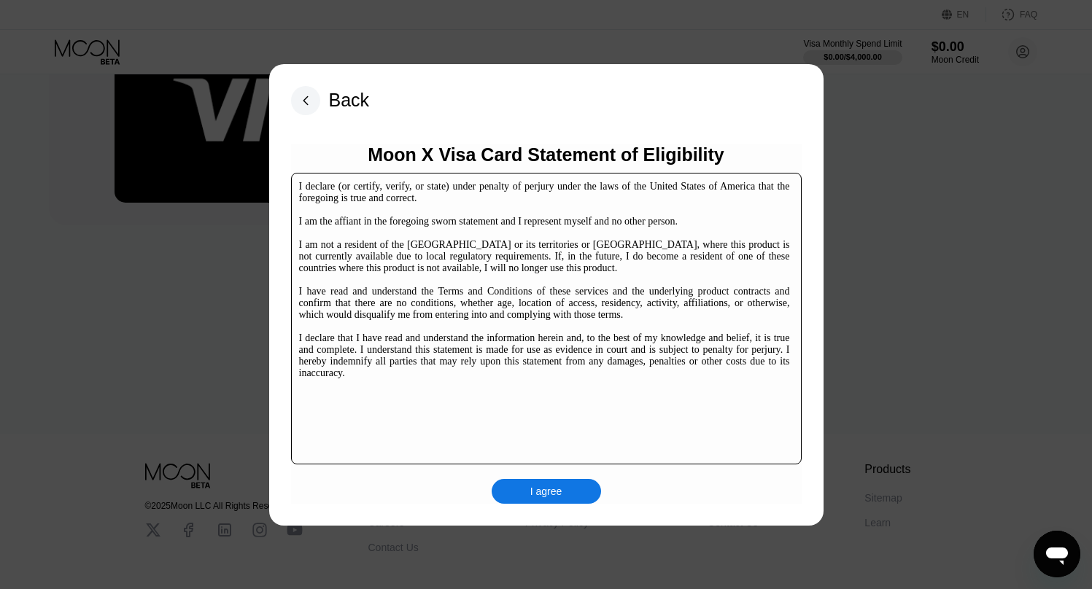
scroll to position [215, 0]
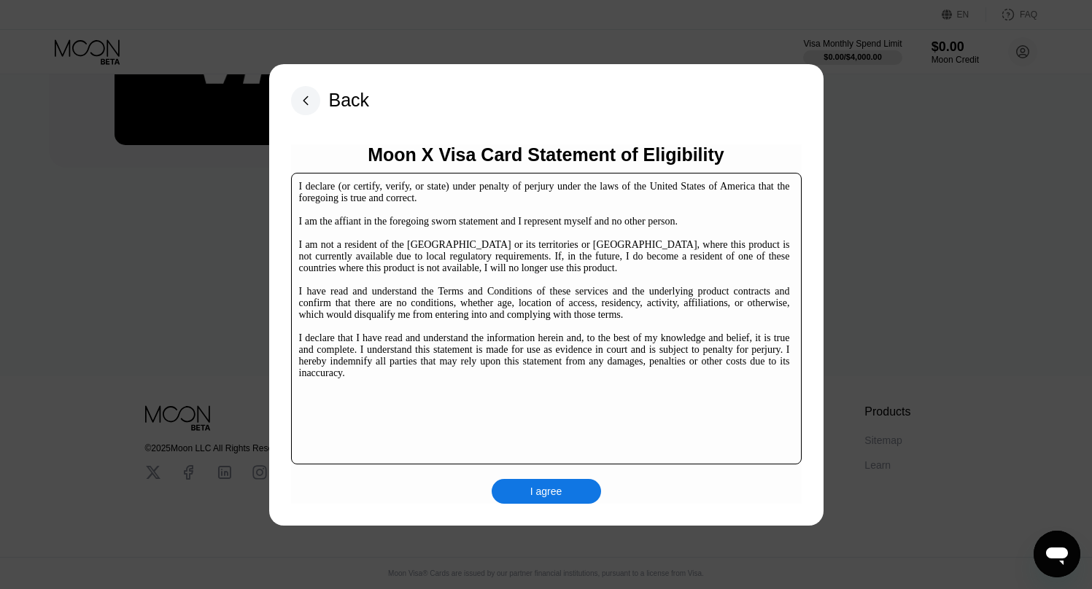
click at [546, 493] on div "I agree" at bounding box center [546, 491] width 32 height 13
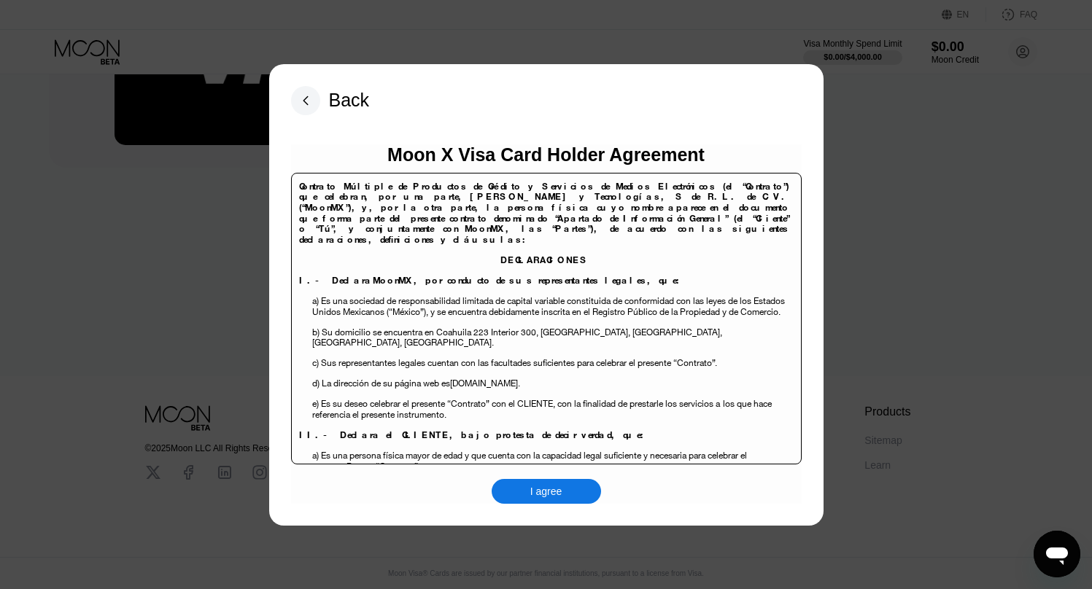
click at [544, 497] on div "I agree" at bounding box center [546, 491] width 32 height 13
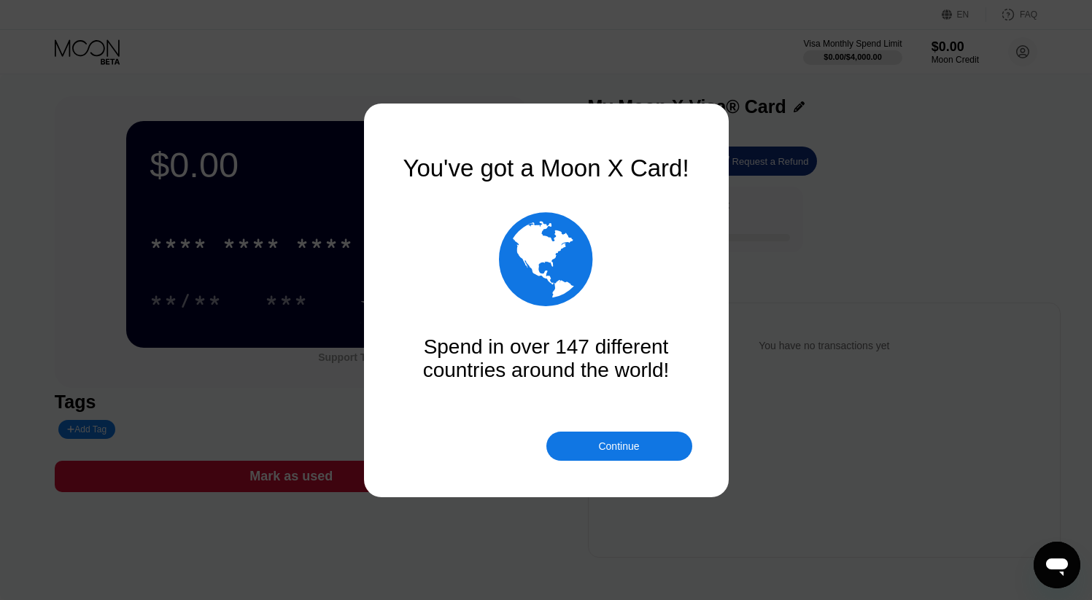
click at [626, 445] on div "Continue" at bounding box center [618, 446] width 41 height 12
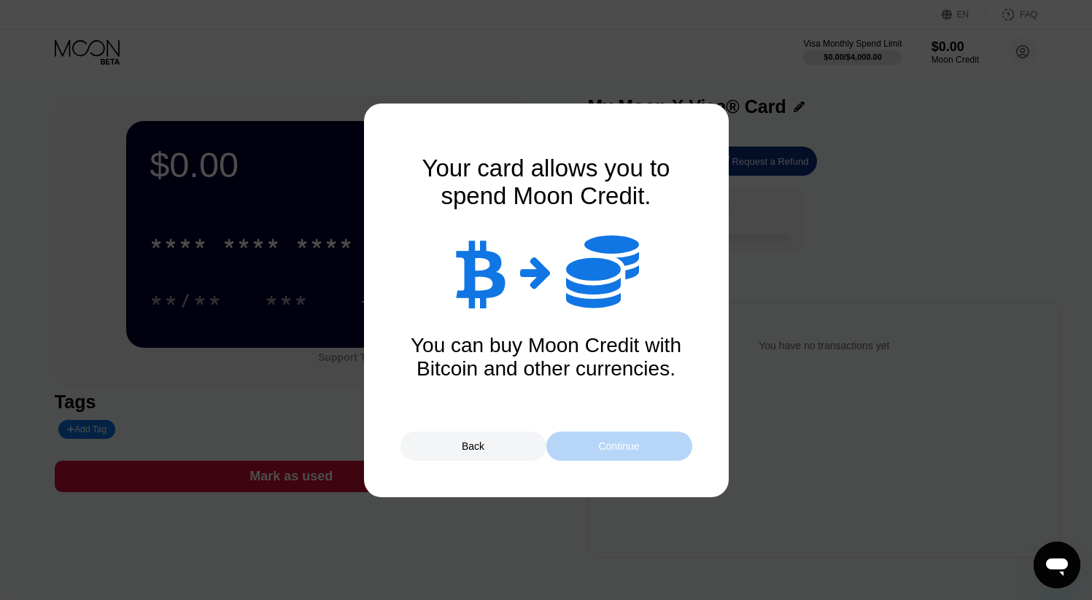
click at [618, 447] on div "Continue" at bounding box center [618, 446] width 41 height 12
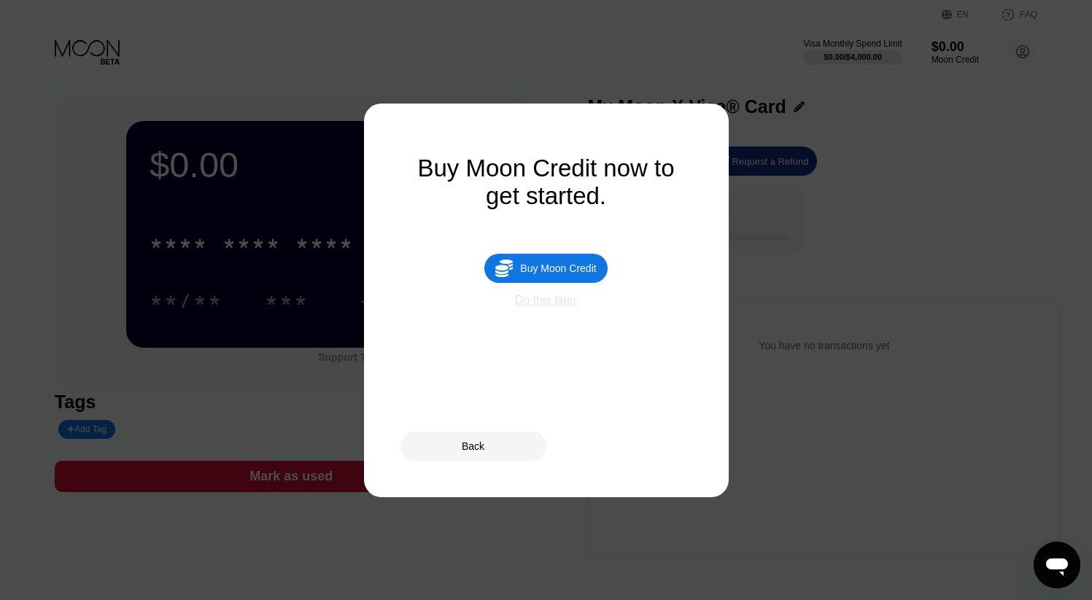
click at [552, 301] on div "Do this later" at bounding box center [546, 300] width 62 height 13
